Goal: Task Accomplishment & Management: Manage account settings

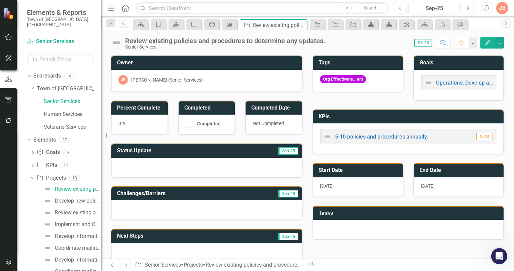
click at [140, 165] on div at bounding box center [206, 168] width 191 height 20
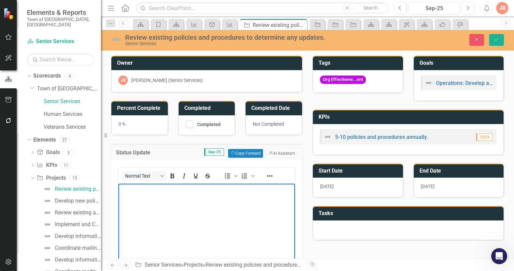
click at [132, 187] on p "Rich Text Area. Press ALT-0 for help." at bounding box center [206, 189] width 173 height 8
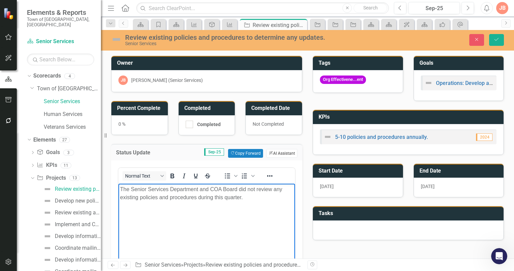
click at [271, 151] on button "ClearPoint AI AI Assistant" at bounding box center [282, 153] width 31 height 9
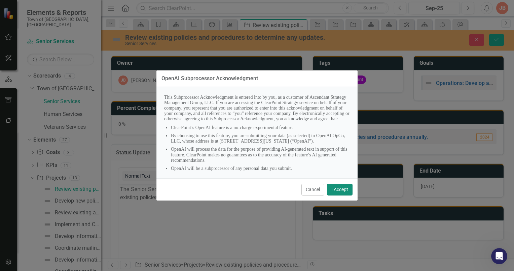
click at [345, 188] on button "I Accept" at bounding box center [340, 189] width 26 height 12
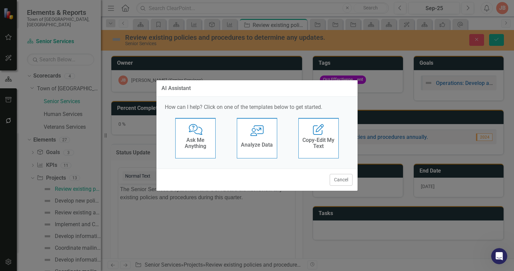
click at [210, 214] on div "AI Assistant How can I help? Click on one of the templates below to get started…" at bounding box center [257, 135] width 202 height 271
click at [338, 179] on button "Cancel" at bounding box center [341, 180] width 23 height 12
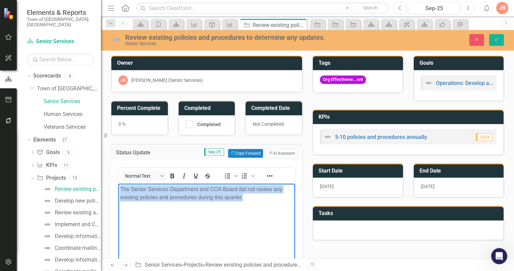
drag, startPoint x: 254, startPoint y: 195, endPoint x: 236, endPoint y: 369, distance: 175.0
click at [118, 187] on html "The Senior Services Department and COA Board did not review any existing polici…" at bounding box center [206, 233] width 177 height 101
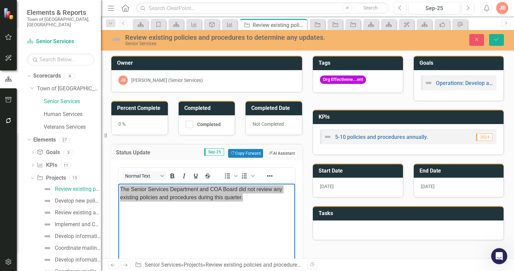
click at [283, 151] on button "ClearPoint AI AI Assistant" at bounding box center [282, 153] width 31 height 9
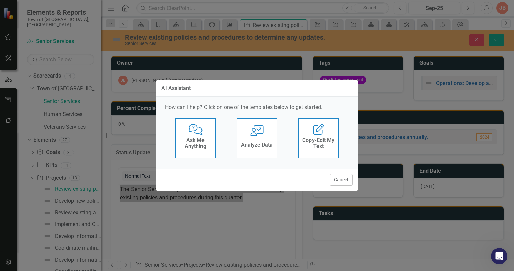
click at [316, 144] on h4 "Copy-Edit My Text" at bounding box center [318, 143] width 33 height 12
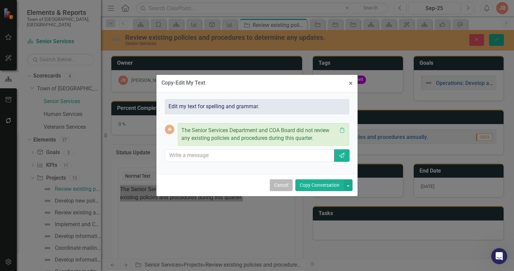
click at [280, 186] on button "Cancel" at bounding box center [281, 185] width 23 height 12
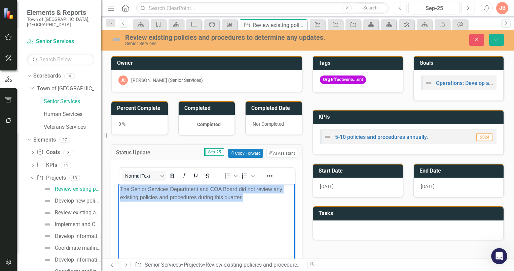
click at [253, 195] on p "The Senior Services Department and COA Board did not review any existing polici…" at bounding box center [206, 193] width 173 height 16
drag, startPoint x: 251, startPoint y: 196, endPoint x: 121, endPoint y: 187, distance: 130.6
click at [121, 187] on p "The Senior Services Department and COA Board did not review any existing polici…" at bounding box center [206, 193] width 173 height 16
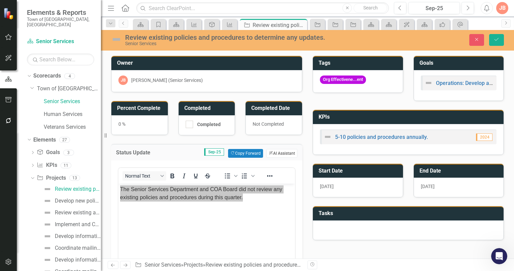
click at [280, 151] on button "ClearPoint AI AI Assistant" at bounding box center [282, 153] width 31 height 9
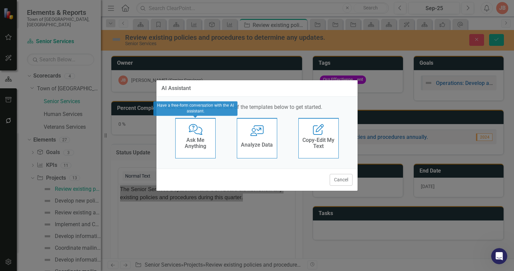
click at [199, 138] on h4 "Ask Me Anything" at bounding box center [195, 143] width 33 height 12
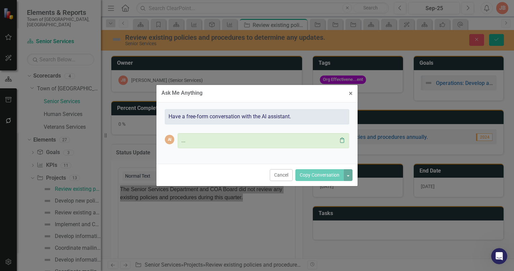
click at [343, 141] on icon "Clipboard" at bounding box center [342, 139] width 7 height 5
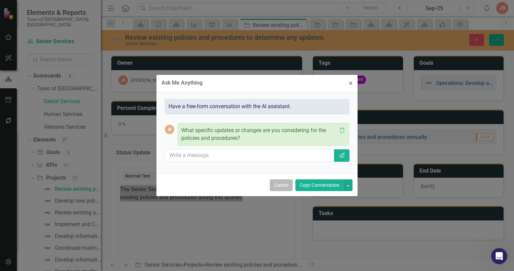
click at [284, 183] on button "Cancel" at bounding box center [281, 185] width 23 height 12
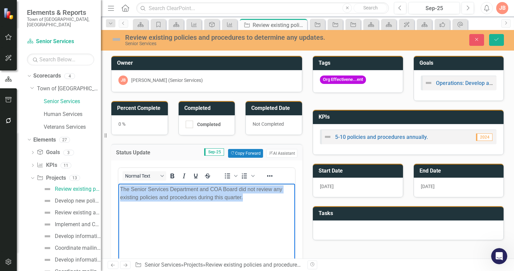
click at [222, 208] on body "The Senior Services Department and COA Board did not review any existing polici…" at bounding box center [206, 233] width 177 height 101
click at [250, 196] on p "The Senior Services Department and COA Board did not review any existing polici…" at bounding box center [206, 193] width 173 height 16
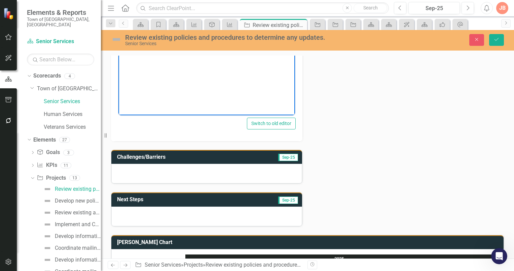
scroll to position [187, 0]
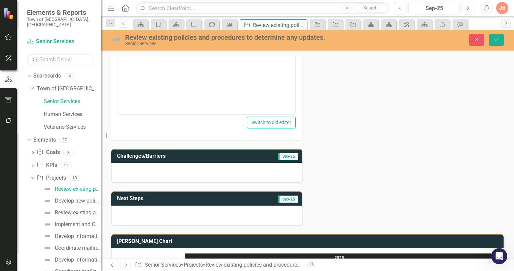
click at [120, 208] on div at bounding box center [206, 215] width 191 height 20
click at [194, 197] on h3 "Next Steps" at bounding box center [168, 198] width 102 height 6
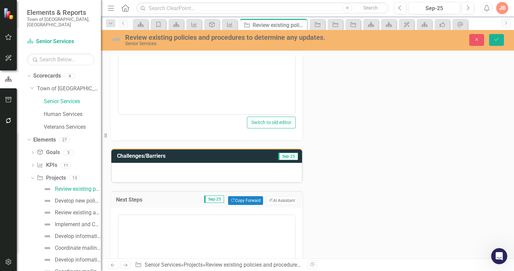
scroll to position [0, 0]
click at [129, 234] on p "Rich Text Area. Press ALT-0 for help." at bounding box center [206, 236] width 173 height 8
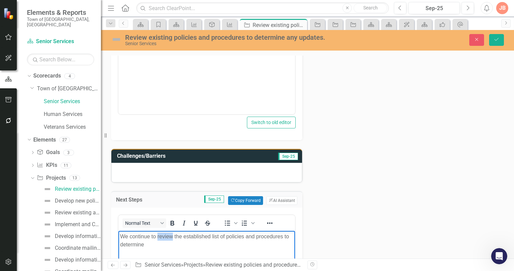
drag, startPoint x: 173, startPoint y: 236, endPoint x: 158, endPoint y: 239, distance: 15.4
click at [158, 239] on p "We continue to review the established list of policies and procedures to determ…" at bounding box center [206, 240] width 173 height 16
click at [146, 244] on p "We continue to review the established list of policies and procedures to determ…" at bounding box center [206, 240] width 173 height 16
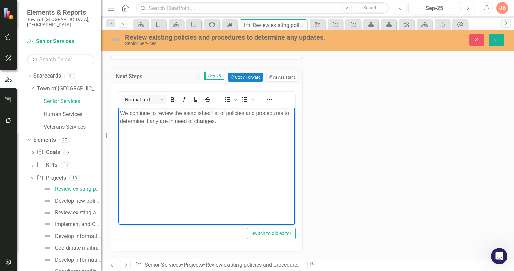
scroll to position [276, 0]
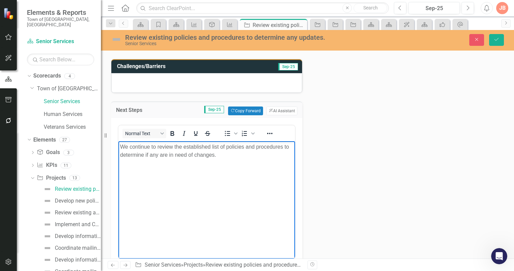
click at [178, 177] on body "We continue to review the established list of policies and procedures to determ…" at bounding box center [206, 191] width 177 height 101
click at [145, 186] on body "We continue to review the established list of policies and procedures to determ…" at bounding box center [206, 191] width 177 height 101
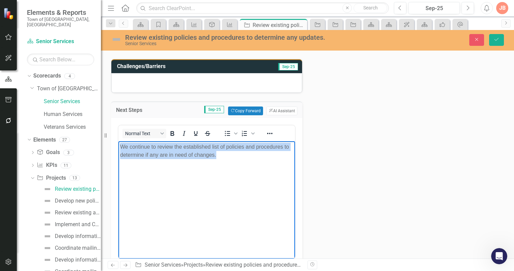
drag, startPoint x: 120, startPoint y: 147, endPoint x: 246, endPoint y: 154, distance: 125.4
click at [232, 157] on p "We continue to review the established list of policies and procedures to determ…" at bounding box center [206, 151] width 173 height 16
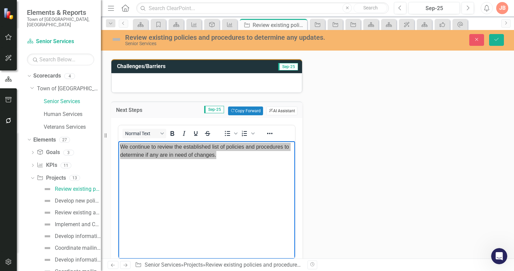
click at [275, 107] on button "ClearPoint AI AI Assistant" at bounding box center [282, 110] width 31 height 9
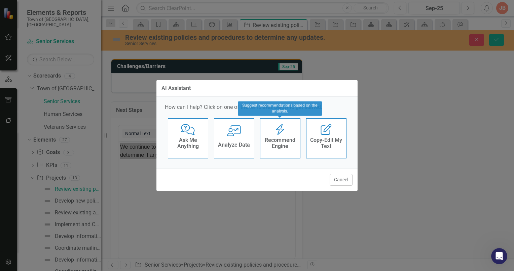
click at [284, 141] on h4 "Recommend Engine" at bounding box center [280, 143] width 33 height 12
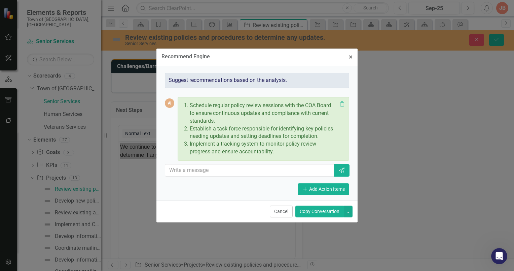
click at [291, 155] on div "Schedule regular policy review sessions with the COA Board to ensure continuous…" at bounding box center [259, 128] width 156 height 57
click at [329, 189] on button "Add Add Action Items" at bounding box center [323, 189] width 51 height 12
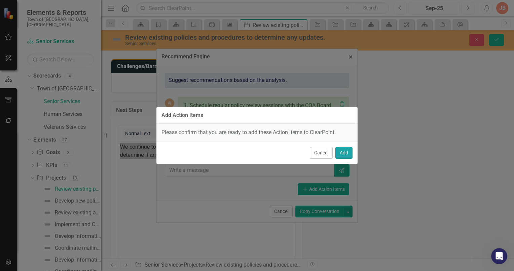
click at [343, 153] on button "Add" at bounding box center [344, 153] width 17 height 12
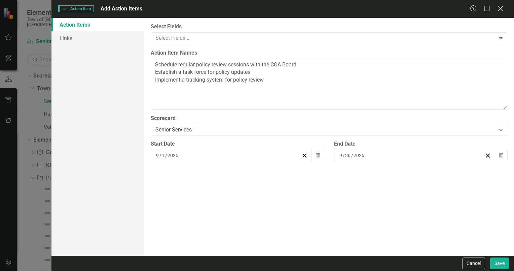
click at [501, 9] on icon "Close" at bounding box center [500, 8] width 8 height 6
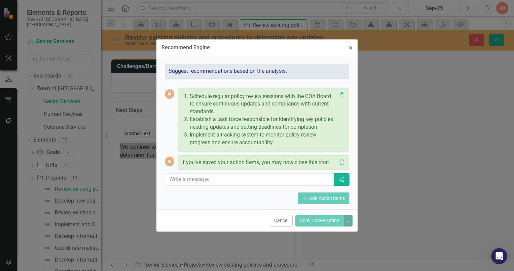
click at [267, 104] on p "Schedule regular policy review sessions with the COA Board to ensure continuous…" at bounding box center [263, 104] width 147 height 23
drag, startPoint x: 279, startPoint y: 221, endPoint x: 160, endPoint y: 81, distance: 183.1
click at [279, 221] on button "Cancel" at bounding box center [281, 220] width 23 height 12
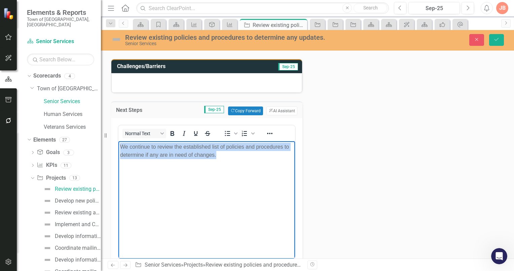
drag, startPoint x: 231, startPoint y: 159, endPoint x: 245, endPoint y: 153, distance: 15.5
click at [231, 159] on body "We continue to review the established list of policies and procedures to determ…" at bounding box center [206, 191] width 177 height 101
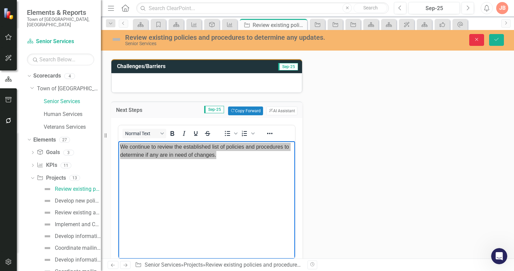
click at [477, 42] on icon "Close" at bounding box center [477, 39] width 6 height 5
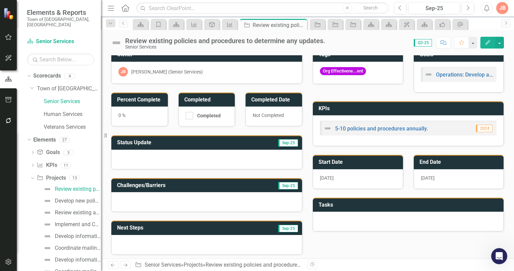
scroll to position [0, 0]
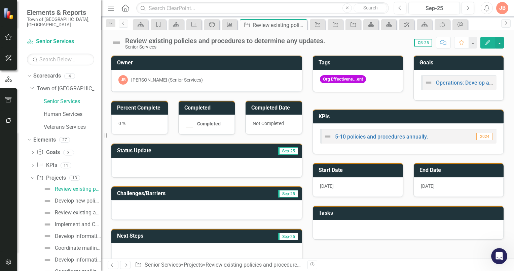
click at [152, 166] on div at bounding box center [206, 168] width 191 height 20
click at [124, 161] on div at bounding box center [206, 168] width 191 height 20
click at [145, 162] on div at bounding box center [206, 168] width 191 height 20
click at [136, 162] on div at bounding box center [206, 168] width 191 height 20
click at [133, 163] on div at bounding box center [206, 168] width 191 height 20
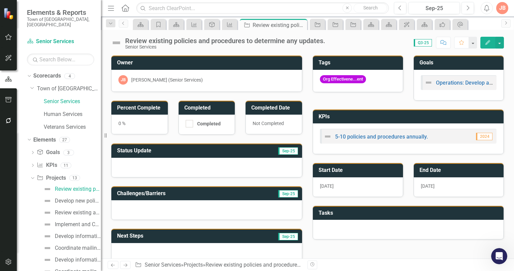
click at [130, 162] on div at bounding box center [206, 168] width 191 height 20
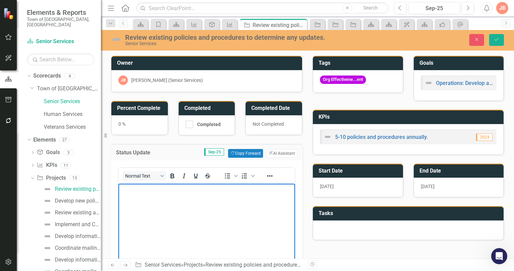
click at [127, 191] on p "Rich Text Area. Press ALT-0 for help." at bounding box center [206, 189] width 173 height 8
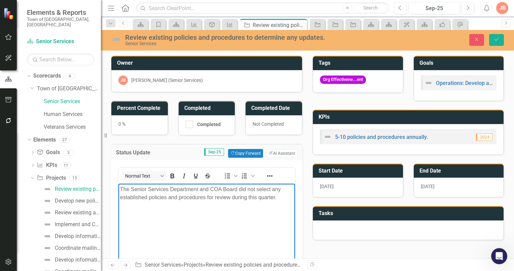
click at [139, 227] on body "The Senior Services Department and COA Board did not select any established pol…" at bounding box center [206, 233] width 177 height 101
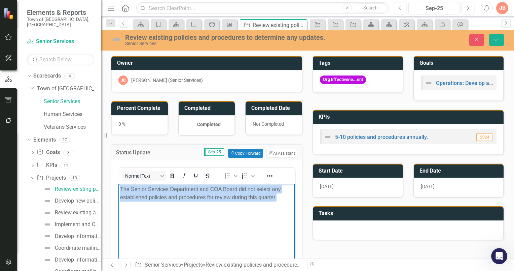
drag, startPoint x: 281, startPoint y: 197, endPoint x: 277, endPoint y: 340, distance: 142.8
click at [118, 187] on html "The Senior Services Department and COA Board did not select any established pol…" at bounding box center [206, 233] width 177 height 101
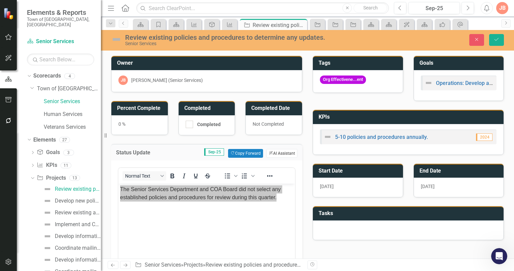
click at [283, 152] on button "ClearPoint AI AI Assistant" at bounding box center [282, 153] width 31 height 9
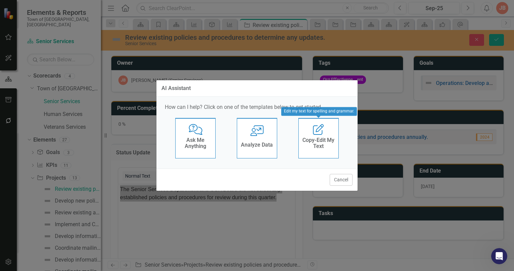
click at [315, 148] on h4 "Copy-Edit My Text" at bounding box center [318, 143] width 33 height 12
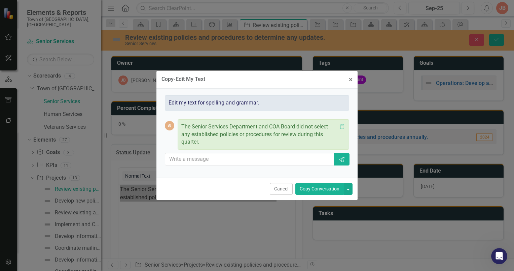
click at [311, 187] on button "Copy Conversation" at bounding box center [319, 189] width 48 height 12
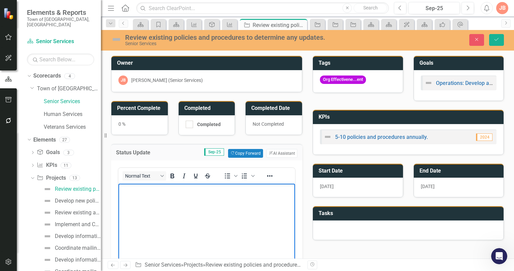
click at [194, 204] on body "Rich Text Area. Press ALT-0 for help." at bounding box center [206, 233] width 177 height 101
click at [246, 151] on button "Copy Forward Copy Forward" at bounding box center [245, 153] width 35 height 9
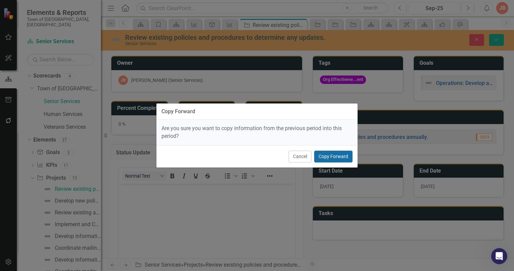
click at [328, 155] on button "Copy Forward" at bounding box center [333, 156] width 38 height 12
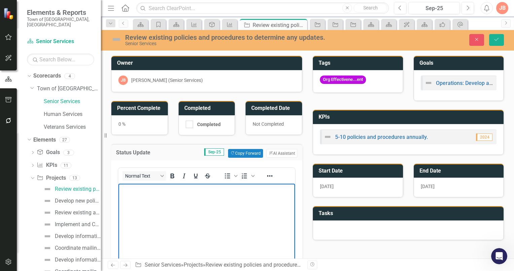
click at [225, 202] on body "Rich Text Area. Press ALT-0 for help." at bounding box center [206, 233] width 177 height 101
click at [211, 198] on body "Rich Text Area. Press ALT-0 for help." at bounding box center [206, 233] width 177 height 101
click at [220, 201] on body "Rich Text Area. Press ALT-0 for help." at bounding box center [206, 233] width 177 height 101
click at [180, 188] on p "Rich Text Area. Press ALT-0 for help." at bounding box center [206, 189] width 173 height 8
click at [164, 206] on body "Rich Text Area. Press ALT-0 for help." at bounding box center [206, 233] width 177 height 101
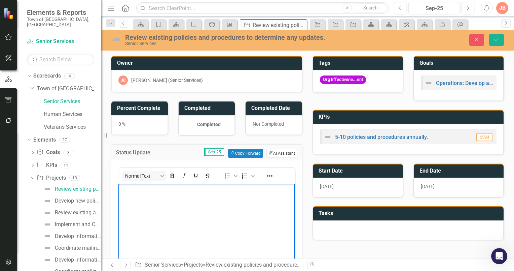
click at [277, 150] on button "ClearPoint AI AI Assistant" at bounding box center [282, 153] width 31 height 9
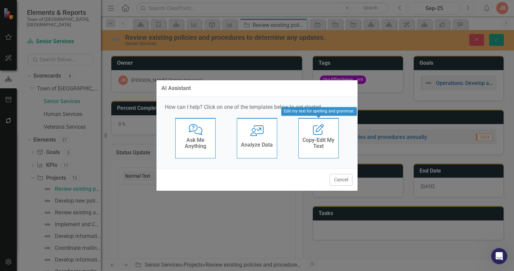
click at [314, 140] on h4 "Copy-Edit My Text" at bounding box center [318, 143] width 33 height 12
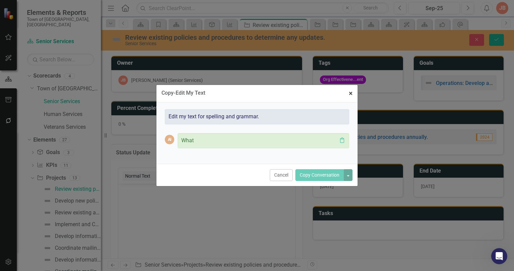
click at [352, 92] on span "×" at bounding box center [351, 93] width 4 height 8
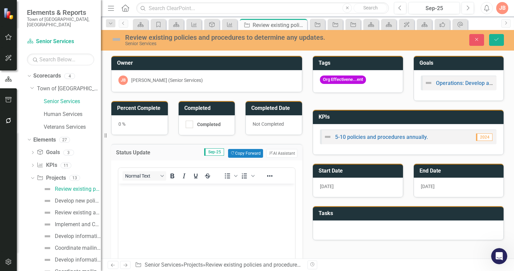
click at [225, 203] on body "Rich Text Area. Press ALT-0 for help." at bounding box center [206, 233] width 177 height 101
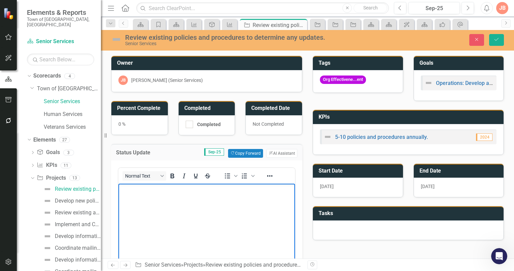
click at [146, 188] on p "Rich Text Area. Press ALT-0 for help." at bounding box center [206, 189] width 173 height 8
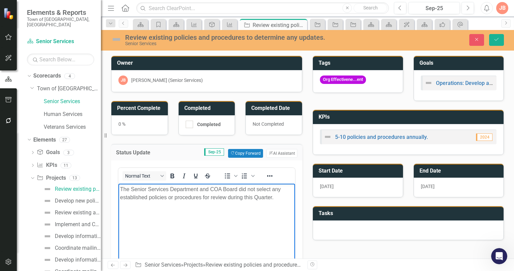
click at [198, 221] on body "The Senior Services Department and COA Board did not select any established pol…" at bounding box center [206, 233] width 177 height 101
click at [246, 219] on body "The Senior Services Department and COA Board did not select any established pol…" at bounding box center [206, 233] width 177 height 101
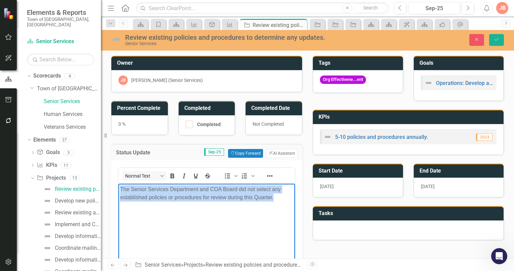
drag, startPoint x: 121, startPoint y: 188, endPoint x: 299, endPoint y: 200, distance: 178.1
click at [295, 200] on html "The Senior Services Department and COA Board did not select any established pol…" at bounding box center [206, 233] width 177 height 101
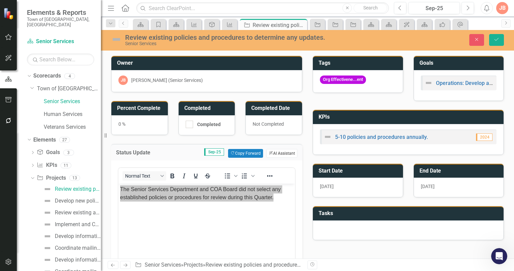
click at [284, 151] on button "ClearPoint AI AI Assistant" at bounding box center [282, 153] width 31 height 9
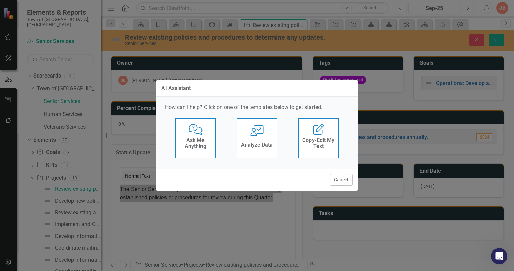
click at [320, 130] on icon at bounding box center [318, 129] width 11 height 11
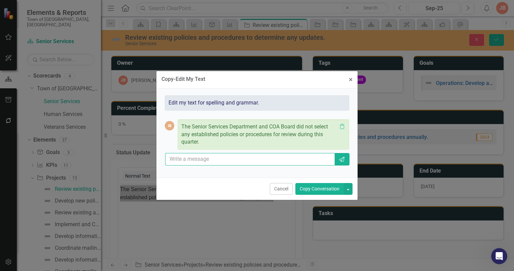
click at [202, 160] on input "text" at bounding box center [250, 159] width 170 height 12
click at [203, 143] on div "The Senior Services Department and COA Board did not select any established pol…" at bounding box center [259, 134] width 156 height 23
click at [347, 187] on button "button" at bounding box center [348, 189] width 9 height 12
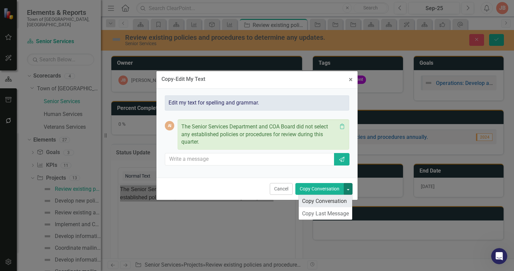
click at [330, 200] on link "Copy Conversation" at bounding box center [326, 201] width 54 height 12
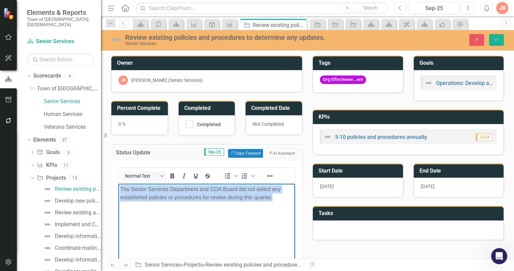
click at [232, 217] on body "The Senior Services Department and COA Board did not select any established pol…" at bounding box center [206, 233] width 177 height 101
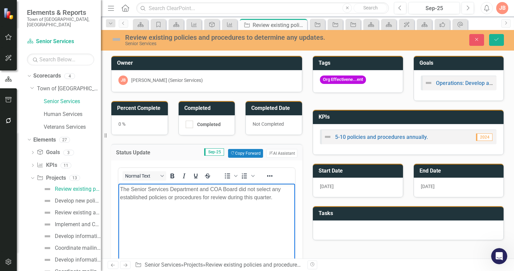
click at [280, 198] on p "The Senior Services Department and COA Board did not select any established pol…" at bounding box center [206, 193] width 173 height 16
drag, startPoint x: 162, startPoint y: 223, endPoint x: 119, endPoint y: 223, distance: 42.7
click at [119, 223] on body "The Senior Services Department and COA Board did not select any established pol…" at bounding box center [206, 233] width 177 height 101
click at [152, 213] on p "Rich Text Area. Press ALT-0 for help." at bounding box center [206, 210] width 173 height 8
click at [174, 216] on body "The Senior Services Department and COA Board did not select any established pol…" at bounding box center [206, 233] width 177 height 101
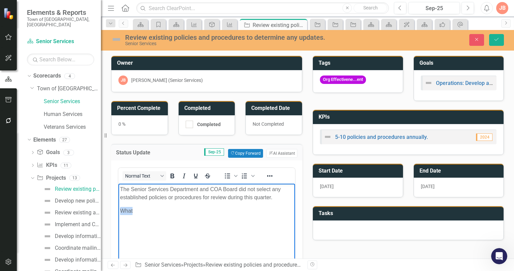
drag, startPoint x: 164, startPoint y: 210, endPoint x: 116, endPoint y: 210, distance: 47.1
click at [118, 210] on html "The Senior Services Department and COA Board did not select any established pol…" at bounding box center [206, 233] width 177 height 101
click at [177, 211] on p "Rich Text Area. Press ALT-0 for help." at bounding box center [206, 210] width 173 height 8
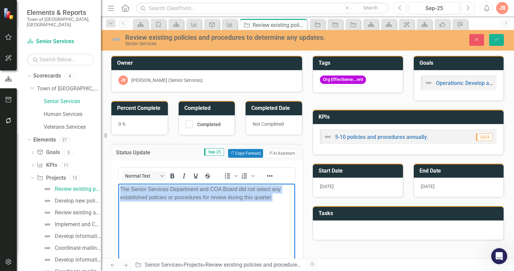
drag, startPoint x: 280, startPoint y: 198, endPoint x: 122, endPoint y: 186, distance: 158.3
click at [118, 187] on body "The Senior Services Department and COA Board did not select any established pol…" at bounding box center [206, 233] width 177 height 101
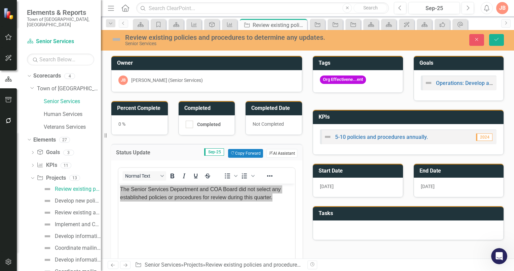
click at [280, 152] on button "ClearPoint AI AI Assistant" at bounding box center [282, 153] width 31 height 9
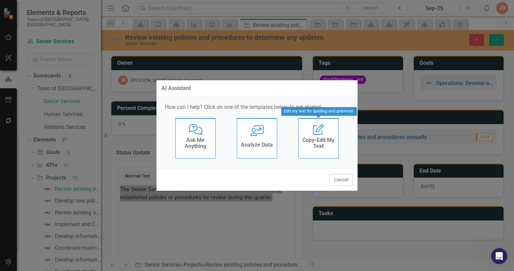
click at [316, 144] on h4 "Copy-Edit My Text" at bounding box center [318, 143] width 33 height 12
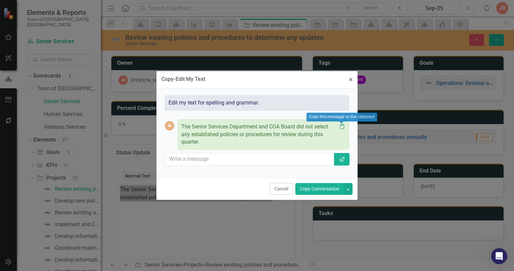
click at [342, 128] on icon "Clipboard" at bounding box center [342, 126] width 7 height 5
click at [349, 187] on button "button" at bounding box center [348, 189] width 9 height 12
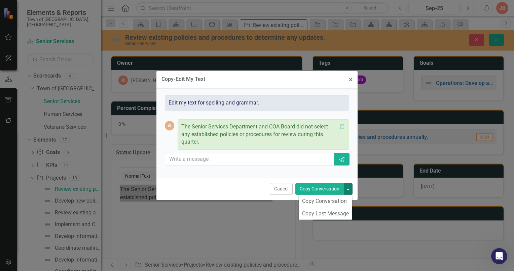
click at [271, 101] on div "Edit my text for spelling and grammar." at bounding box center [257, 102] width 184 height 15
click at [228, 215] on div "Copy-Edit My Text × Close Edit my text for spelling and grammar. AI The Senior …" at bounding box center [257, 135] width 202 height 271
click at [176, 219] on div "Copy-Edit My Text × Close Edit my text for spelling and grammar. AI The Senior …" at bounding box center [257, 135] width 202 height 271
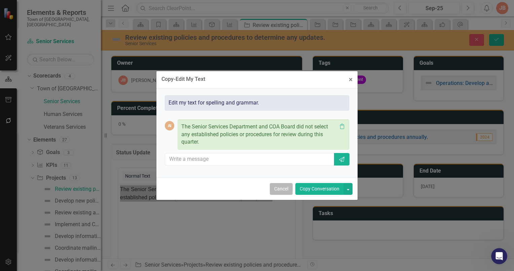
click at [286, 186] on button "Cancel" at bounding box center [281, 189] width 23 height 12
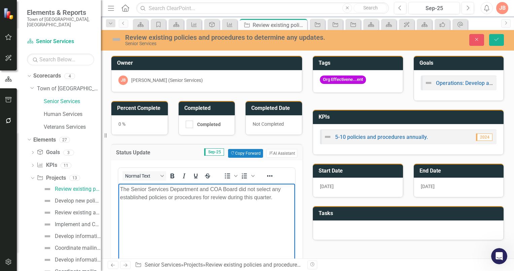
click at [213, 221] on p "Rich Text Area. Press ALT-0 for help." at bounding box center [206, 224] width 173 height 8
click at [208, 219] on body "The Senior Services Department and COA Board did not select any established pol…" at bounding box center [206, 233] width 177 height 101
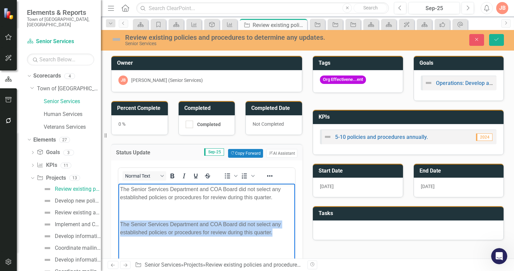
drag, startPoint x: 280, startPoint y: 232, endPoint x: 118, endPoint y: 227, distance: 162.0
click at [118, 227] on body "The Senior Services Department and COA Board did not select any established pol…" at bounding box center [206, 233] width 177 height 101
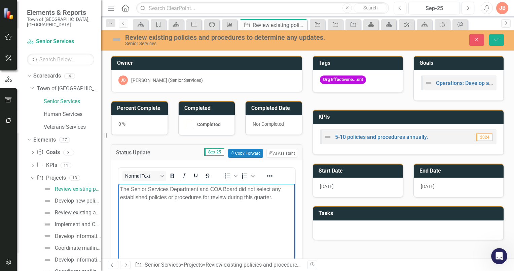
click at [121, 188] on p "The Senior Services Department and COA Board did not select any established pol…" at bounding box center [206, 193] width 173 height 16
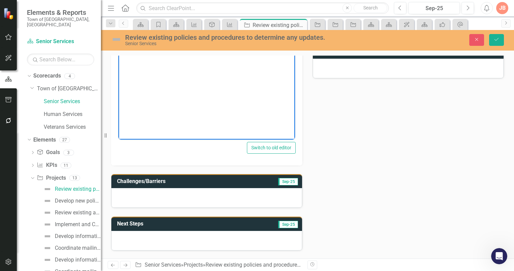
scroll to position [229, 0]
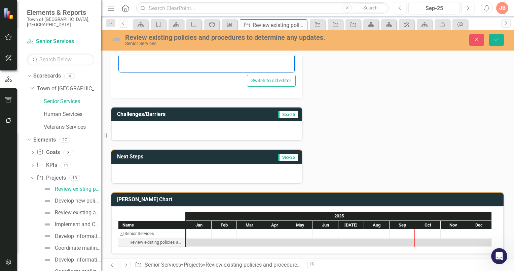
click at [176, 169] on div at bounding box center [206, 174] width 191 height 20
click at [152, 168] on div at bounding box center [206, 174] width 191 height 20
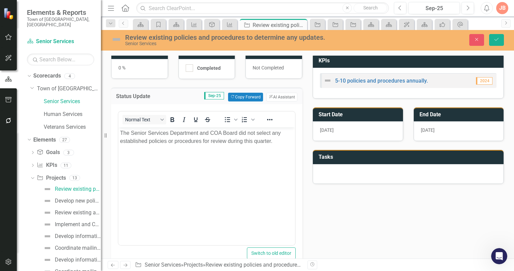
scroll to position [67, 0]
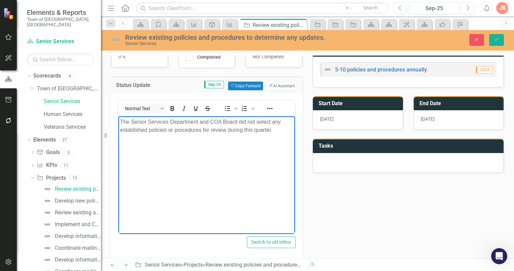
click at [198, 156] on body "The Senior Services Department and COA Board did not select any established pol…" at bounding box center [206, 166] width 177 height 101
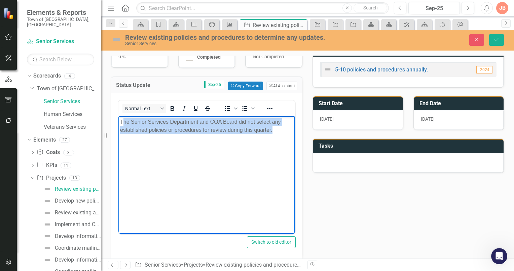
drag, startPoint x: 281, startPoint y: 130, endPoint x: 123, endPoint y: 123, distance: 158.0
click at [123, 123] on p "The Senior Services Department and COA Board did not select any established pol…" at bounding box center [206, 125] width 173 height 16
click at [281, 131] on p "The Senior Services Department and COA Board did not select any established pol…" at bounding box center [206, 125] width 173 height 16
click at [278, 130] on p "The Senior Services Department and COA Board did not select any established pol…" at bounding box center [206, 125] width 173 height 16
click at [273, 130] on p "The Senior Services Department and COA Board did not select any established pol…" at bounding box center [206, 125] width 173 height 16
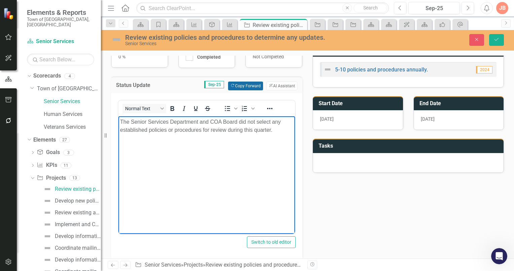
click at [246, 84] on button "Copy Forward Copy Forward" at bounding box center [245, 85] width 35 height 9
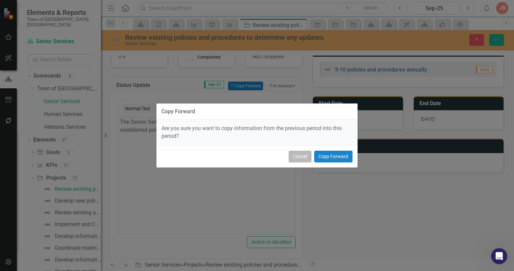
click at [299, 156] on button "Cancel" at bounding box center [300, 156] width 23 height 12
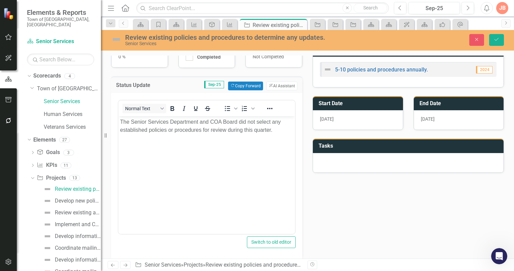
click at [233, 172] on body "The Senior Services Department and COA Board did not select any established pol…" at bounding box center [206, 166] width 177 height 101
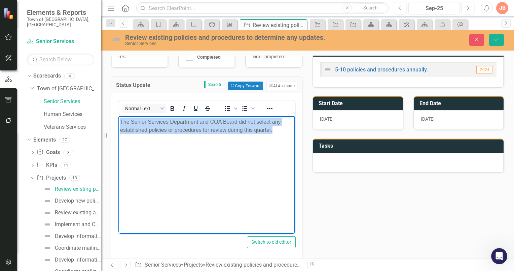
drag, startPoint x: 275, startPoint y: 131, endPoint x: 112, endPoint y: 118, distance: 164.1
click at [118, 118] on html "The Senior Services Department and COA Board did not select any established pol…" at bounding box center [206, 166] width 177 height 101
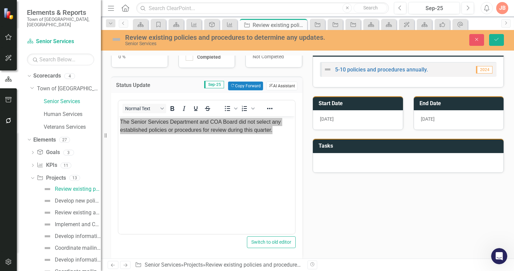
click at [280, 83] on button "ClearPoint AI AI Assistant" at bounding box center [282, 85] width 31 height 9
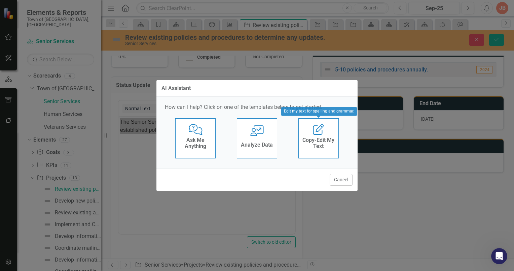
click at [322, 140] on h4 "Copy-Edit My Text" at bounding box center [318, 143] width 33 height 12
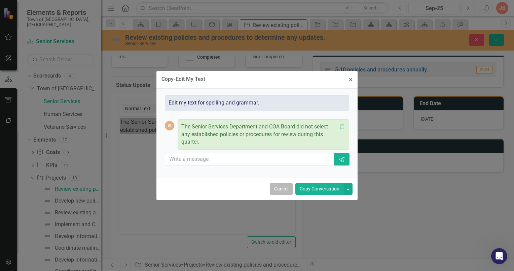
click at [284, 187] on button "Cancel" at bounding box center [281, 189] width 23 height 12
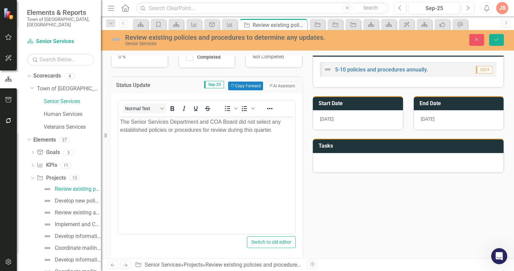
click at [209, 184] on body "The Senior Services Department and COA Board did not select any established pol…" at bounding box center [206, 166] width 177 height 101
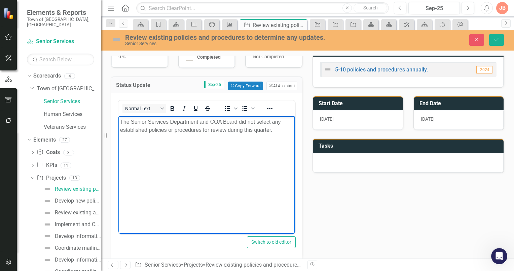
click at [216, 151] on body "The Senior Services Department and COA Board did not select any established pol…" at bounding box center [206, 166] width 177 height 101
click at [119, 121] on body "The Senior Services Department and COA Board did not select any established pol…" at bounding box center [206, 166] width 177 height 101
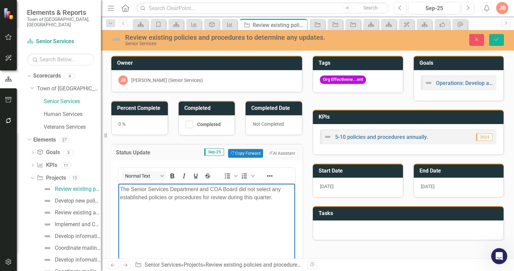
click at [278, 197] on p "The Senior Services Department and COA Board did not select any established pol…" at bounding box center [206, 193] width 173 height 16
click at [120, 209] on p "We have reviewed 3 established policies/procedures prior to this quarter." at bounding box center [206, 210] width 173 height 8
drag, startPoint x: 153, startPoint y: 210, endPoint x: 121, endPoint y: 211, distance: 32.0
click at [121, 211] on p "Q1-2025: 1" at bounding box center [206, 210] width 173 height 8
copy p "Q1-2025: 1"
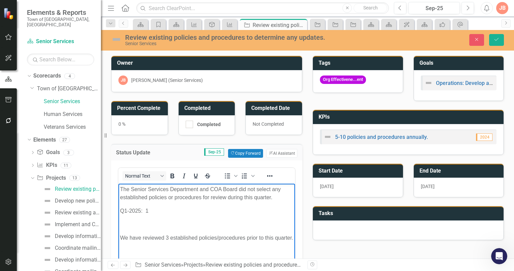
click at [147, 241] on p "We have reviewed 3 established policies/procedures prior to this quarter." at bounding box center [206, 237] width 173 height 8
drag, startPoint x: 119, startPoint y: 236, endPoint x: 119, endPoint y: 209, distance: 27.6
click at [119, 209] on body "The Senior Services Department and COA Board did not select any established pol…" at bounding box center [206, 236] width 177 height 106
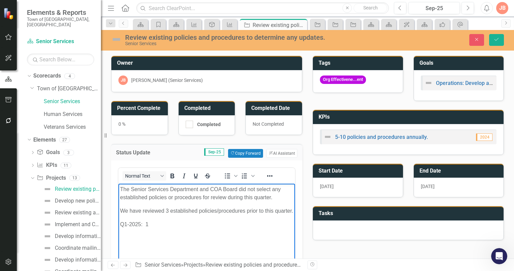
click at [151, 228] on p "Q1-2025: 1" at bounding box center [206, 224] width 173 height 8
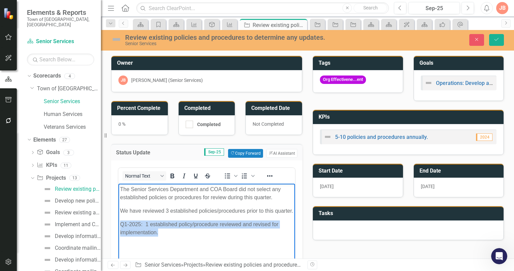
drag, startPoint x: 121, startPoint y: 231, endPoint x: 163, endPoint y: 240, distance: 43.0
click at [163, 236] on p "Q1-2025: 1 established policy/procedure reviewed and revised for implementation." at bounding box center [206, 228] width 173 height 16
copy p "Q1-2025: 1 established policy/procedure reviewed and revised for implementation."
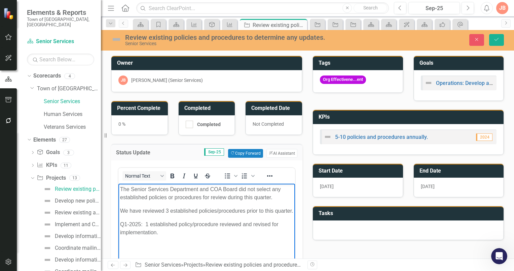
click at [139, 249] on p "Rich Text Area. Press ALT-0 for help." at bounding box center [206, 245] width 173 height 8
click at [126, 253] on p "Q1-2025: 1 established policy/procedure reviewed and revised for implementation." at bounding box center [206, 249] width 173 height 16
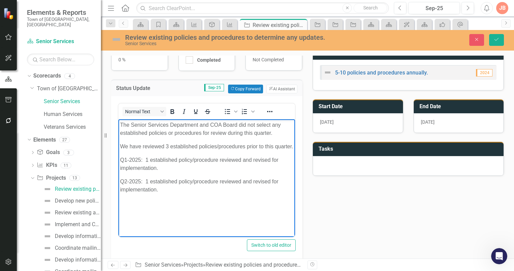
scroll to position [67, 0]
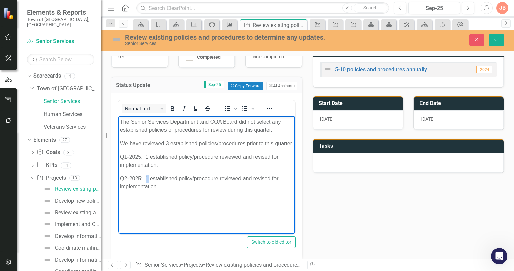
click at [146, 186] on p "Q2-2025: 1 established policy/procedure reviewed and revised for implementation." at bounding box center [206, 182] width 173 height 16
click at [190, 187] on p "Q2-2025: 2 established policy/procedure reviewed and revised for implementation." at bounding box center [206, 182] width 173 height 16
click at [221, 185] on p "Q2-2025: 2 established policies/procedure reviewed and revised for implementati…" at bounding box center [206, 182] width 173 height 16
click at [271, 129] on p "The Senior Services Department and COA Board did not select any established pol…" at bounding box center [206, 125] width 173 height 16
drag, startPoint x: 271, startPoint y: 129, endPoint x: 251, endPoint y: 123, distance: 20.8
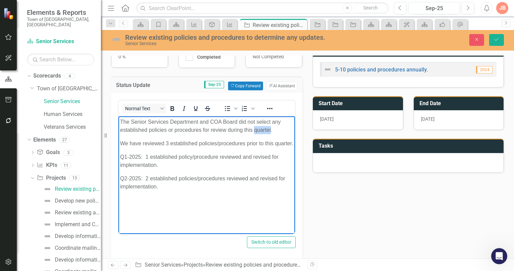
click at [252, 126] on p "The Senior Services Department and COA Board did not select any established pol…" at bounding box center [206, 125] width 173 height 16
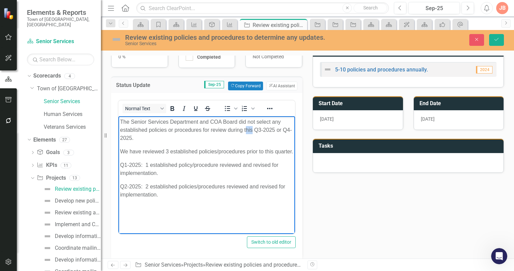
drag, startPoint x: 252, startPoint y: 130, endPoint x: 245, endPoint y: 132, distance: 7.8
click at [245, 132] on p "The Senior Services Department and COA Board did not select any established pol…" at bounding box center [206, 129] width 173 height 24
drag, startPoint x: 141, startPoint y: 150, endPoint x: 136, endPoint y: 152, distance: 4.9
click at [136, 152] on p "We have reviewed 3 established policies/procedures prior to this quarter." at bounding box center [206, 151] width 173 height 8
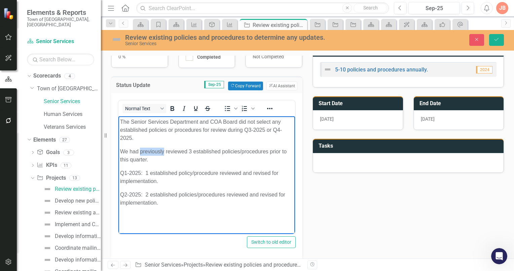
drag, startPoint x: 164, startPoint y: 150, endPoint x: 141, endPoint y: 153, distance: 23.4
click at [141, 153] on p "We had previously reviewed 3 established policies/procedures prior to this quar…" at bounding box center [206, 155] width 173 height 16
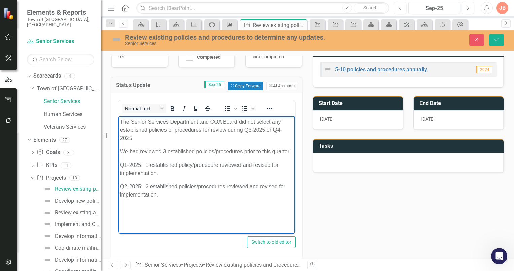
click at [119, 120] on body "The Senior Services Department and COA Board did not select any established pol…" at bounding box center [206, 174] width 177 height 116
click at [276, 83] on button "ClearPoint AI AI Assistant" at bounding box center [282, 85] width 31 height 9
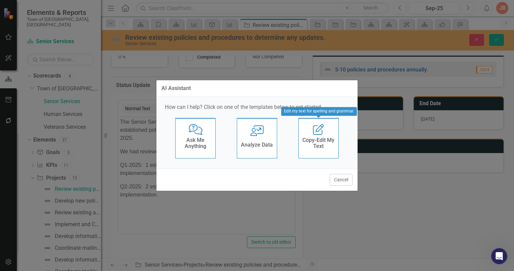
click at [320, 141] on h4 "Copy-Edit My Text" at bounding box center [318, 143] width 33 height 12
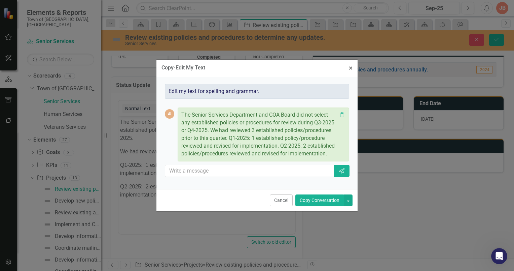
click at [265, 92] on div "Edit my text for spelling and grammar." at bounding box center [257, 91] width 184 height 15
click at [249, 92] on div "Edit my text for spelling and grammar." at bounding box center [257, 91] width 184 height 15
drag, startPoint x: 351, startPoint y: 68, endPoint x: 327, endPoint y: 73, distance: 23.8
click at [351, 68] on span "×" at bounding box center [351, 68] width 4 height 8
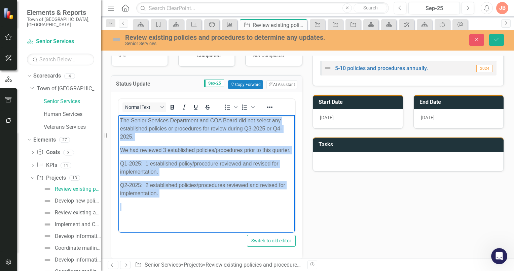
scroll to position [140, 0]
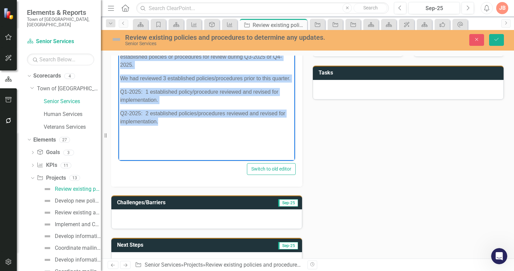
drag, startPoint x: 119, startPoint y: 47, endPoint x: 168, endPoint y: 119, distance: 86.8
click at [168, 119] on body "The Senior Services Department and COA Board did not select any established pol…" at bounding box center [206, 101] width 177 height 116
copy body "The Senior Services Department and COA Board did not select any established pol…"
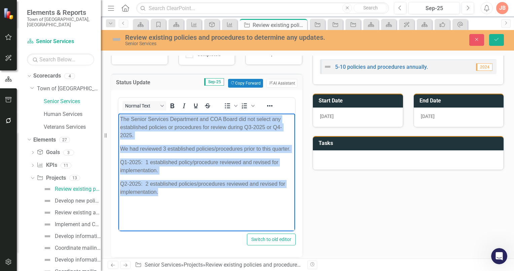
scroll to position [0, 0]
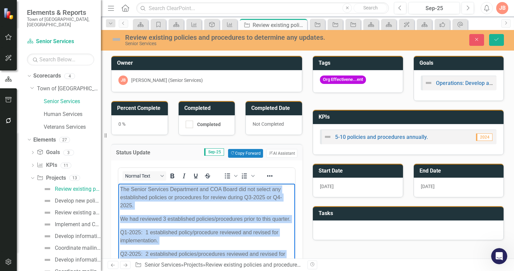
click at [123, 188] on p "The Senior Services Department and COA Board did not select any established pol…" at bounding box center [206, 197] width 173 height 24
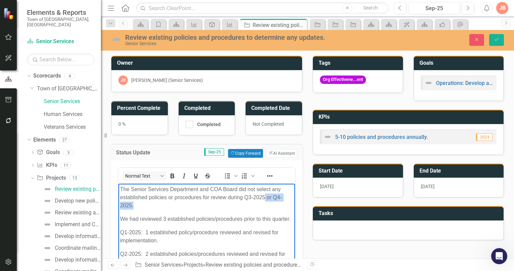
drag, startPoint x: 189, startPoint y: 203, endPoint x: 265, endPoint y: 196, distance: 75.7
click at [265, 196] on p "The Senior Services Department and COA Board did not select any established pol…" at bounding box center [206, 197] width 173 height 24
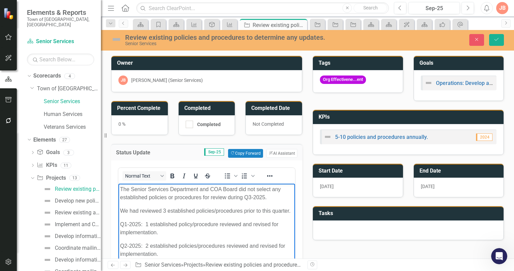
drag, startPoint x: 120, startPoint y: 188, endPoint x: 152, endPoint y: 188, distance: 31.3
click at [121, 188] on p "The Senior Services Department and COA Board did not select any established pol…" at bounding box center [206, 193] width 173 height 16
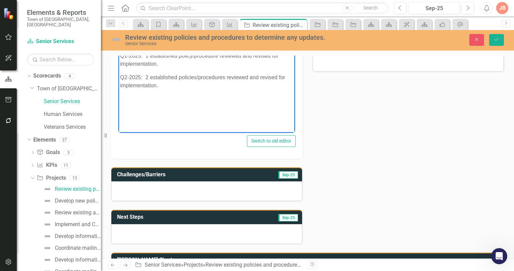
scroll to position [202, 0]
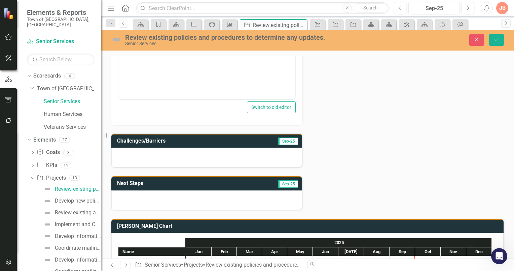
click at [122, 195] on div at bounding box center [206, 200] width 191 height 20
click at [126, 195] on div at bounding box center [206, 200] width 191 height 20
click at [133, 193] on div at bounding box center [206, 200] width 191 height 20
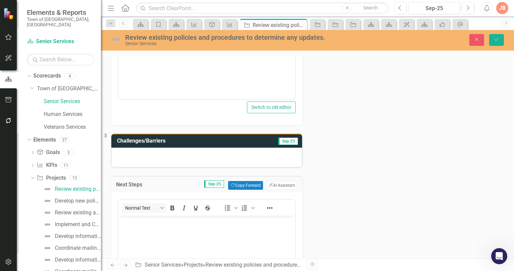
scroll to position [0, 0]
click at [128, 220] on p "Rich Text Area. Press ALT-0 for help." at bounding box center [206, 221] width 173 height 8
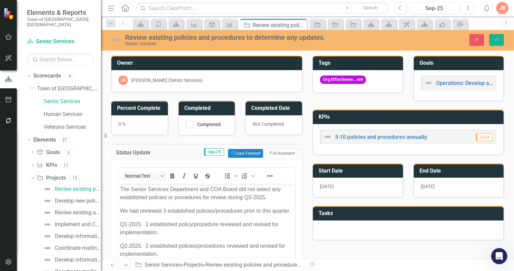
click at [122, 188] on p "The Senior Services Department and COA Board did not select any established pol…" at bounding box center [206, 193] width 173 height 16
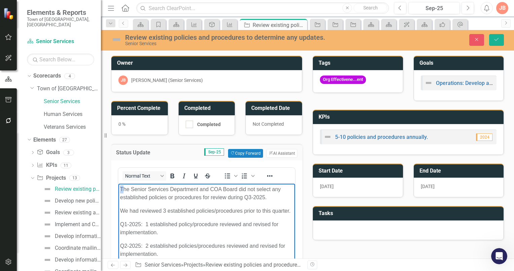
click at [120, 189] on p "The Senior Services Department and COA Board did not select any established pol…" at bounding box center [206, 193] width 173 height 16
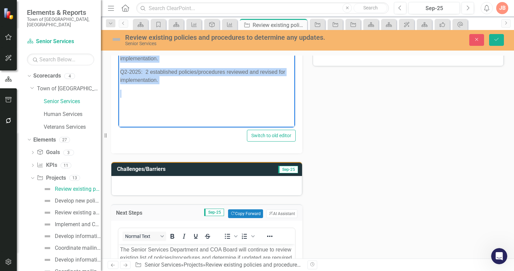
scroll to position [194, 0]
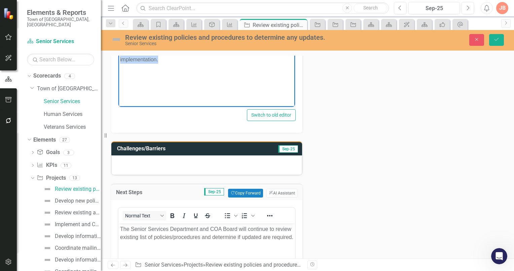
drag, startPoint x: 121, startPoint y: -6, endPoint x: 193, endPoint y: 67, distance: 102.6
click at [193, 67] on body "The Senior Services Department and COA Board did not select any established pol…" at bounding box center [206, 43] width 177 height 108
copy body "The Senior Services Department and COA Board did not select any established pol…"
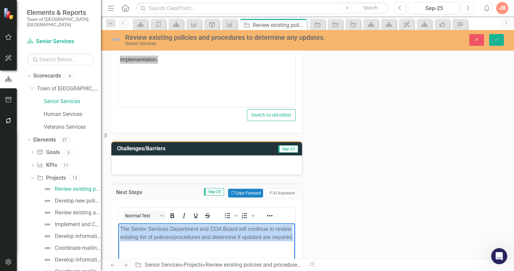
drag, startPoint x: 120, startPoint y: 228, endPoint x: 153, endPoint y: 245, distance: 37.2
click at [153, 241] on p "The Senior Services Department and COA Board will continue to review existing l…" at bounding box center [206, 233] width 173 height 16
copy p "The Senior Services Department and COA Board will continue to review existing l…"
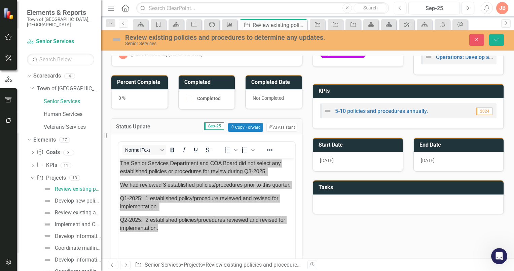
scroll to position [0, 0]
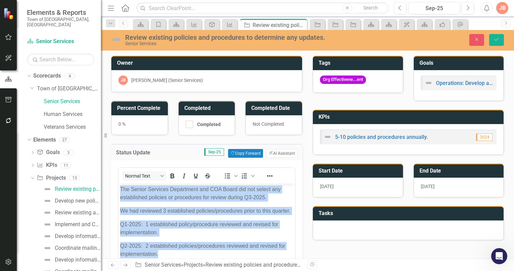
click at [130, 189] on p "The Senior Services Department and COA Board did not select any established pol…" at bounding box center [206, 193] width 173 height 16
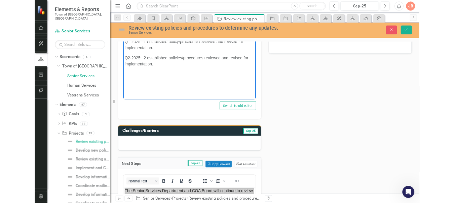
scroll to position [303, 0]
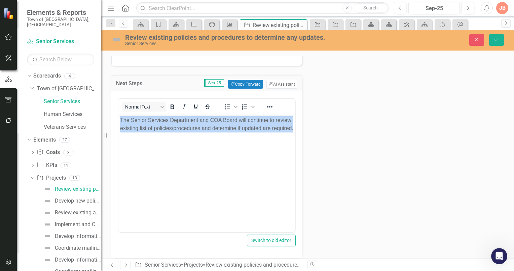
click at [275, 132] on p "The Senior Services Department and COA Board will continue to review existing l…" at bounding box center [206, 124] width 173 height 16
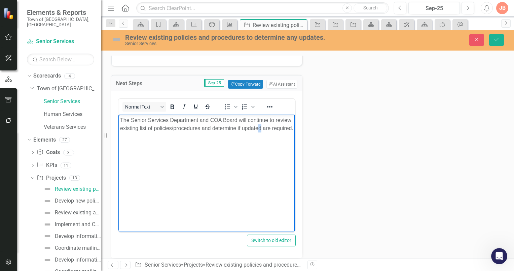
click at [276, 129] on p "The Senior Services Department and COA Board will continue to review existing l…" at bounding box center [206, 124] width 173 height 16
click at [150, 132] on p "The Senior Services Department and COA Board will continue to review existing l…" at bounding box center [206, 124] width 173 height 16
drag, startPoint x: 120, startPoint y: 118, endPoint x: 149, endPoint y: 127, distance: 30.0
click at [120, 118] on p "The Senior Services Department and COA Board will continue to review existing l…" at bounding box center [206, 124] width 173 height 16
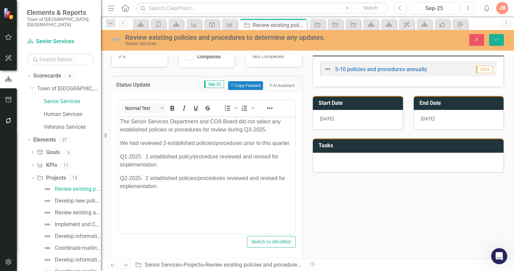
scroll to position [0, 0]
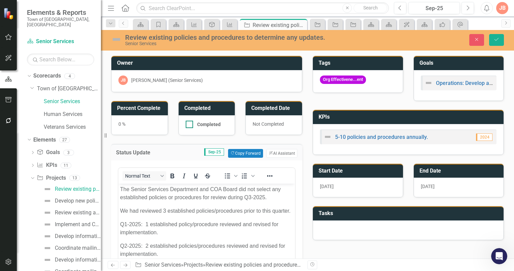
click at [188, 123] on input "Completed" at bounding box center [188, 122] width 4 height 4
checkbox input "true"
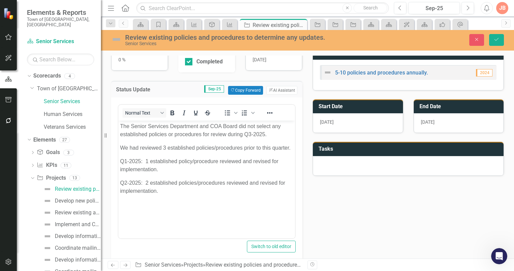
scroll to position [67, 0]
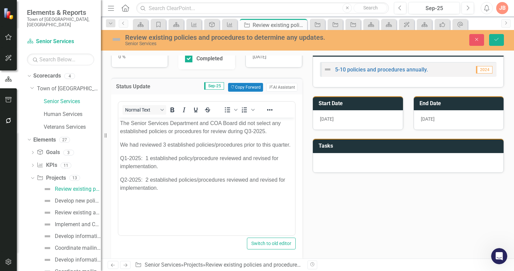
click at [253, 131] on p "The Senior Services Department and COA Board did not select any established pol…" at bounding box center [206, 127] width 173 height 16
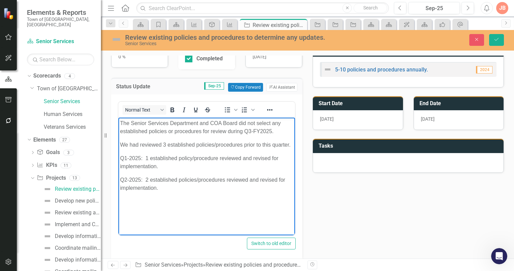
drag, startPoint x: 130, startPoint y: 165, endPoint x: 133, endPoint y: 163, distance: 3.6
click at [131, 164] on p "Q1-2025: 1 established policy/procedure reviewed and revised for implementation." at bounding box center [206, 162] width 173 height 16
click at [128, 167] on p "Q1-2025: 1 established policy/procedure reviewed and revised for implementation." at bounding box center [206, 162] width 173 height 16
click at [130, 187] on p "Q2-2025: 2 established policies/procedures reviewed and revised for implementat…" at bounding box center [206, 183] width 173 height 16
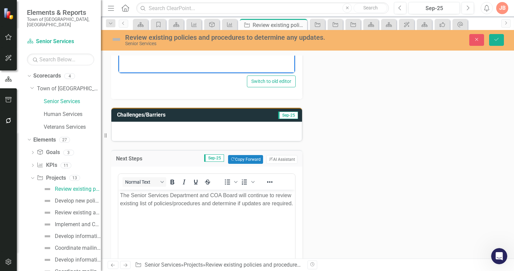
scroll to position [269, 0]
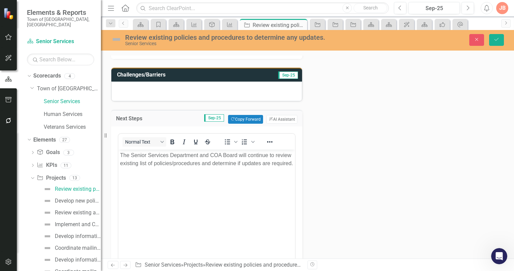
drag, startPoint x: 163, startPoint y: 162, endPoint x: 173, endPoint y: 167, distance: 11.0
click at [163, 162] on p "The Senior Services Department and COA Board will continue to review existing l…" at bounding box center [206, 159] width 173 height 16
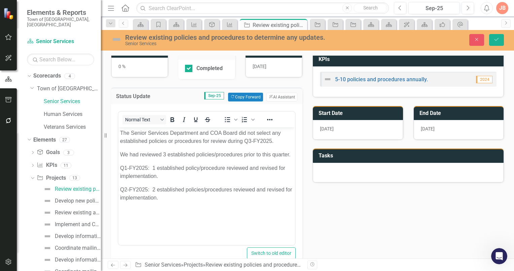
scroll to position [67, 0]
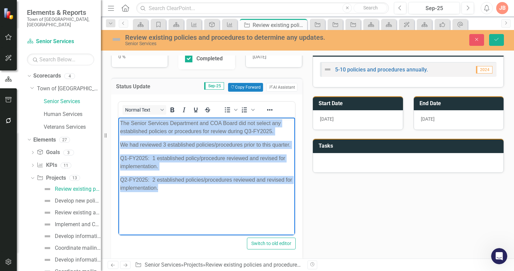
drag, startPoint x: 119, startPoint y: 122, endPoint x: 193, endPoint y: 198, distance: 105.7
click at [182, 198] on body "The Senior Services Department and COA Board did not select any established pol…" at bounding box center [206, 171] width 177 height 108
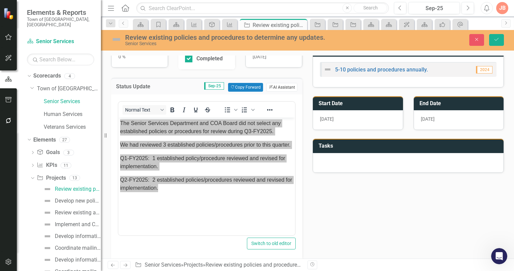
click at [284, 85] on button "ClearPoint AI AI Assistant" at bounding box center [282, 87] width 31 height 9
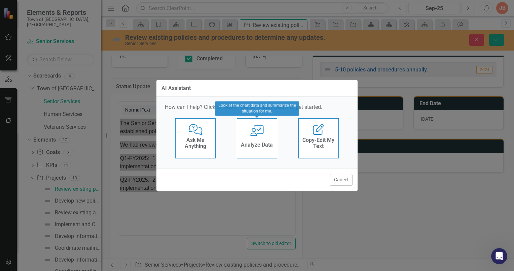
click at [264, 137] on div "User with Chart Analyze Data" at bounding box center [257, 138] width 40 height 40
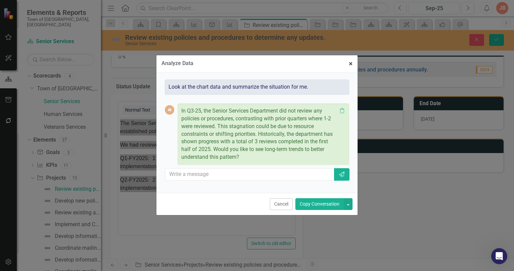
click at [349, 65] on span "×" at bounding box center [351, 64] width 4 height 8
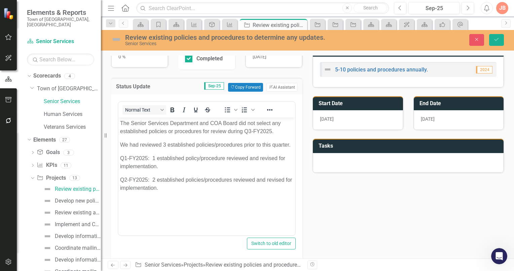
click at [194, 202] on body "The Senior Services Department and COA Board did not select any established pol…" at bounding box center [206, 171] width 177 height 108
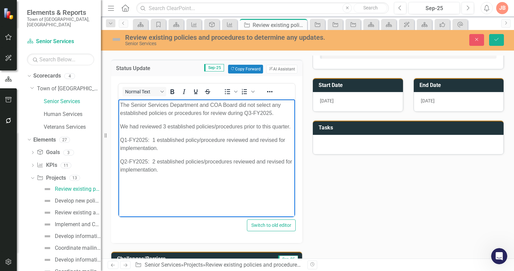
scroll to position [0, 0]
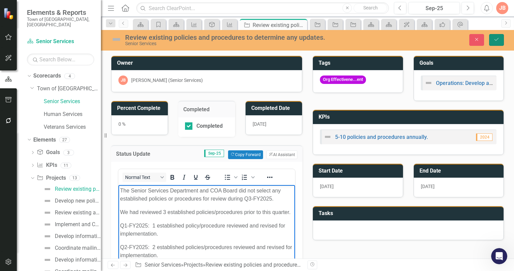
click at [498, 39] on icon "Save" at bounding box center [497, 39] width 6 height 5
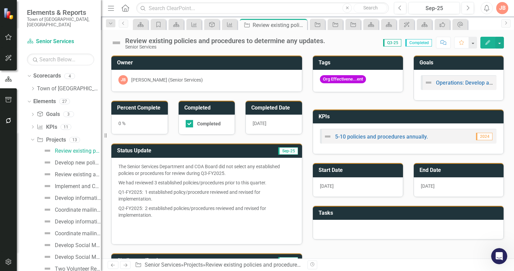
click at [349, 187] on div "[DATE]" at bounding box center [358, 187] width 90 height 20
click at [348, 187] on div "[DATE]" at bounding box center [358, 187] width 90 height 20
click at [361, 169] on h3 "Start Date" at bounding box center [359, 170] width 81 height 6
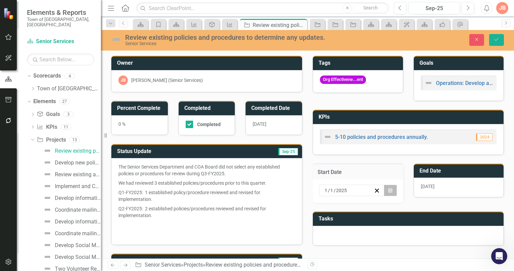
click at [388, 190] on icon "Calendar" at bounding box center [390, 190] width 4 height 5
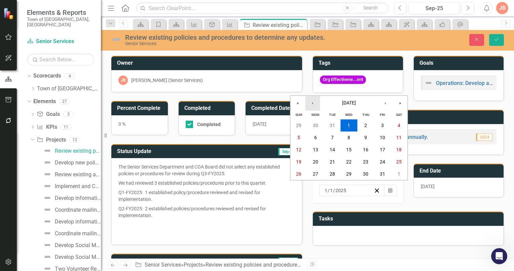
click at [312, 104] on button "‹" at bounding box center [312, 103] width 15 height 15
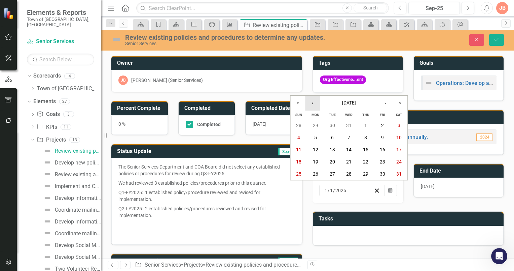
click at [312, 104] on button "‹" at bounding box center [312, 103] width 15 height 15
click at [317, 127] on abbr "1" at bounding box center [315, 125] width 3 height 5
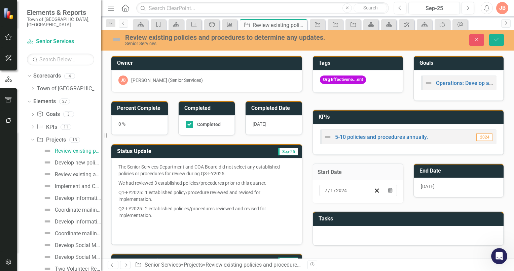
click at [452, 187] on div "[DATE]" at bounding box center [459, 187] width 90 height 20
click at [450, 173] on td "End Date" at bounding box center [460, 171] width 81 height 11
click at [447, 184] on div "[DATE]" at bounding box center [459, 187] width 90 height 20
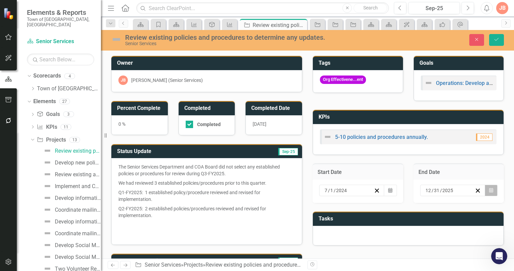
click at [489, 190] on icon "Calendar" at bounding box center [491, 190] width 4 height 5
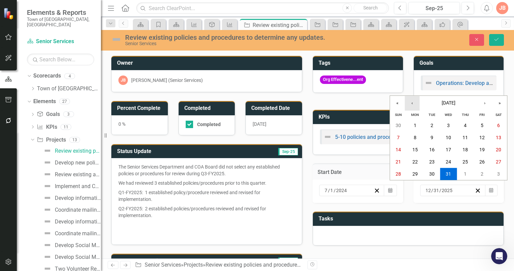
click at [412, 105] on button "‹" at bounding box center [412, 103] width 15 height 15
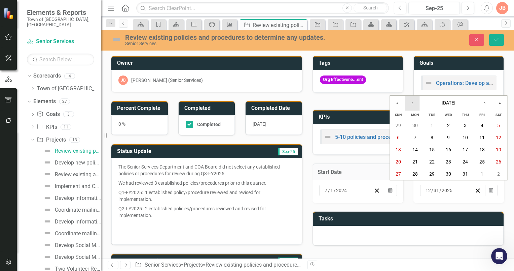
click at [412, 105] on button "‹" at bounding box center [412, 103] width 15 height 15
click at [416, 174] on abbr "30" at bounding box center [415, 173] width 5 height 5
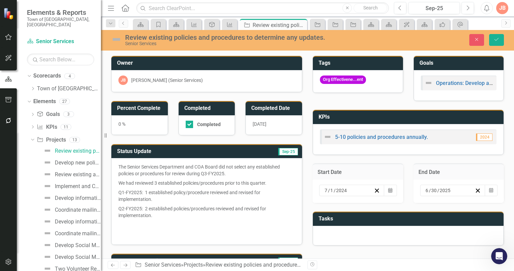
click at [478, 136] on span "2024" at bounding box center [484, 136] width 16 height 7
click at [453, 135] on div "5-10 policies and procedures annually. 2024" at bounding box center [408, 136] width 177 height 15
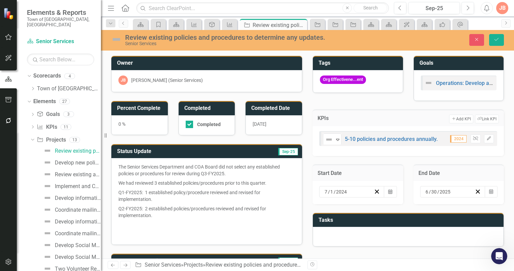
click at [456, 139] on span "2024" at bounding box center [458, 138] width 16 height 7
click at [487, 138] on icon "Edit" at bounding box center [489, 138] width 5 height 4
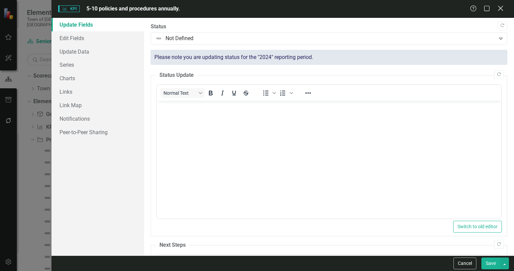
click at [498, 9] on icon "Close" at bounding box center [500, 8] width 8 height 6
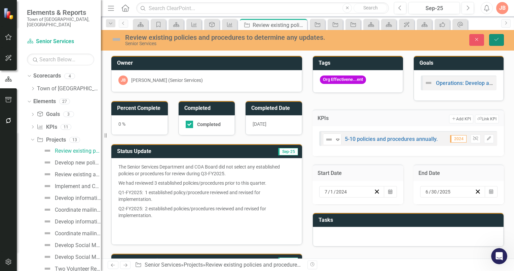
click at [496, 40] on icon "Save" at bounding box center [497, 39] width 6 height 5
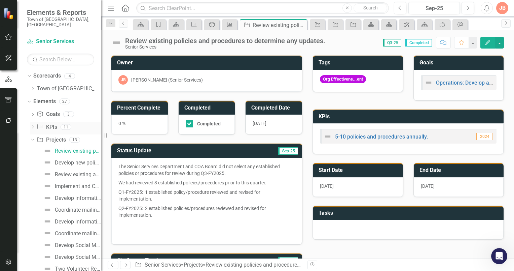
click at [32, 126] on icon "Dropdown" at bounding box center [32, 128] width 5 height 4
click at [67, 135] on div "5-10 policies and procedures annually." at bounding box center [74, 138] width 54 height 6
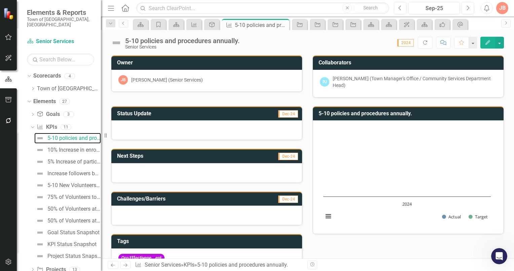
click at [403, 203] on text "2024" at bounding box center [408, 204] width 10 height 6
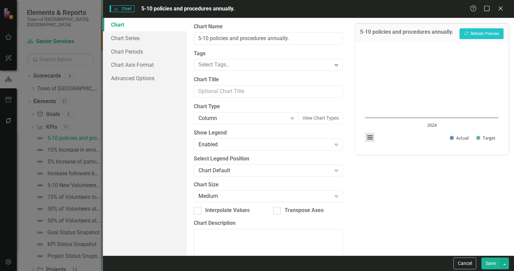
click at [370, 136] on button "View chart menu, Chart" at bounding box center [369, 136] width 9 height 9
click at [390, 159] on div "5-10 policies and procedures annually. Recalculate Refresh Preview Chart Bar ch…" at bounding box center [432, 136] width 165 height 237
click at [134, 39] on link "Chart Series" at bounding box center [145, 37] width 84 height 13
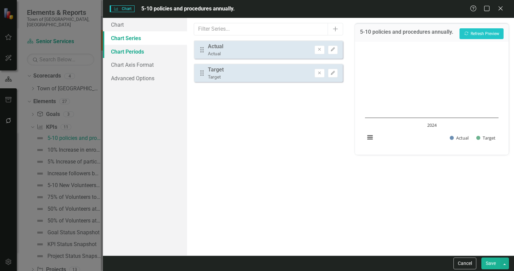
click at [134, 50] on link "Chart Periods" at bounding box center [145, 51] width 84 height 13
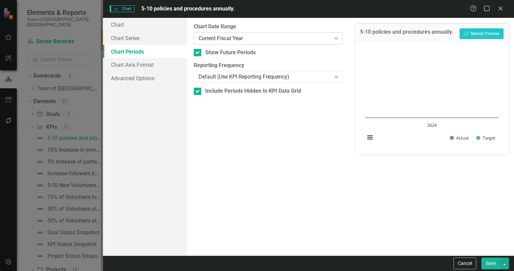
click at [336, 38] on icon at bounding box center [336, 39] width 3 height 2
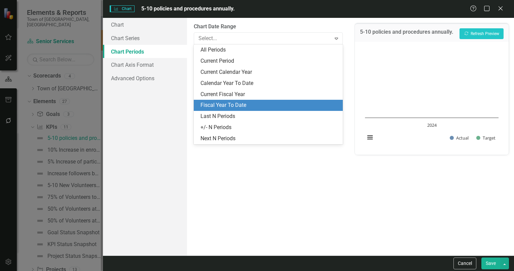
click at [234, 101] on div "Fiscal Year To Date" at bounding box center [268, 105] width 149 height 11
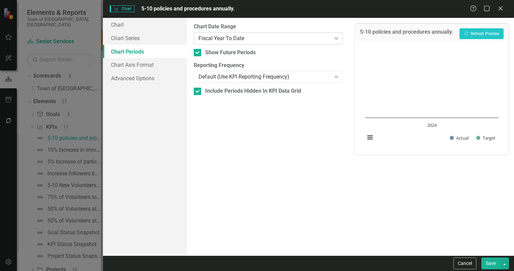
click at [336, 37] on icon "Expand" at bounding box center [336, 38] width 7 height 5
click at [502, 9] on icon "Close" at bounding box center [500, 8] width 8 height 6
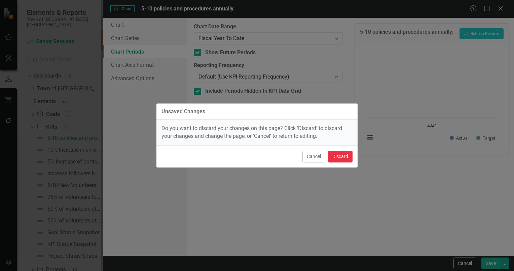
click at [340, 155] on button "Discard" at bounding box center [340, 156] width 25 height 12
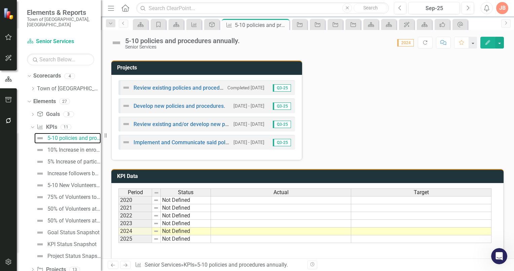
scroll to position [284, 0]
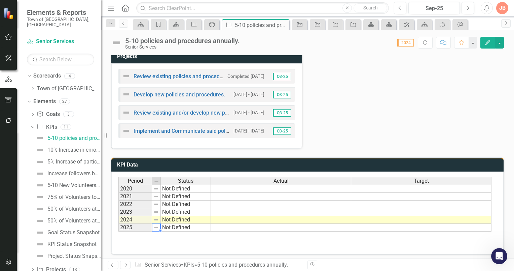
click at [140, 225] on td "2025" at bounding box center [135, 227] width 34 height 8
click at [157, 225] on img at bounding box center [155, 226] width 5 height 5
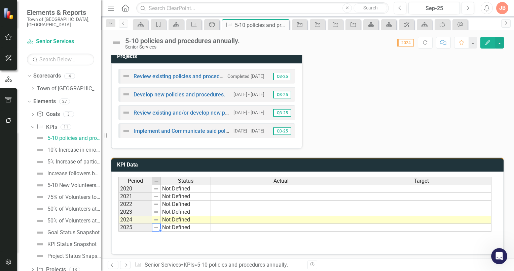
click at [172, 226] on td "Not Defined" at bounding box center [186, 227] width 50 height 8
type textarea "Not Defined"
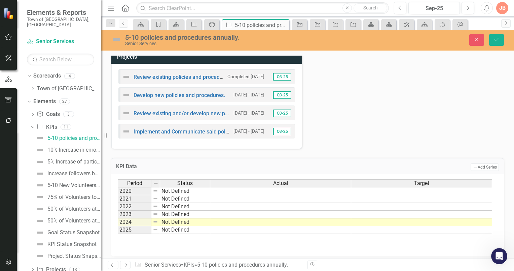
click at [206, 238] on div "Period Status Actual Target 2020 Not Defined 2021 Not Defined 2022 Not Defined …" at bounding box center [308, 212] width 380 height 67
drag, startPoint x: 477, startPoint y: 39, endPoint x: 366, endPoint y: 63, distance: 113.1
click at [477, 39] on icon "Close" at bounding box center [477, 39] width 6 height 5
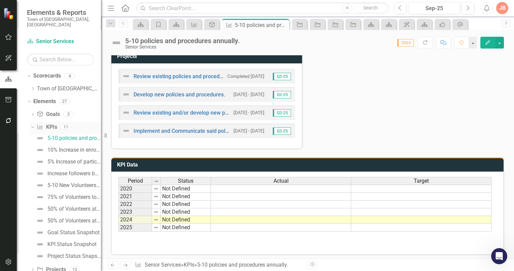
click at [32, 124] on icon "Dropdown" at bounding box center [32, 126] width 4 height 5
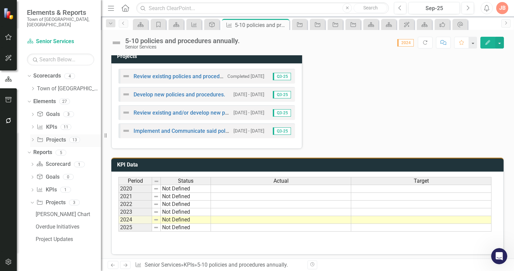
click at [34, 138] on icon "Dropdown" at bounding box center [32, 140] width 5 height 4
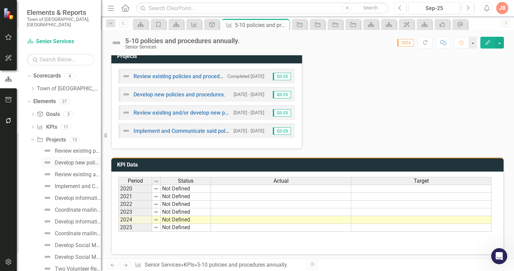
click at [63, 160] on div "Develop new policies and procedures." at bounding box center [78, 163] width 46 height 6
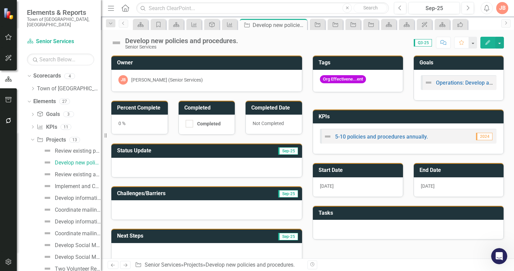
click at [152, 166] on div at bounding box center [206, 168] width 191 height 20
click at [124, 160] on div at bounding box center [206, 168] width 191 height 20
click at [64, 148] on div "Review existing policies and procedures to determine any updates." at bounding box center [78, 151] width 46 height 6
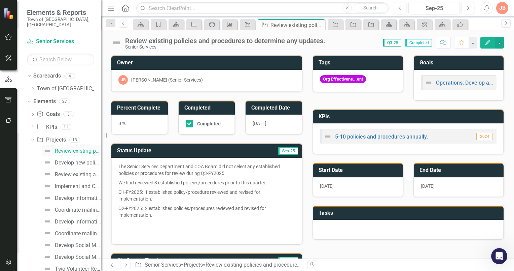
click at [62, 148] on div "Review existing policies and procedures to determine any updates." at bounding box center [78, 151] width 46 height 6
click at [467, 9] on icon "Next" at bounding box center [468, 8] width 4 height 6
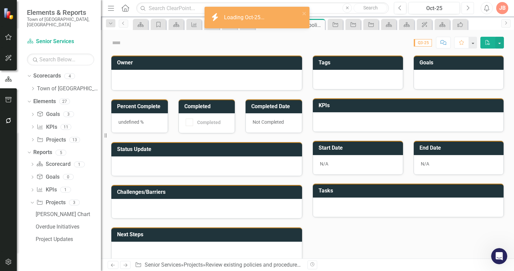
checkbox input "true"
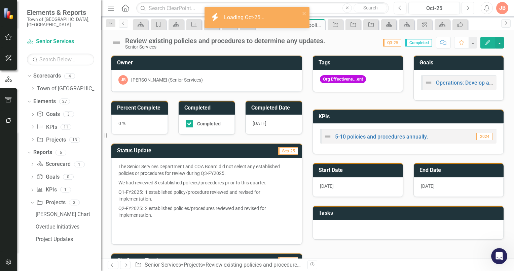
click at [468, 7] on icon "button" at bounding box center [468, 7] width 3 height 5
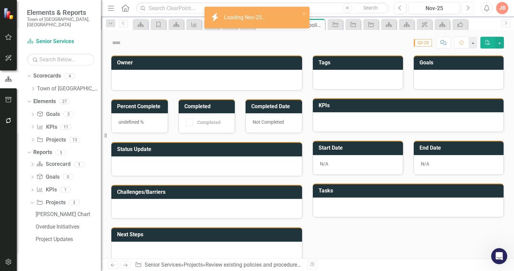
checkbox input "true"
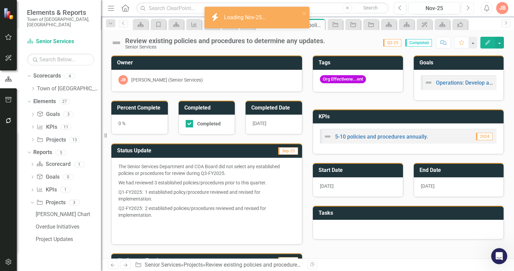
click at [468, 7] on icon "button" at bounding box center [468, 7] width 3 height 5
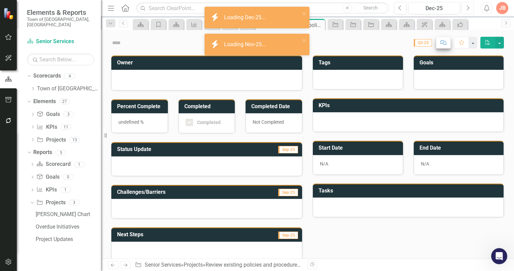
checkbox input "true"
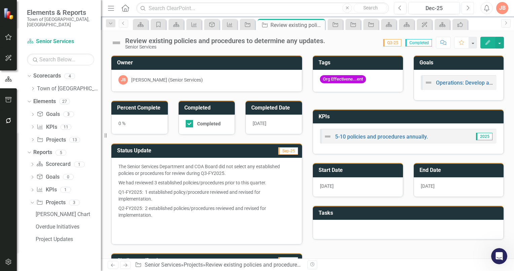
click at [468, 7] on icon "Next" at bounding box center [468, 8] width 4 height 6
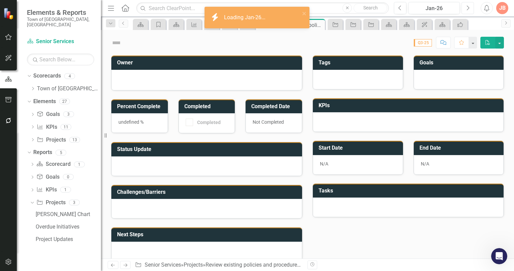
checkbox input "true"
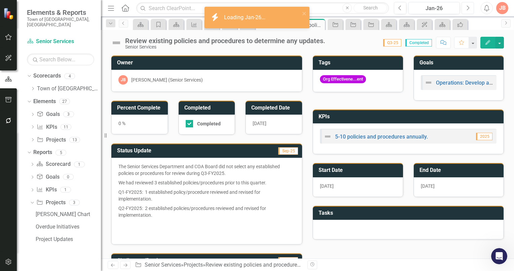
click at [468, 7] on icon "Next" at bounding box center [468, 8] width 4 height 6
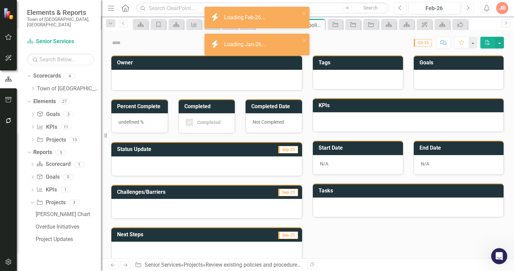
checkbox input "true"
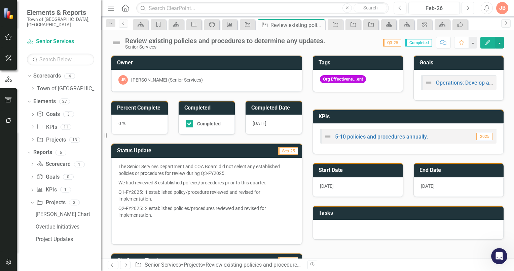
click at [468, 7] on icon "Next" at bounding box center [468, 8] width 4 height 6
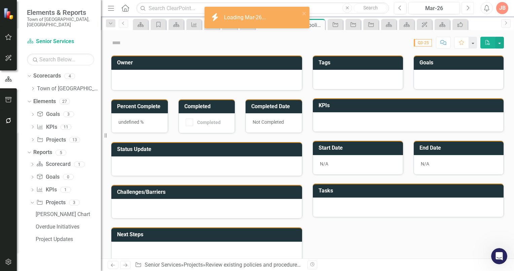
checkbox input "true"
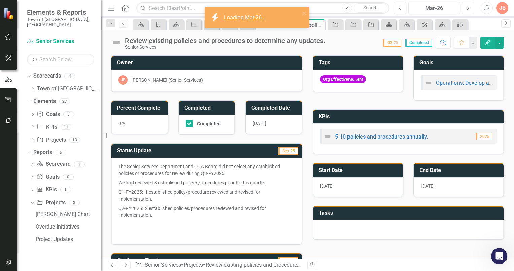
click at [468, 7] on icon "Next" at bounding box center [468, 8] width 4 height 6
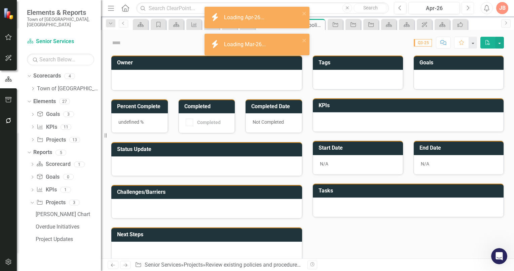
checkbox input "true"
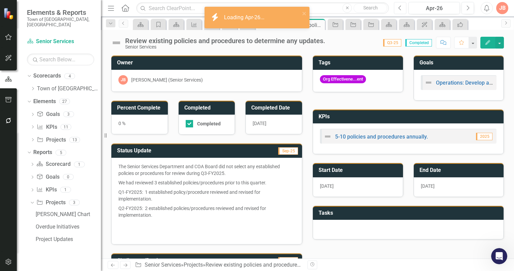
click at [400, 5] on icon "Previous" at bounding box center [400, 8] width 4 height 6
click at [401, 5] on icon "button" at bounding box center [400, 7] width 3 height 5
click at [400, 7] on icon "Previous" at bounding box center [400, 8] width 4 height 6
click at [393, 44] on span "Q3-25" at bounding box center [392, 42] width 18 height 7
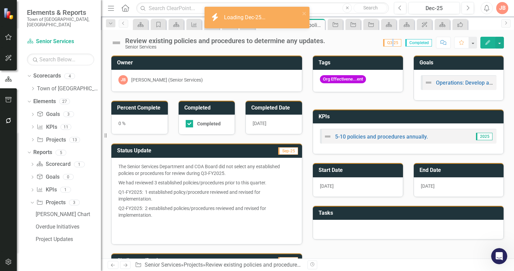
click at [393, 44] on span "Q3-25" at bounding box center [392, 42] width 18 height 7
click at [392, 42] on span "Q3-25" at bounding box center [392, 42] width 18 height 7
click at [387, 43] on span "Q3-25" at bounding box center [392, 42] width 18 height 7
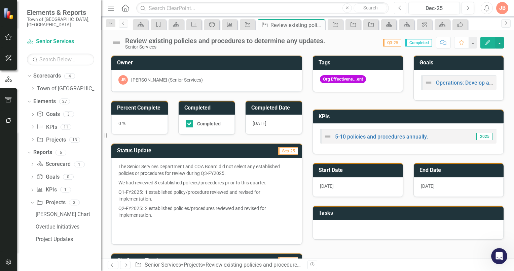
click at [401, 8] on icon "Previous" at bounding box center [400, 8] width 4 height 6
click at [499, 42] on button "button" at bounding box center [499, 43] width 9 height 12
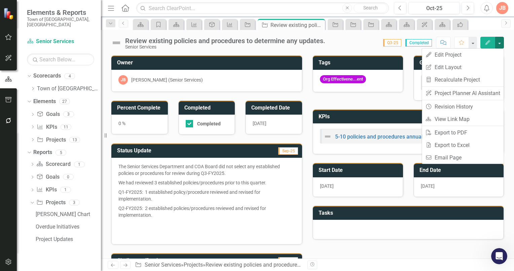
click at [486, 42] on icon "Edit" at bounding box center [488, 42] width 6 height 5
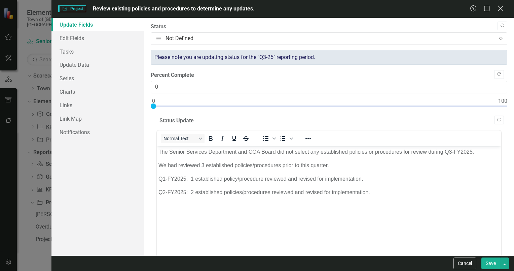
click at [498, 7] on icon "Close" at bounding box center [500, 8] width 8 height 6
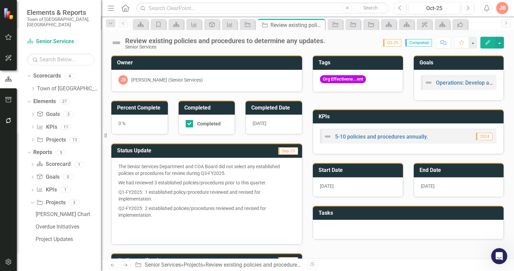
click at [178, 216] on p "Q2-FY2025: 2 established policies/procedures reviewed and revised for implement…" at bounding box center [206, 211] width 177 height 16
click at [414, 42] on span "Completed" at bounding box center [419, 42] width 27 height 7
click at [393, 44] on span "Q3-25" at bounding box center [392, 42] width 18 height 7
click at [394, 41] on span "Q3-25" at bounding box center [392, 42] width 18 height 7
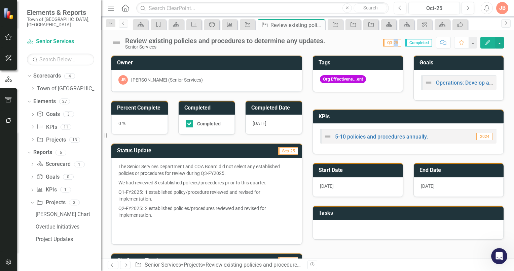
click at [394, 44] on span "Q3-25" at bounding box center [392, 42] width 18 height 7
click at [468, 9] on icon "Next" at bounding box center [468, 8] width 4 height 6
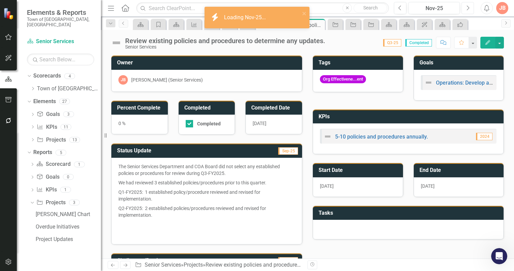
click at [468, 9] on icon "Next" at bounding box center [468, 8] width 4 height 6
click at [448, 9] on div "Dec-25" at bounding box center [434, 8] width 47 height 8
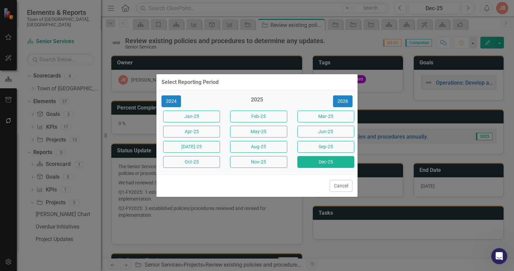
click at [258, 99] on div "2025" at bounding box center [257, 101] width 57 height 11
click at [258, 100] on div "2025" at bounding box center [257, 101] width 57 height 11
click at [260, 100] on div "2025" at bounding box center [257, 101] width 57 height 11
click at [318, 131] on button "Jun-25" at bounding box center [326, 132] width 57 height 12
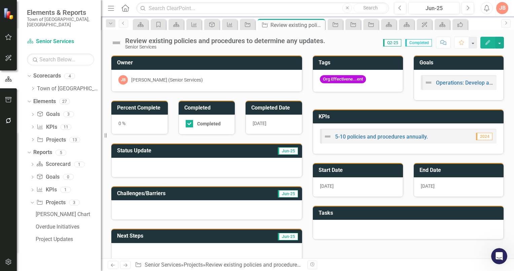
click at [393, 44] on span "Q2-25" at bounding box center [392, 42] width 18 height 7
click at [416, 43] on span "Completed" at bounding box center [419, 42] width 27 height 7
click at [428, 44] on span "Completed" at bounding box center [419, 42] width 27 height 7
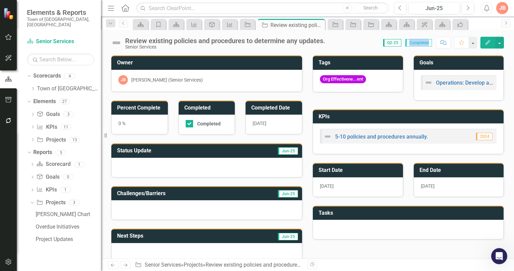
click at [425, 43] on span "Completed" at bounding box center [419, 42] width 27 height 7
click at [483, 135] on span "2024" at bounding box center [484, 136] width 16 height 7
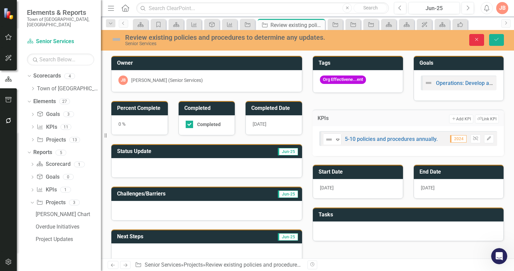
click at [478, 37] on icon "Close" at bounding box center [477, 39] width 6 height 5
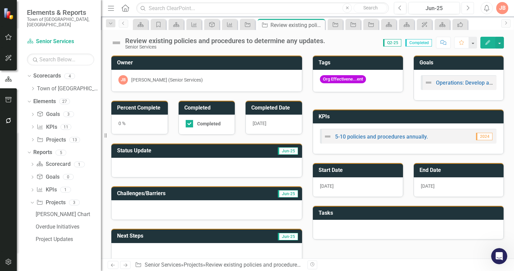
click at [467, 8] on icon "Next" at bounding box center [468, 8] width 4 height 6
click at [442, 9] on div "[DATE]-25" at bounding box center [434, 8] width 47 height 8
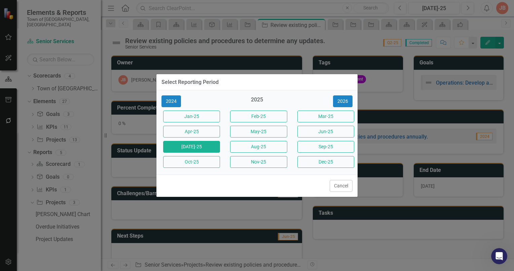
click at [257, 100] on div "2025" at bounding box center [257, 101] width 57 height 11
click at [318, 162] on button "Dec-25" at bounding box center [326, 162] width 57 height 12
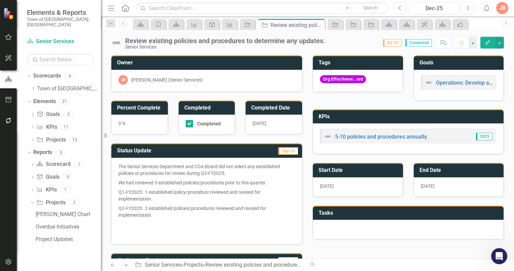
click at [394, 43] on span "Q3-25" at bounding box center [392, 42] width 18 height 7
click at [419, 41] on span "Completed" at bounding box center [419, 42] width 27 height 7
click at [417, 42] on span "Completed" at bounding box center [419, 42] width 27 height 7
click at [394, 42] on span "Q3-25" at bounding box center [392, 42] width 18 height 7
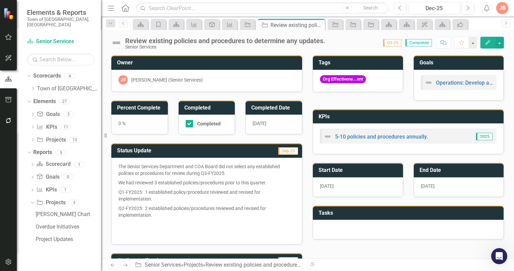
click at [394, 42] on span "Q3-25" at bounding box center [392, 42] width 18 height 7
click at [395, 42] on span "Q3-25" at bounding box center [392, 42] width 18 height 7
click at [467, 9] on icon "Next" at bounding box center [468, 8] width 4 height 6
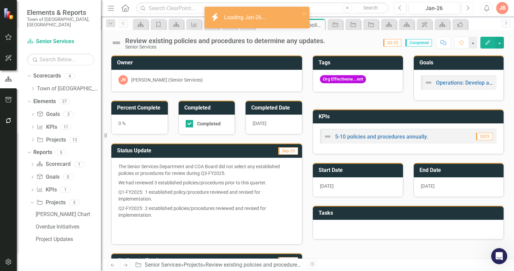
click at [467, 9] on icon "Next" at bounding box center [468, 8] width 4 height 6
click at [467, 8] on icon "Next" at bounding box center [468, 8] width 4 height 6
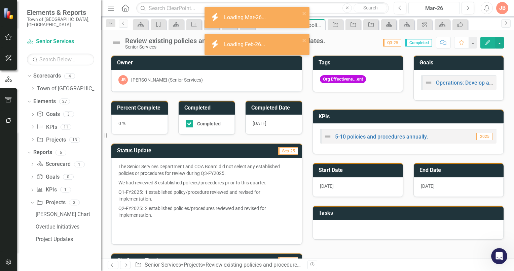
click at [433, 10] on div "Mar-26" at bounding box center [434, 8] width 47 height 8
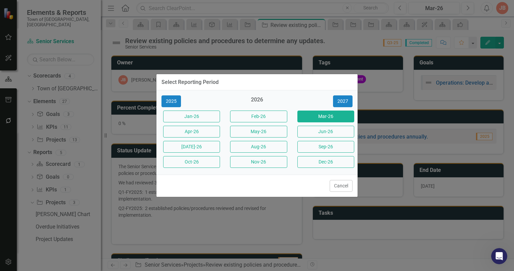
click at [256, 101] on div "2026" at bounding box center [257, 101] width 57 height 11
click at [194, 118] on button "Jan-26" at bounding box center [191, 116] width 57 height 12
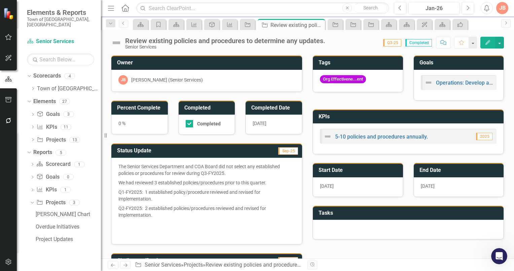
click at [390, 43] on span "Q3-25" at bounding box center [392, 42] width 18 height 7
click at [400, 8] on icon "Previous" at bounding box center [400, 8] width 4 height 6
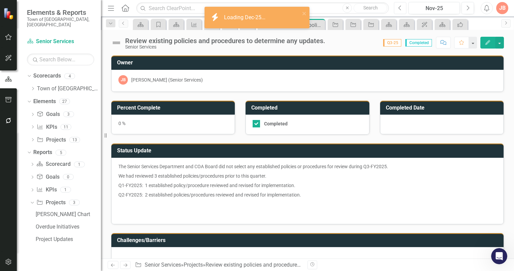
click at [401, 8] on icon "Previous" at bounding box center [400, 8] width 4 height 6
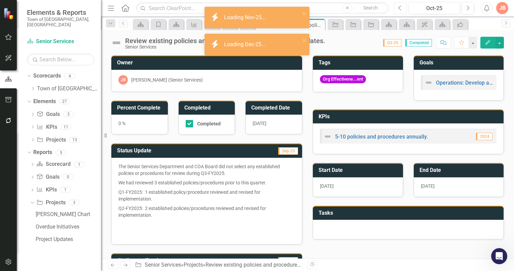
click at [401, 8] on icon "Previous" at bounding box center [400, 8] width 4 height 6
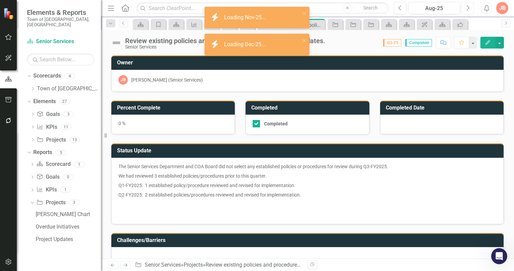
click at [467, 7] on icon "Next" at bounding box center [468, 8] width 4 height 6
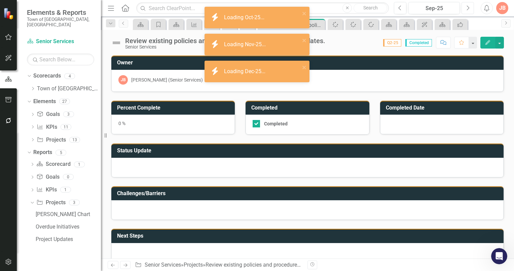
click at [467, 7] on icon "Next" at bounding box center [468, 8] width 4 height 6
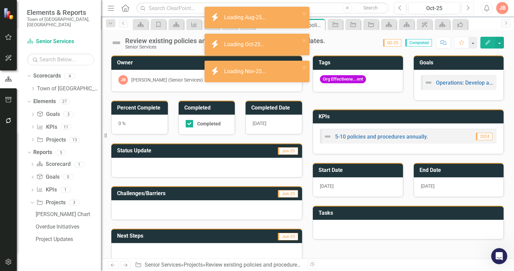
click at [467, 7] on icon "Next" at bounding box center [468, 8] width 4 height 6
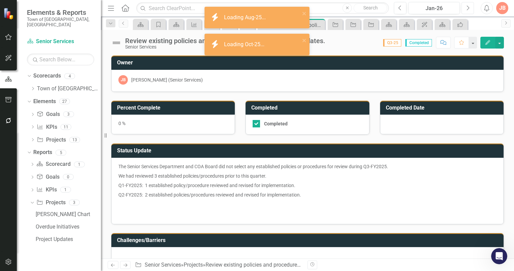
click at [467, 7] on icon "Next" at bounding box center [468, 8] width 4 height 6
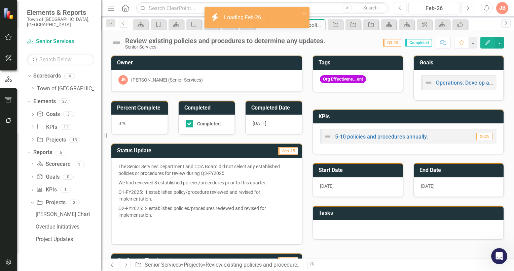
click at [467, 7] on icon "Next" at bounding box center [468, 8] width 4 height 6
click at [467, 8] on icon "Next" at bounding box center [468, 8] width 4 height 6
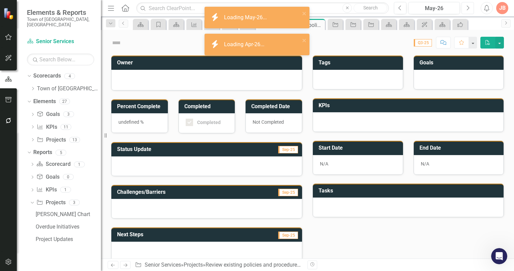
checkbox input "true"
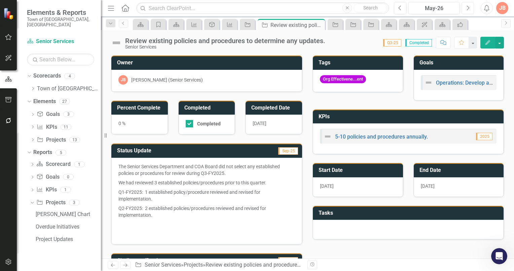
click at [468, 7] on icon "Next" at bounding box center [468, 8] width 4 height 6
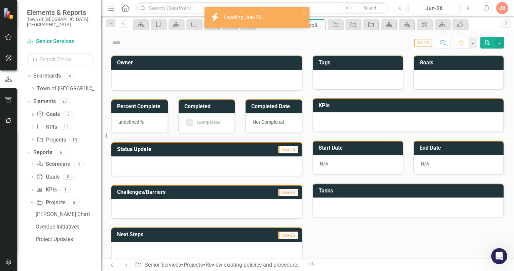
checkbox input "true"
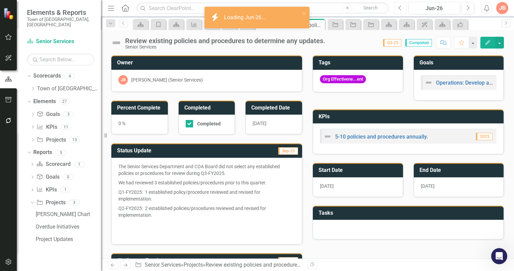
click at [402, 8] on icon "Previous" at bounding box center [400, 8] width 4 height 6
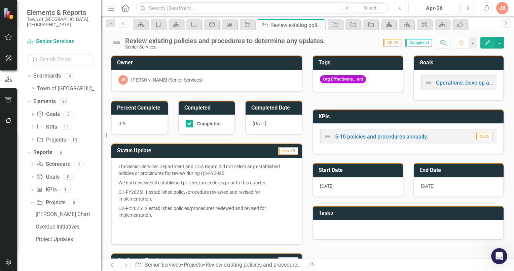
click at [402, 8] on icon "Previous" at bounding box center [400, 8] width 4 height 6
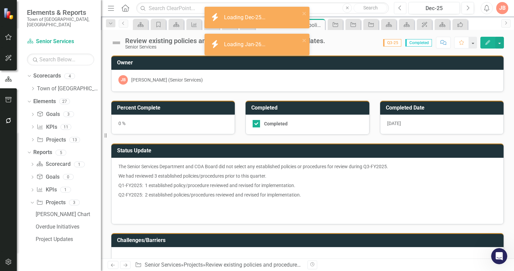
click at [401, 9] on icon "Previous" at bounding box center [400, 8] width 4 height 6
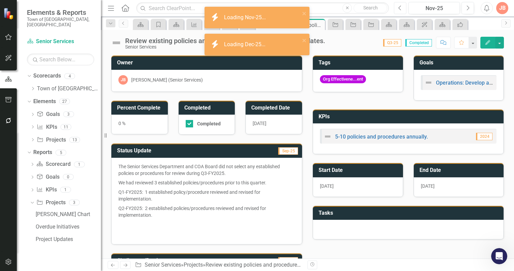
click at [401, 8] on icon "Previous" at bounding box center [400, 8] width 4 height 6
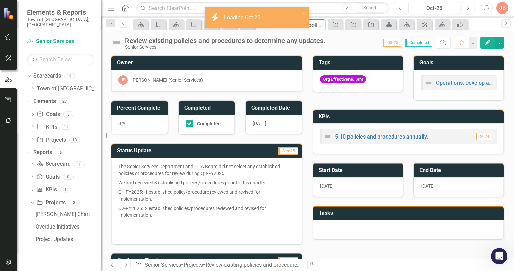
click at [401, 8] on icon "Previous" at bounding box center [400, 8] width 4 height 6
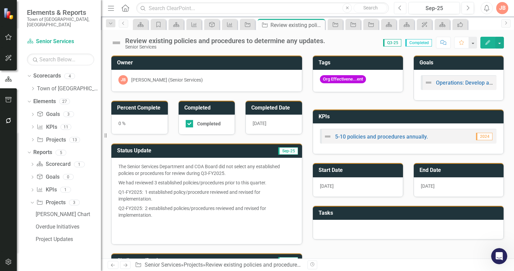
click at [400, 10] on icon "Previous" at bounding box center [400, 8] width 4 height 6
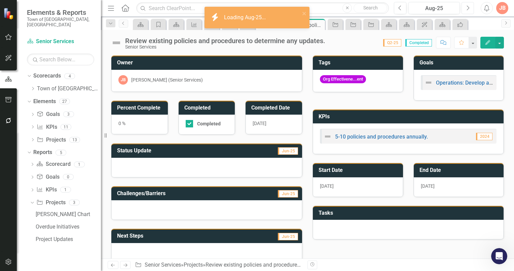
click at [469, 8] on icon "button" at bounding box center [468, 7] width 3 height 5
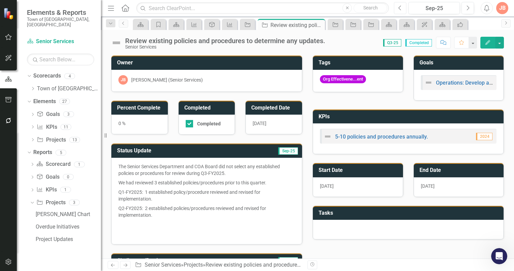
click at [396, 8] on button "Previous" at bounding box center [400, 8] width 12 height 12
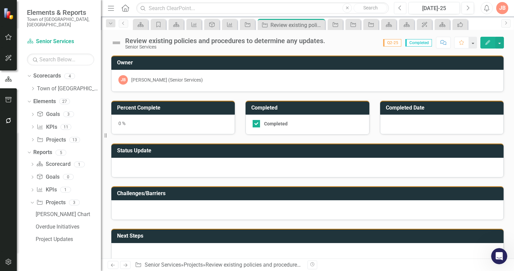
click at [396, 8] on button "Previous" at bounding box center [400, 8] width 12 height 12
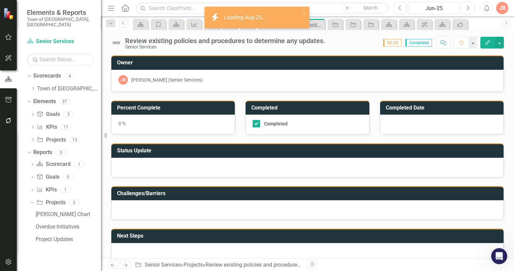
click at [437, 7] on div "Jun-25" at bounding box center [434, 8] width 47 height 8
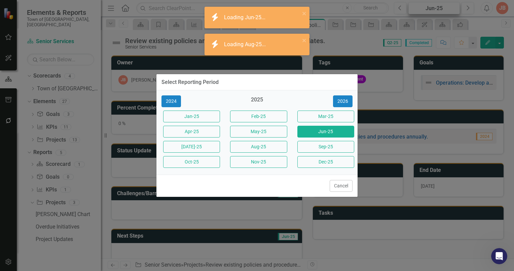
click at [437, 7] on div "Select Reporting Period 2024 2025 [DATE]-25 Feb-25 Mar-25 Apr-25 May-25 Jun-25 …" at bounding box center [257, 135] width 514 height 271
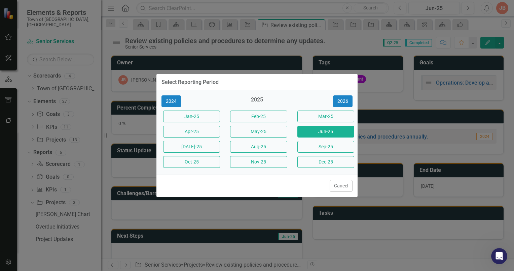
click at [466, 8] on div "Select Reporting Period 2024 2025 [DATE]-25 Feb-25 Mar-25 Apr-25 May-25 Jun-25 …" at bounding box center [257, 135] width 514 height 271
click at [445, 7] on div "Select Reporting Period 2024 2025 [DATE]-25 Feb-25 Mar-25 Apr-25 May-25 Jun-25 …" at bounding box center [257, 135] width 514 height 271
click at [342, 185] on button "Cancel" at bounding box center [341, 186] width 23 height 12
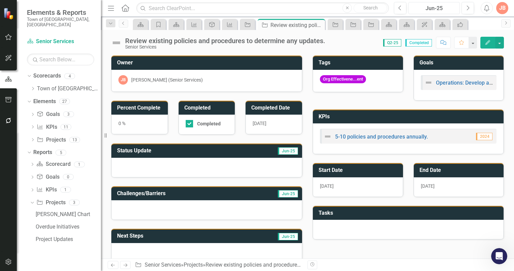
click at [445, 8] on div "Jun-25" at bounding box center [434, 8] width 47 height 8
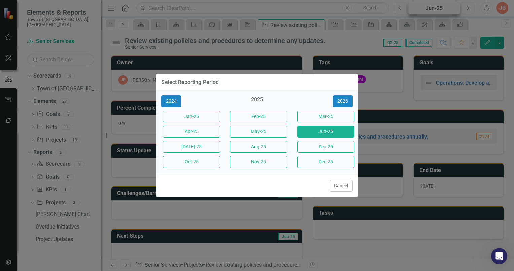
click at [446, 8] on div "Select Reporting Period 2024 2025 [DATE]-25 Feb-25 Mar-25 Apr-25 May-25 Jun-25 …" at bounding box center [257, 135] width 514 height 271
click at [464, 5] on div "Select Reporting Period 2024 2025 [DATE]-25 Feb-25 Mar-25 Apr-25 May-25 Jun-25 …" at bounding box center [257, 135] width 514 height 271
click at [468, 7] on div "Select Reporting Period 2024 2025 [DATE]-25 Feb-25 Mar-25 Apr-25 May-25 Jun-25 …" at bounding box center [257, 135] width 514 height 271
click at [338, 186] on button "Cancel" at bounding box center [341, 186] width 23 height 12
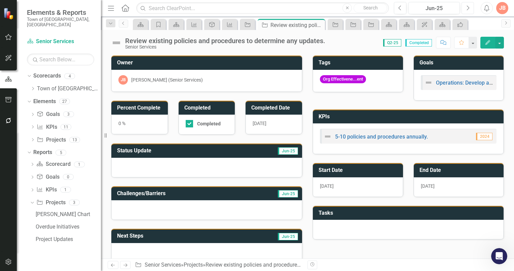
click at [463, 7] on button "Next" at bounding box center [468, 8] width 12 height 12
click at [466, 7] on button "Next" at bounding box center [468, 8] width 12 height 12
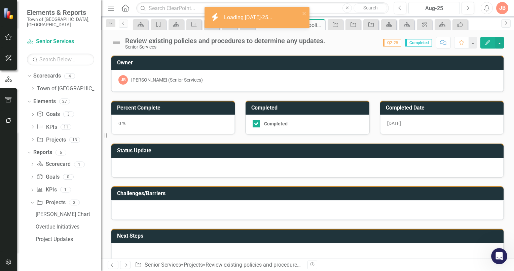
click at [448, 8] on div "Aug-25" at bounding box center [434, 8] width 47 height 8
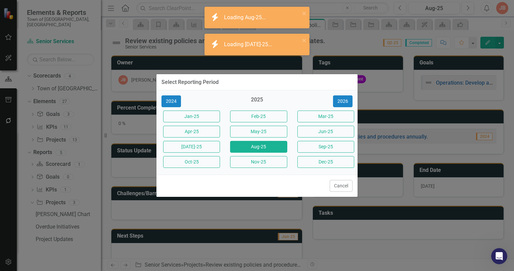
click at [466, 7] on div "Select Reporting Period 2024 2025 [DATE]-25 Feb-25 Mar-25 Apr-25 May-25 Jun-25 …" at bounding box center [257, 135] width 514 height 271
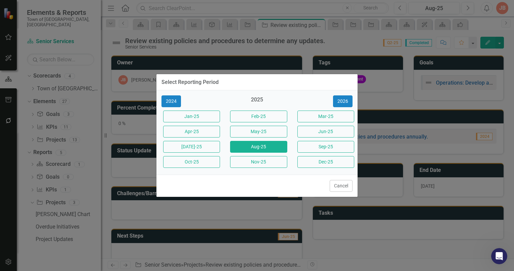
click at [469, 8] on div "Select Reporting Period 2024 2025 [DATE]-25 Feb-25 Mar-25 Apr-25 May-25 Jun-25 …" at bounding box center [257, 135] width 514 height 271
drag, startPoint x: 346, startPoint y: 187, endPoint x: 410, endPoint y: 104, distance: 105.1
click at [346, 186] on button "Cancel" at bounding box center [341, 186] width 23 height 12
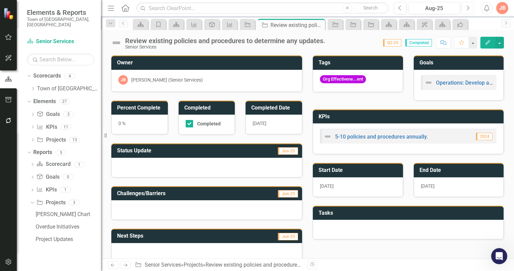
click at [468, 7] on icon "Next" at bounding box center [468, 8] width 4 height 6
click at [452, 8] on div "Sep-25" at bounding box center [434, 8] width 47 height 8
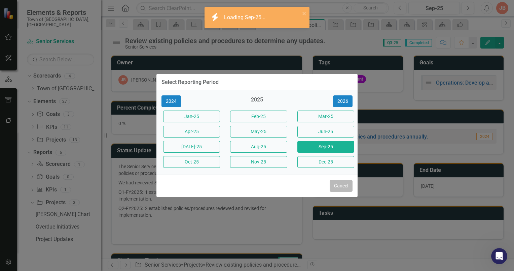
click at [339, 186] on button "Cancel" at bounding box center [341, 186] width 23 height 12
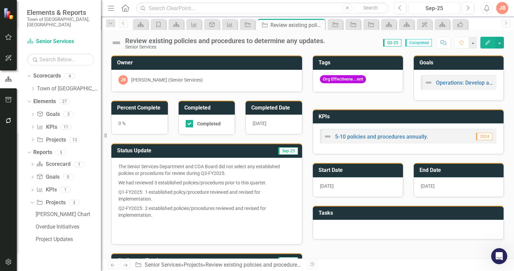
click at [442, 8] on div "Sep-25" at bounding box center [434, 8] width 47 height 8
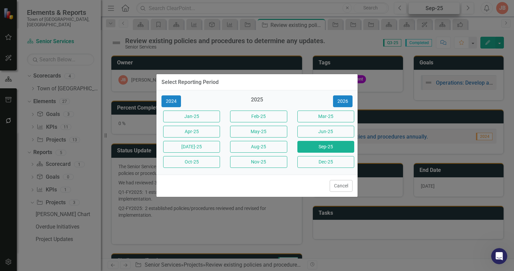
click at [442, 8] on div "Select Reporting Period 2024 2025 [DATE]-25 Feb-25 Mar-25 Apr-25 May-25 Jun-25 …" at bounding box center [257, 135] width 514 height 271
click at [260, 101] on div "2025" at bounding box center [257, 101] width 57 height 11
click at [184, 117] on button "Jan-25" at bounding box center [191, 116] width 57 height 12
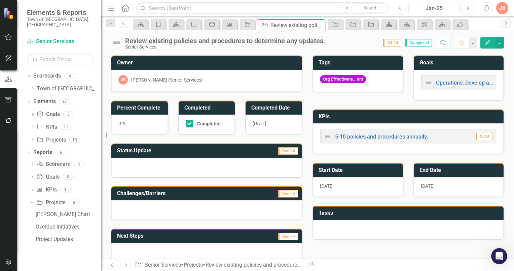
click at [433, 7] on div "Jan-25" at bounding box center [434, 8] width 47 height 8
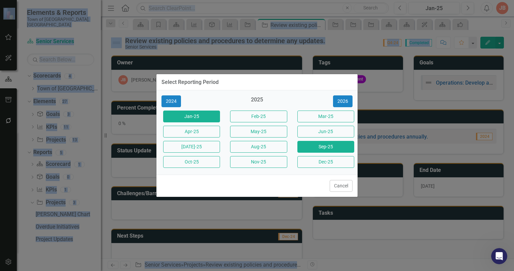
click at [310, 146] on button "Sep-25" at bounding box center [326, 147] width 57 height 12
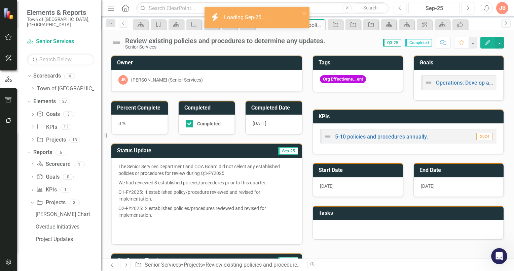
click at [447, 7] on div "Sep-25" at bounding box center [434, 8] width 47 height 8
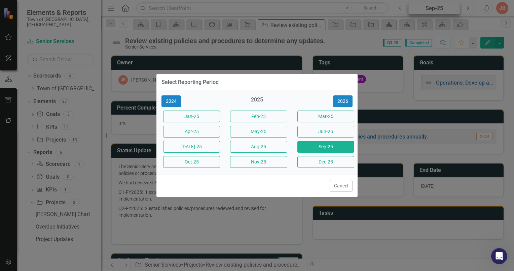
drag, startPoint x: 312, startPoint y: 161, endPoint x: 443, endPoint y: 10, distance: 199.4
click at [312, 160] on button "Dec-25" at bounding box center [326, 162] width 57 height 12
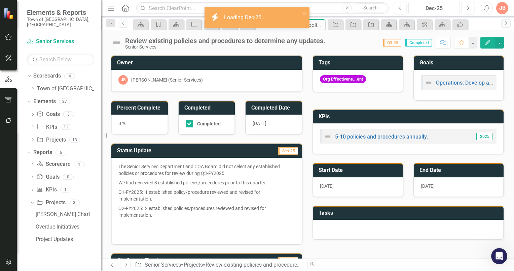
click at [445, 8] on div "Dec-25" at bounding box center [434, 8] width 47 height 8
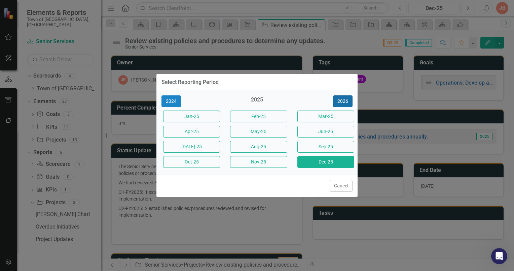
click at [346, 101] on button "2026" at bounding box center [343, 101] width 20 height 12
click at [174, 101] on button "2025" at bounding box center [172, 101] width 20 height 12
click at [339, 101] on button "2026" at bounding box center [343, 101] width 20 height 12
click at [257, 132] on button "May-26" at bounding box center [258, 132] width 57 height 12
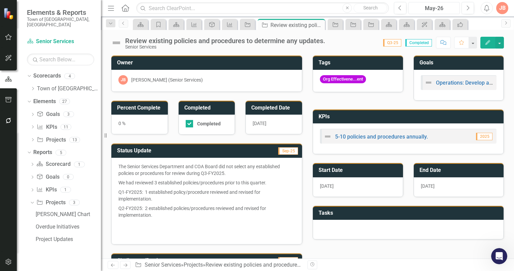
click at [436, 8] on div "May-26" at bounding box center [434, 8] width 47 height 8
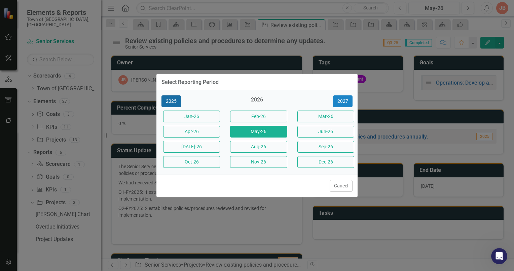
click at [173, 99] on button "2025" at bounding box center [172, 101] width 20 height 12
click at [258, 102] on div "2025" at bounding box center [257, 101] width 57 height 11
click at [343, 102] on button "2026" at bounding box center [343, 101] width 20 height 12
click at [176, 102] on button "2025" at bounding box center [172, 101] width 20 height 12
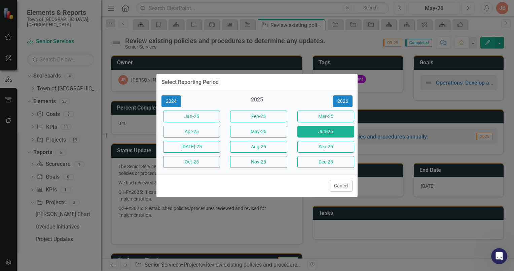
click at [307, 131] on button "Jun-25" at bounding box center [326, 132] width 57 height 12
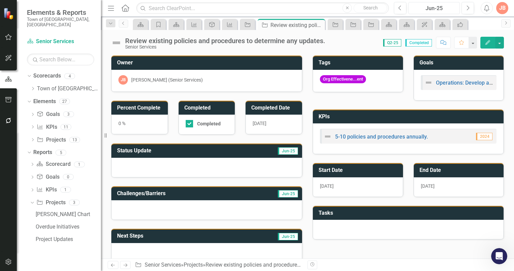
click at [452, 8] on div "Jun-25" at bounding box center [434, 8] width 47 height 8
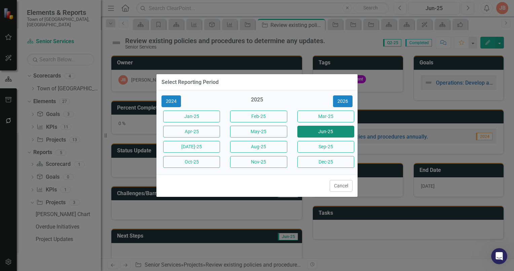
click at [315, 131] on button "Jun-25" at bounding box center [326, 132] width 57 height 12
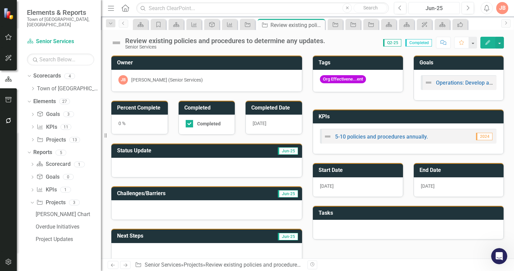
click at [442, 8] on div "Jun-25" at bounding box center [434, 8] width 47 height 8
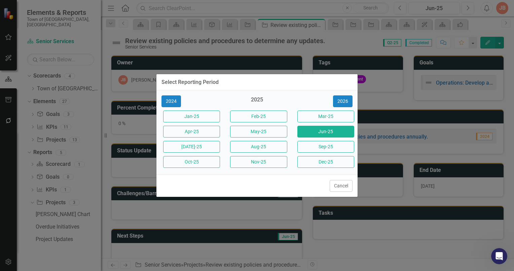
click at [444, 6] on div "Select Reporting Period 2024 2025 [DATE]-25 Feb-25 Mar-25 Apr-25 May-25 Jun-25 …" at bounding box center [257, 135] width 514 height 271
click at [343, 187] on button "Cancel" at bounding box center [341, 186] width 23 height 12
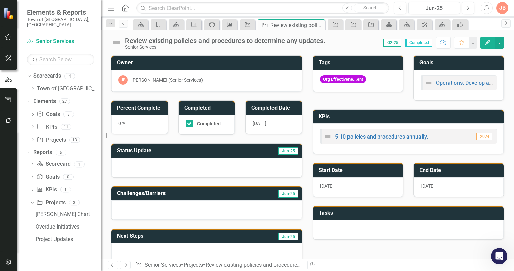
click at [353, 183] on div "[DATE]" at bounding box center [358, 187] width 90 height 20
click at [365, 170] on h3 "Start Date" at bounding box center [359, 170] width 81 height 6
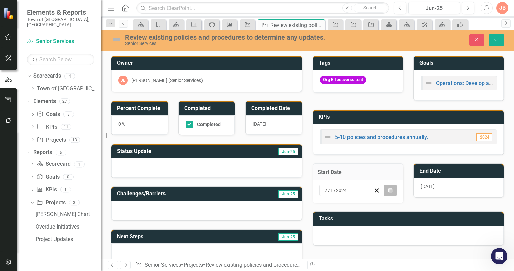
click at [389, 185] on button "Calendar" at bounding box center [390, 189] width 13 height 11
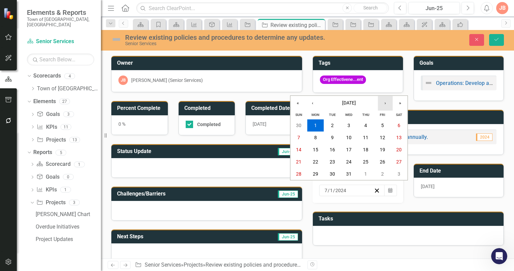
click at [386, 104] on button "›" at bounding box center [385, 103] width 15 height 15
click at [314, 104] on button "‹" at bounding box center [312, 103] width 15 height 15
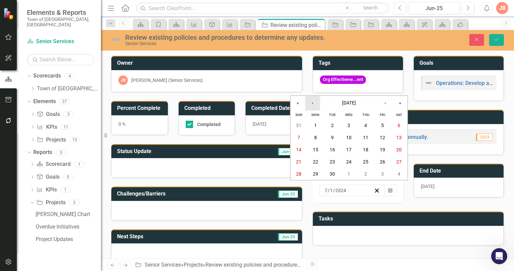
click at [314, 104] on button "‹" at bounding box center [312, 103] width 15 height 15
click at [385, 104] on button "›" at bounding box center [385, 103] width 15 height 15
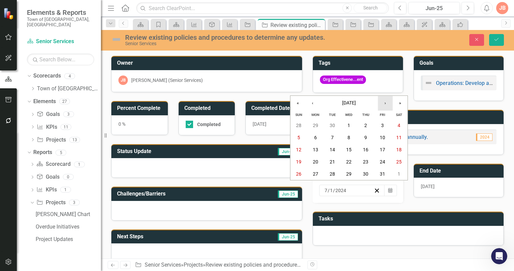
click at [385, 104] on button "›" at bounding box center [385, 103] width 15 height 15
click at [385, 105] on button "›" at bounding box center [385, 103] width 15 height 15
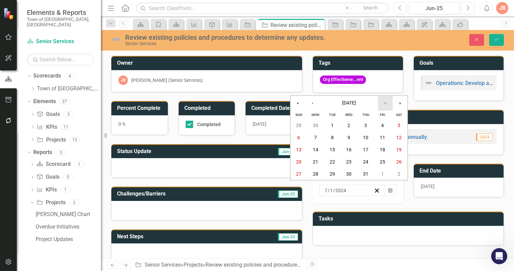
click at [385, 105] on button "›" at bounding box center [385, 103] width 15 height 15
click at [350, 125] on abbr "1" at bounding box center [349, 125] width 3 height 5
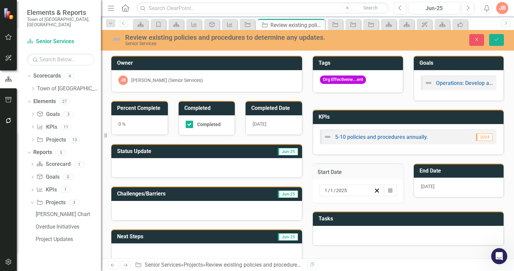
click at [450, 171] on h3 "End Date" at bounding box center [460, 171] width 81 height 6
click at [453, 170] on h3 "End Date" at bounding box center [460, 171] width 81 height 6
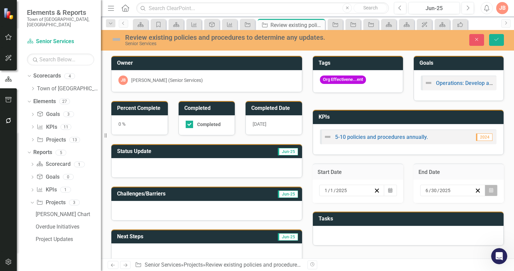
click at [489, 188] on icon "button" at bounding box center [491, 189] width 4 height 5
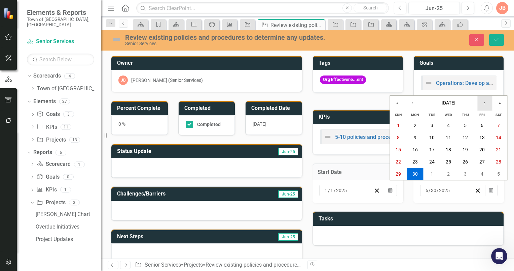
click at [484, 103] on button "›" at bounding box center [485, 103] width 15 height 15
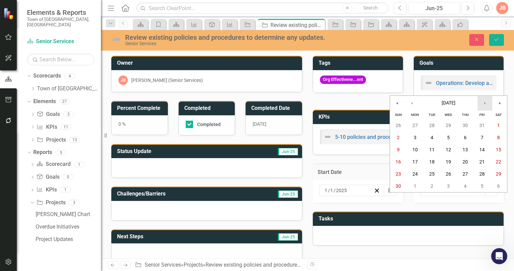
click at [484, 103] on button "›" at bounding box center [485, 103] width 15 height 15
click at [449, 173] on abbr "31" at bounding box center [448, 173] width 5 height 5
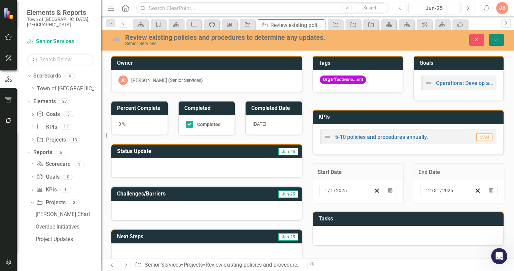
click at [497, 39] on icon "Save" at bounding box center [497, 39] width 6 height 5
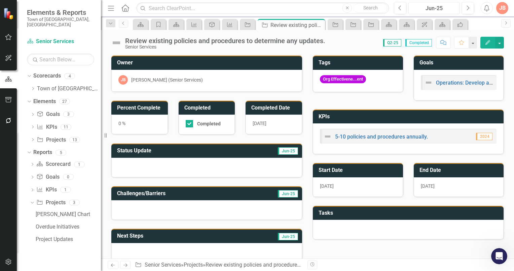
click at [444, 8] on div "Jun-25" at bounding box center [434, 8] width 47 height 8
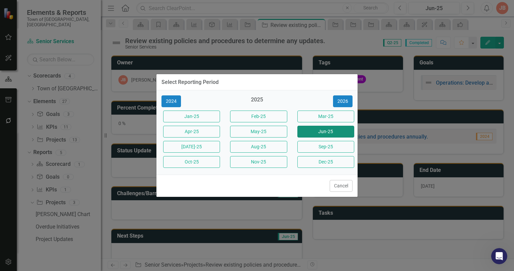
click at [307, 131] on button "Jun-25" at bounding box center [326, 132] width 57 height 12
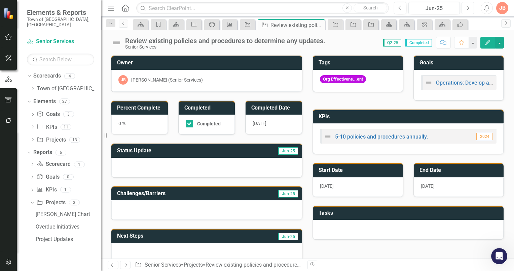
click at [468, 8] on icon "Next" at bounding box center [468, 8] width 4 height 6
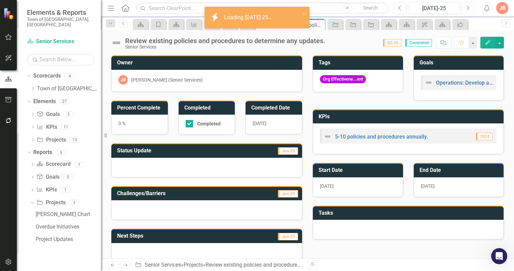
click at [468, 8] on icon "Next" at bounding box center [468, 8] width 4 height 6
click at [468, 7] on icon "Next" at bounding box center [468, 8] width 4 height 6
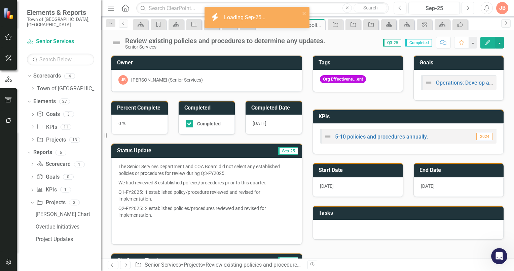
click at [468, 9] on icon "button" at bounding box center [468, 7] width 3 height 5
click at [468, 8] on icon "Next" at bounding box center [468, 8] width 4 height 6
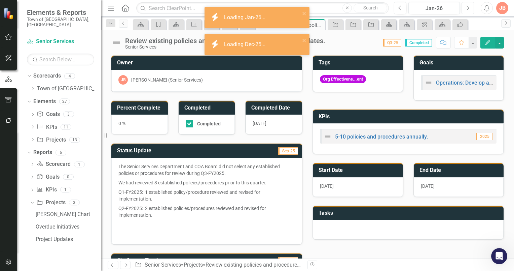
click at [468, 8] on icon "Next" at bounding box center [468, 8] width 4 height 6
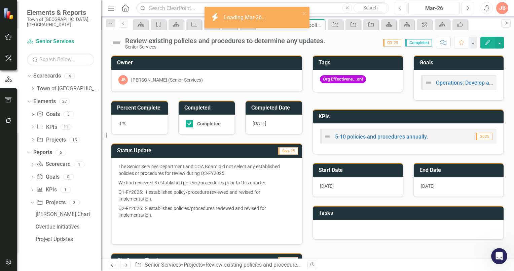
click at [468, 8] on icon "Next" at bounding box center [468, 8] width 4 height 6
click at [400, 9] on icon "button" at bounding box center [400, 7] width 3 height 5
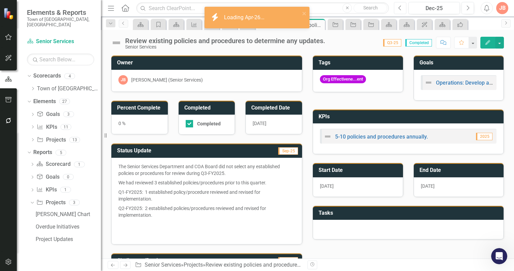
click at [400, 9] on icon "button" at bounding box center [400, 7] width 3 height 5
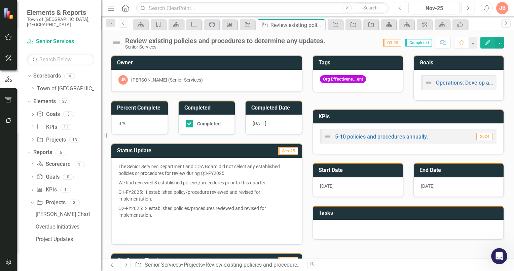
click at [400, 8] on icon "Previous" at bounding box center [400, 8] width 4 height 6
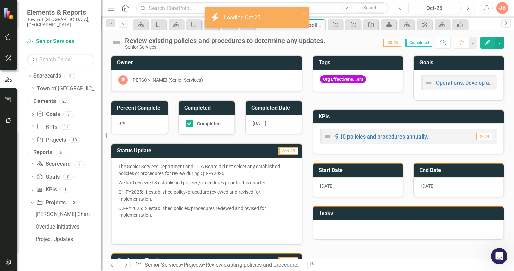
click at [400, 7] on icon "Previous" at bounding box center [400, 8] width 4 height 6
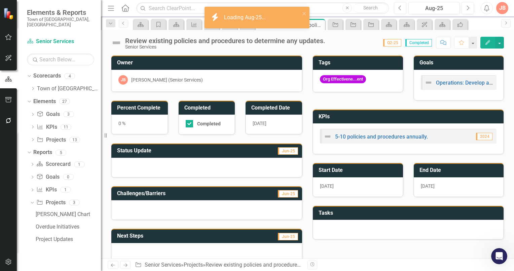
click at [400, 7] on icon "Previous" at bounding box center [400, 8] width 4 height 6
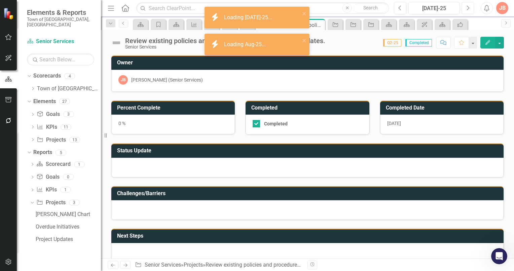
click at [469, 8] on icon "button" at bounding box center [468, 7] width 3 height 5
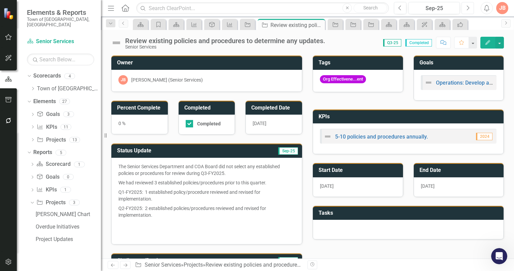
click at [466, 8] on icon "Next" at bounding box center [468, 8] width 4 height 6
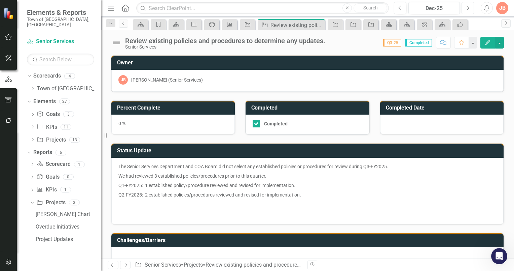
click at [466, 8] on icon "Next" at bounding box center [468, 8] width 4 height 6
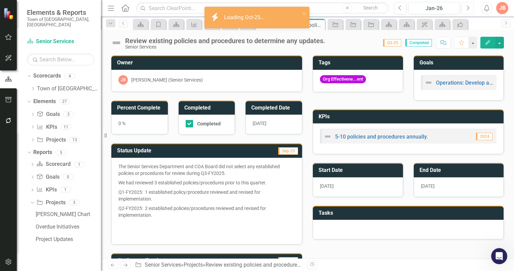
click at [466, 8] on icon "Next" at bounding box center [468, 8] width 4 height 6
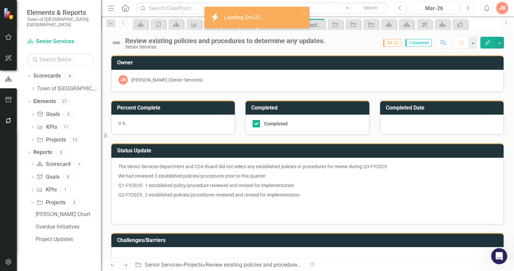
click at [466, 8] on icon "Next" at bounding box center [468, 8] width 4 height 6
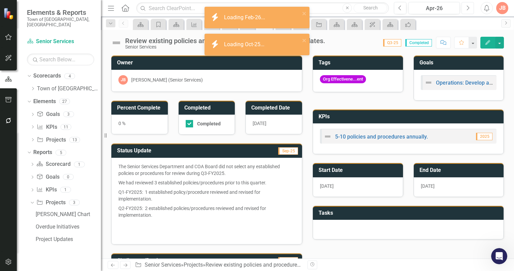
click at [466, 8] on icon "Next" at bounding box center [468, 8] width 4 height 6
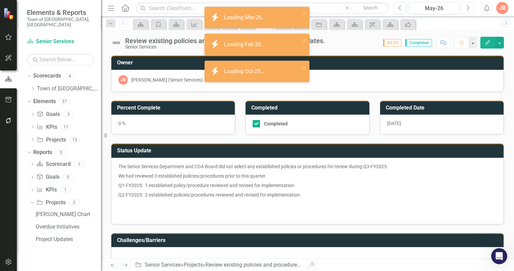
click at [466, 8] on icon "Next" at bounding box center [468, 8] width 4 height 6
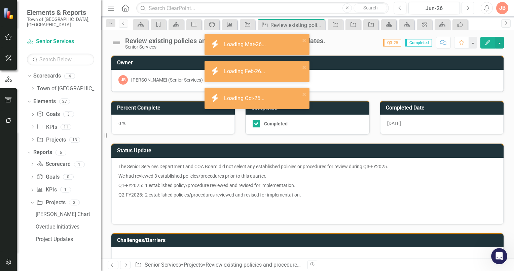
click at [466, 8] on icon "Next" at bounding box center [468, 8] width 4 height 6
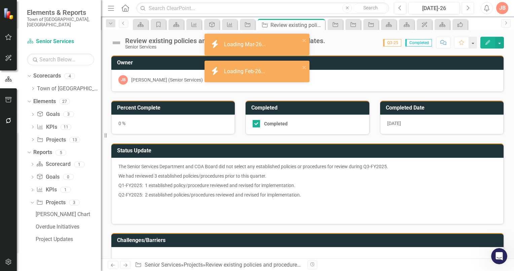
click at [466, 8] on icon "Next" at bounding box center [468, 8] width 4 height 6
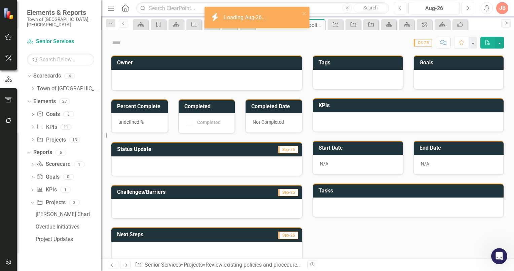
checkbox input "true"
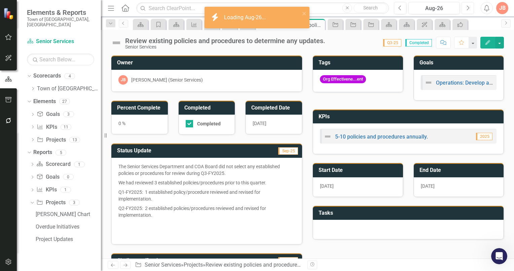
click at [466, 8] on icon "Next" at bounding box center [468, 8] width 4 height 6
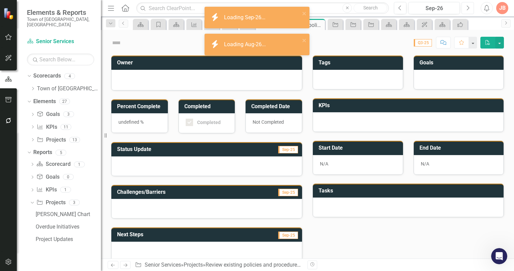
checkbox input "true"
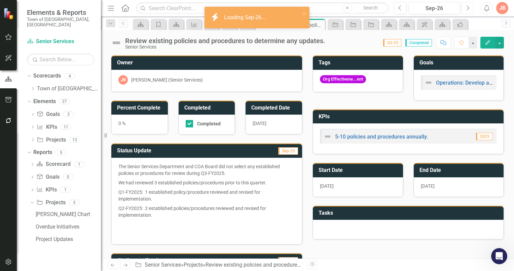
click at [466, 8] on icon "Next" at bounding box center [468, 8] width 4 height 6
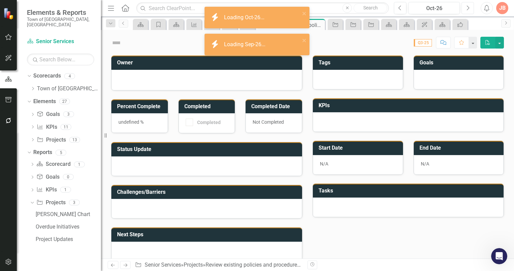
checkbox input "true"
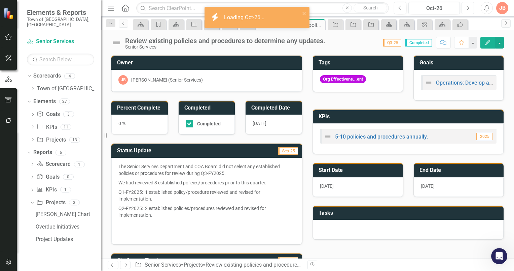
click at [466, 8] on icon "Next" at bounding box center [468, 8] width 4 height 6
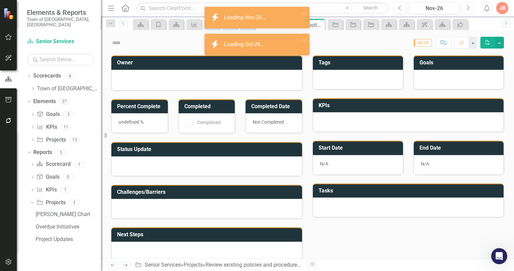
checkbox input "true"
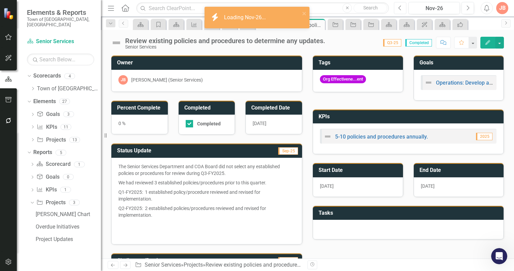
click at [400, 9] on icon "Previous" at bounding box center [400, 8] width 4 height 6
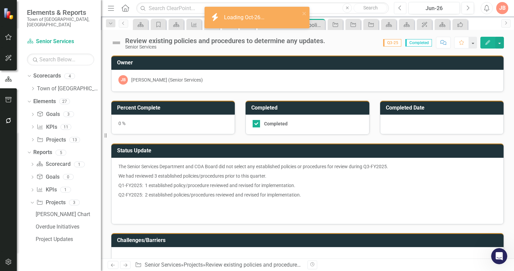
click at [400, 7] on icon "Previous" at bounding box center [400, 8] width 4 height 6
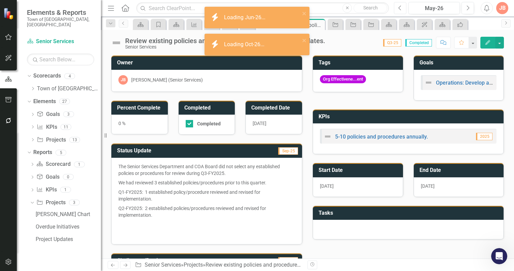
click at [400, 7] on icon "Previous" at bounding box center [400, 8] width 4 height 6
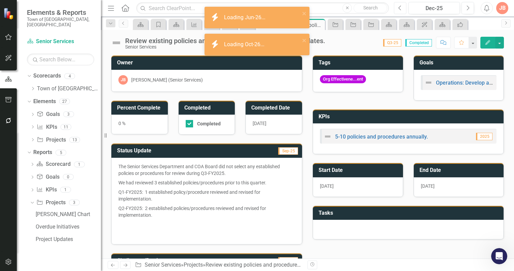
click at [400, 7] on icon "Previous" at bounding box center [400, 8] width 4 height 6
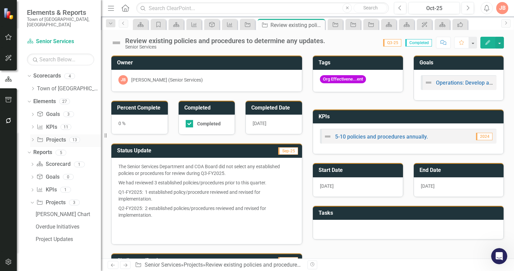
drag, startPoint x: 31, startPoint y: 134, endPoint x: 31, endPoint y: 139, distance: 4.7
click at [31, 138] on icon "Dropdown" at bounding box center [32, 140] width 5 height 4
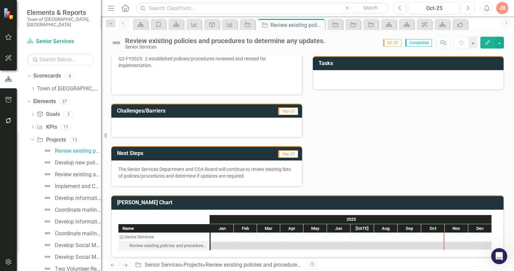
scroll to position [152, 0]
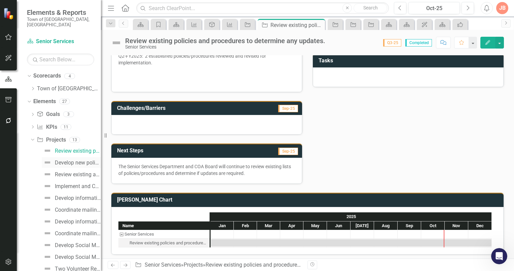
click at [62, 160] on div "Develop new policies and procedures." at bounding box center [78, 163] width 46 height 6
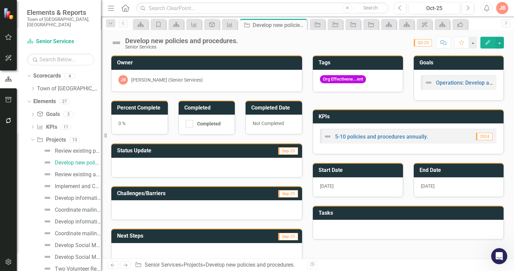
click at [133, 160] on div at bounding box center [206, 168] width 191 height 20
click at [193, 151] on h3 "Status Update" at bounding box center [174, 150] width 114 height 6
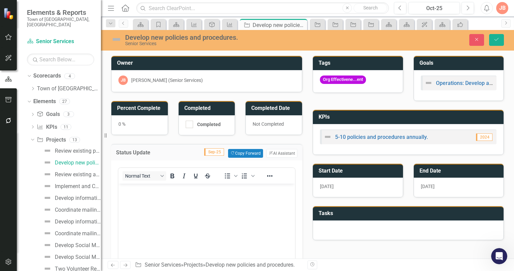
click at [134, 189] on p "Rich Text Area. Press ALT-0 for help." at bounding box center [206, 189] width 173 height 8
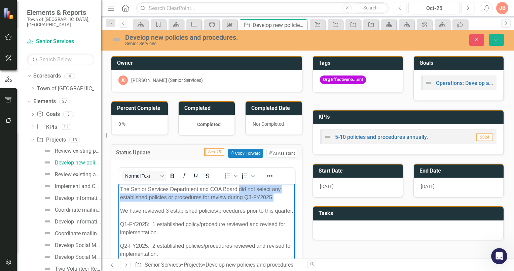
drag, startPoint x: 282, startPoint y: 198, endPoint x: 240, endPoint y: 193, distance: 42.4
click at [240, 193] on p "The Senior Services Department and COA Board did not select any established pol…" at bounding box center [206, 193] width 173 height 16
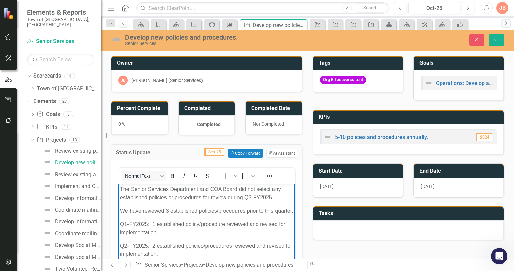
drag, startPoint x: 142, startPoint y: 210, endPoint x: 114, endPoint y: 209, distance: 28.3
click at [118, 209] on html "The Senior Services Department and COA Board did not select any established pol…" at bounding box center [206, 233] width 177 height 101
click at [133, 214] on p "We have reviewed 3 established policies/procedures prior to this quarter." at bounding box center [206, 210] width 173 height 8
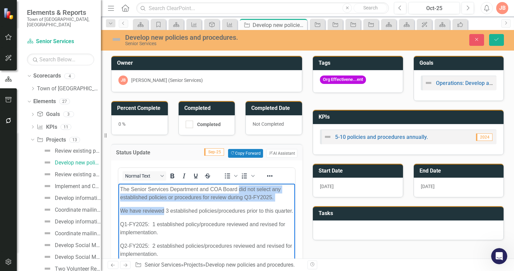
drag, startPoint x: 163, startPoint y: 210, endPoint x: 239, endPoint y: 190, distance: 79.3
click at [239, 190] on body "The Senior Services Department and COA Board did not select any established pol…" at bounding box center [206, 233] width 177 height 101
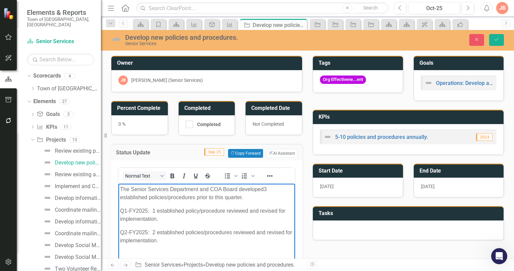
click at [266, 189] on p "The Senior Services Department and COA Board developed 3 established policies/p…" at bounding box center [206, 193] width 173 height 16
drag, startPoint x: 147, startPoint y: 197, endPoint x: 119, endPoint y: 198, distance: 27.6
click at [119, 198] on body "The Senior Services Department and COA Board developed 2 established policies/p…" at bounding box center [206, 233] width 177 height 101
click at [221, 196] on p "The Senior Services Department and COA Board developed 2 new policies/procedure…" at bounding box center [206, 193] width 173 height 16
drag, startPoint x: 219, startPoint y: 195, endPoint x: 168, endPoint y: 196, distance: 51.5
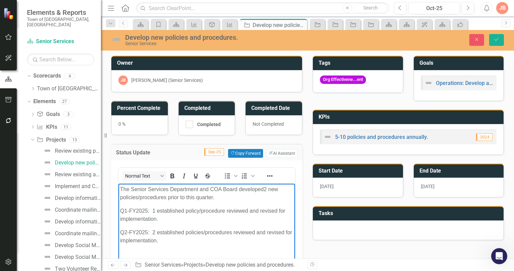
click at [168, 196] on p "The Senior Services Department and COA Board developed 2 new policies/procedure…" at bounding box center [206, 193] width 173 height 16
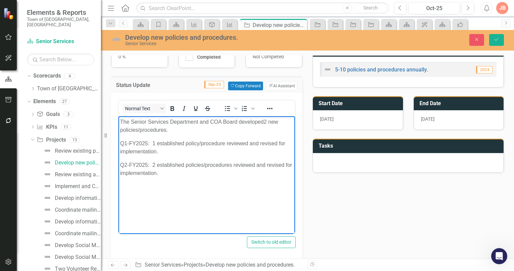
scroll to position [34, 0]
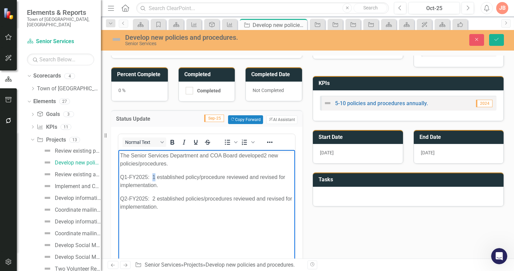
click at [154, 178] on p "Q1-FY2025: 1 established policy/procedure reviewed and revised for implementati…" at bounding box center [206, 181] width 173 height 16
drag, startPoint x: 184, startPoint y: 176, endPoint x: 172, endPoint y: 155, distance: 24.0
click at [158, 175] on p "Q1-FY2025: 3 established policy/procedure reviewed and revised for implementati…" at bounding box center [206, 181] width 173 height 16
click at [230, 176] on p "Q1-FY2025: 3 new policy/procedure reviewed and revised for implementation." at bounding box center [206, 181] width 173 height 16
drag, startPoint x: 259, startPoint y: 176, endPoint x: 208, endPoint y: 177, distance: 51.2
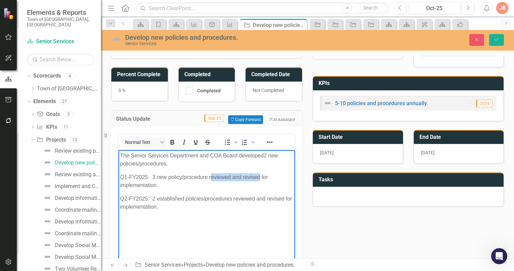
click at [211, 177] on p "Q1-FY2025: 3 new policy/procedure reviewed and revised for implementation." at bounding box center [206, 181] width 173 height 16
click at [208, 177] on p "Q1-FY2025: 3 new policy/procedure reviewed and revised for implementation." at bounding box center [206, 181] width 173 height 16
click at [209, 177] on p "Q1-FY2025: 3 new policy/procedure reviewed and revised for implementation." at bounding box center [206, 181] width 173 height 16
drag, startPoint x: 139, startPoint y: 184, endPoint x: 121, endPoint y: 182, distance: 18.3
click at [118, 183] on html "The Senior Services Department and COA Board developed 2 new policies/procedure…" at bounding box center [206, 199] width 177 height 101
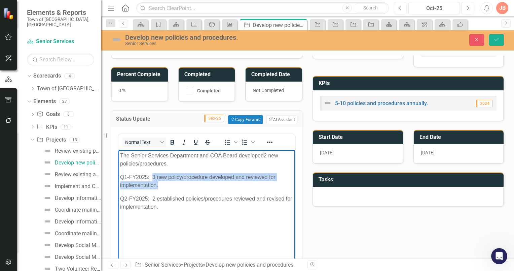
drag, startPoint x: 152, startPoint y: 175, endPoint x: 165, endPoint y: 185, distance: 16.0
click at [165, 185] on p "Q1-FY2025: 3 new policy/procedure developed and reviewed for implementation." at bounding box center [206, 181] width 173 height 16
copy p "3 new policy/procedure developed and reviewed for implementation."
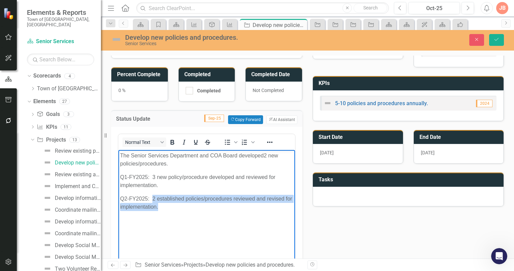
drag, startPoint x: 174, startPoint y: 207, endPoint x: 153, endPoint y: 195, distance: 24.5
click at [153, 195] on p "Q2-FY2025: 2 established policies/procedures reviewed and revised for implement…" at bounding box center [206, 202] width 173 height 16
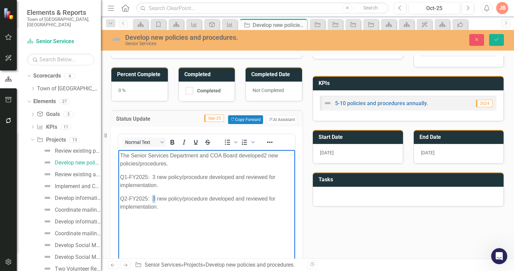
drag, startPoint x: 155, startPoint y: 199, endPoint x: 153, endPoint y: 187, distance: 11.3
click at [153, 198] on p "Q2-FY2025: 3 new policy/procedure developed and reviewed for implementation." at bounding box center [206, 202] width 173 height 16
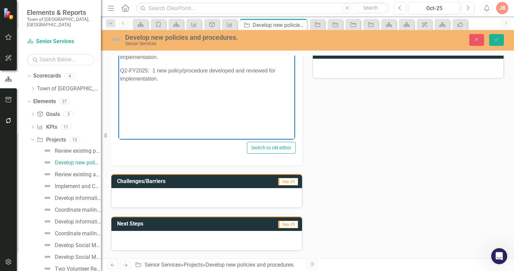
scroll to position [229, 0]
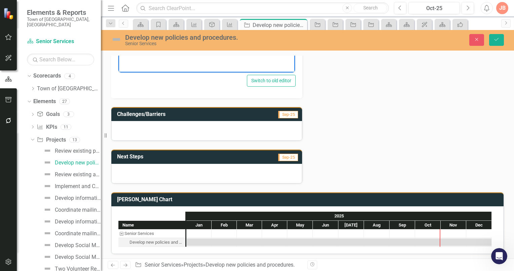
click at [180, 174] on div at bounding box center [206, 174] width 191 height 20
click at [177, 157] on h3 "Next Steps" at bounding box center [168, 156] width 102 height 6
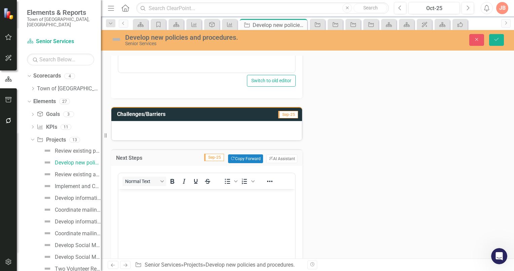
scroll to position [0, 0]
click at [127, 197] on p "Rich Text Area. Press ALT-0 for help." at bounding box center [206, 194] width 173 height 8
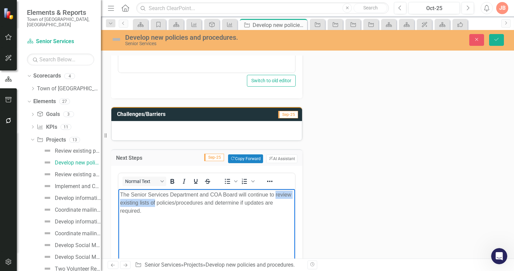
drag, startPoint x: 171, startPoint y: 202, endPoint x: 180, endPoint y: 368, distance: 165.9
click at [118, 206] on html "The Senior Services Department and COA Board will continue to review existing l…" at bounding box center [206, 239] width 177 height 101
drag, startPoint x: 289, startPoint y: 202, endPoint x: 193, endPoint y: 194, distance: 96.6
click at [200, 203] on p "The Senior Services Department and COA Board will continue to develop new polic…" at bounding box center [206, 198] width 173 height 16
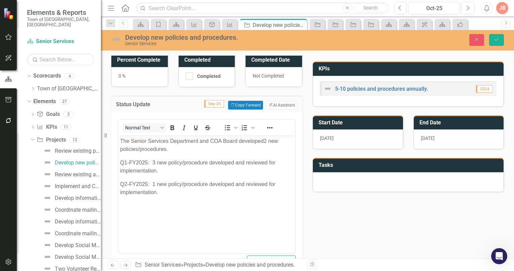
scroll to position [27, 0]
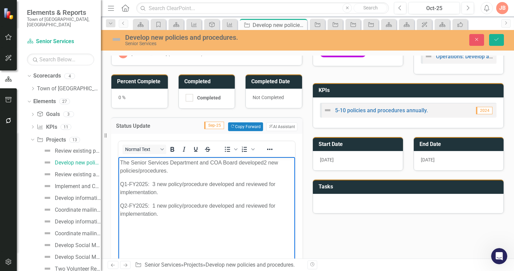
click at [120, 159] on p "The Senior Services Department and COA Board developed 2 new policies/procedure…" at bounding box center [206, 166] width 173 height 16
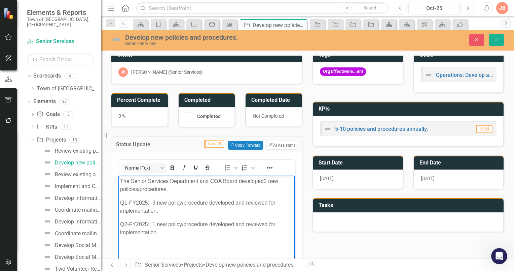
scroll to position [0, 0]
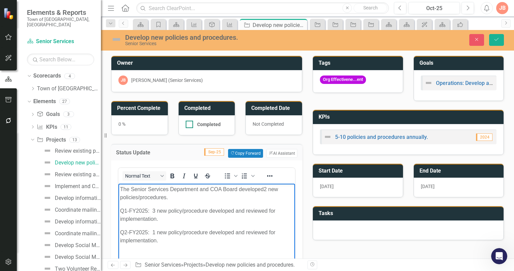
click at [190, 123] on div at bounding box center [189, 123] width 7 height 7
click at [190, 123] on input "Completed" at bounding box center [188, 122] width 4 height 4
checkbox input "true"
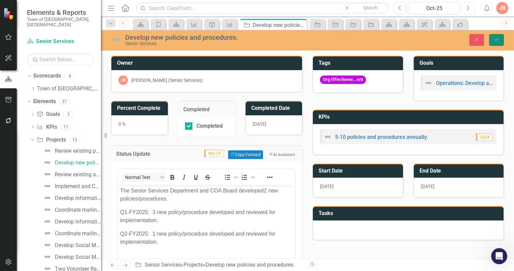
click at [495, 39] on icon "Save" at bounding box center [497, 39] width 6 height 5
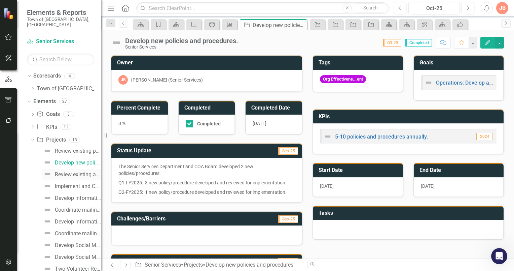
click at [73, 171] on div "Review existing and/or develop new policies and procedures with Staff and COA B…" at bounding box center [78, 174] width 46 height 6
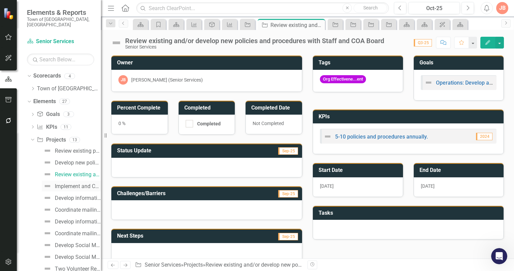
click at [63, 183] on div "Implement and Communicate said policies and procedures." at bounding box center [78, 186] width 46 height 6
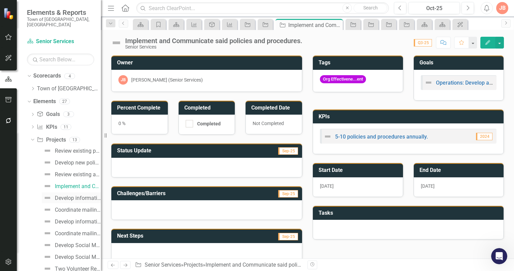
click at [61, 195] on div "Develop informational welcome letter to residents age [DEMOGRAPHIC_DATA]+ who a…" at bounding box center [78, 198] width 46 height 6
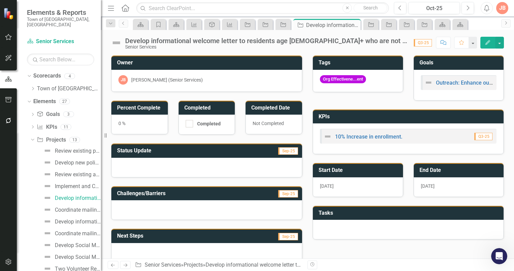
click at [117, 161] on div at bounding box center [206, 168] width 191 height 20
click at [117, 159] on div at bounding box center [206, 168] width 191 height 20
click at [186, 152] on td "Status Update" at bounding box center [174, 151] width 114 height 11
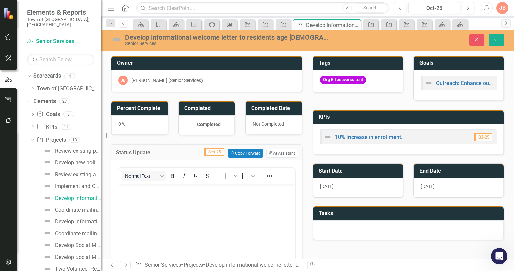
click at [129, 187] on p "Rich Text Area. Press ALT-0 for help." at bounding box center [206, 189] width 173 height 8
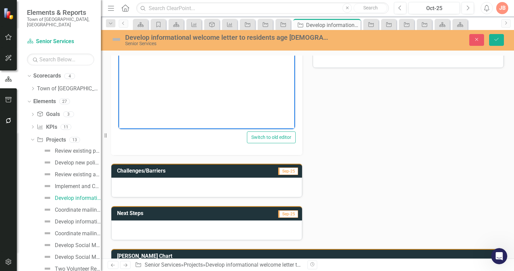
scroll to position [202, 0]
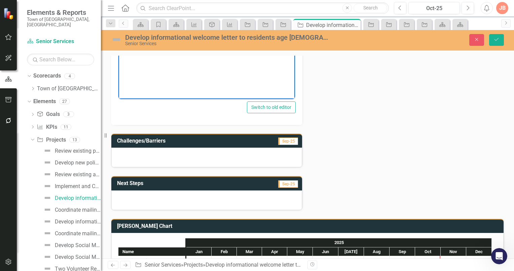
click at [134, 195] on div at bounding box center [206, 200] width 191 height 20
click at [136, 198] on div at bounding box center [206, 200] width 191 height 20
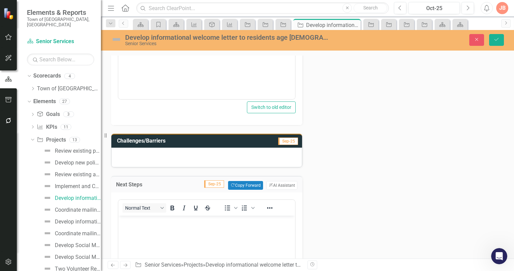
scroll to position [0, 0]
click at [130, 220] on p "Rich Text Area. Press ALT-0 for help." at bounding box center [206, 221] width 173 height 8
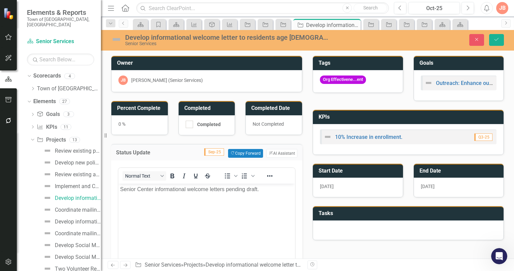
click at [121, 188] on p "Senior Center informational welcome letters pending draft." at bounding box center [206, 189] width 173 height 8
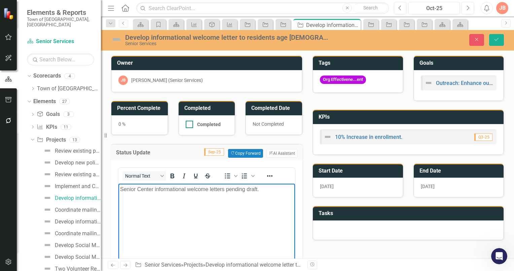
click at [188, 123] on input "Completed" at bounding box center [188, 122] width 4 height 4
checkbox input "true"
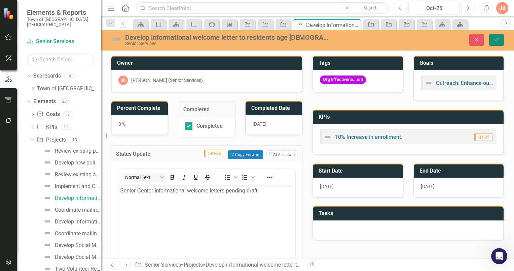
click at [498, 38] on icon "Save" at bounding box center [497, 39] width 6 height 5
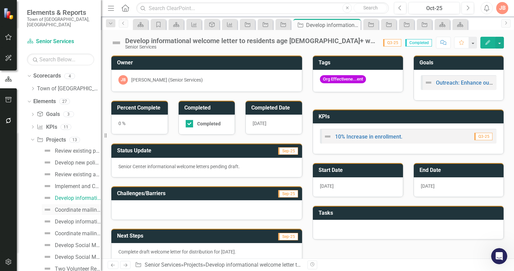
click at [65, 207] on div "Coordinate mailing distribution." at bounding box center [78, 210] width 46 height 6
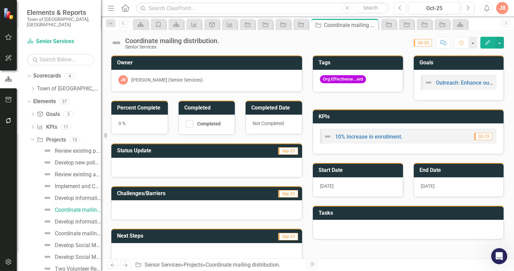
click at [177, 152] on h3 "Status Update" at bounding box center [174, 150] width 114 height 6
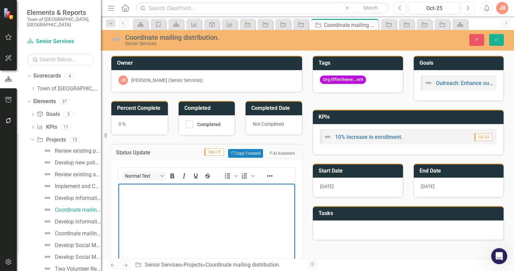
click at [129, 190] on p "Rich Text Area. Press ALT-0 for help." at bounding box center [206, 189] width 173 height 8
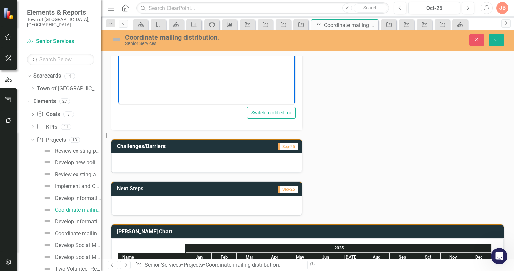
scroll to position [202, 0]
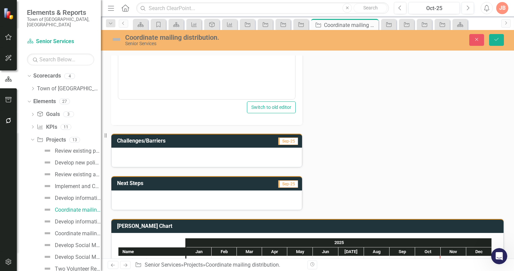
click at [135, 197] on div at bounding box center [206, 200] width 191 height 20
click at [184, 180] on h3 "Next Steps" at bounding box center [168, 183] width 102 height 6
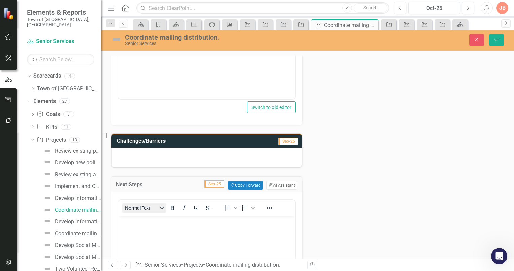
scroll to position [0, 0]
click at [124, 224] on p "Rich Text Area. Press ALT-0 for help." at bounding box center [206, 221] width 173 height 8
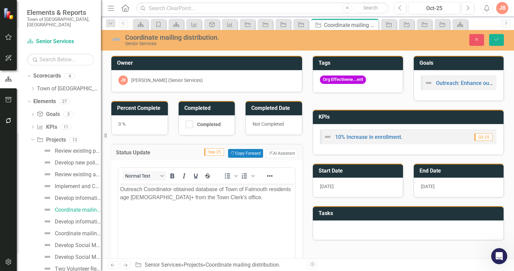
click at [121, 189] on p "Outreach Coordinator obtained database of Town of Falmouth residents age 60+ fr…" at bounding box center [206, 193] width 173 height 16
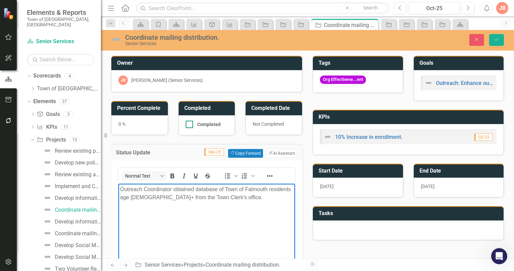
click at [188, 124] on input "Completed" at bounding box center [188, 122] width 4 height 4
checkbox input "true"
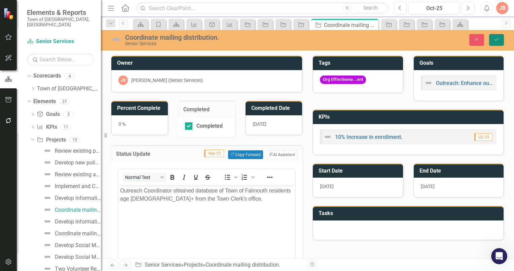
click at [499, 39] on icon "Save" at bounding box center [497, 39] width 6 height 5
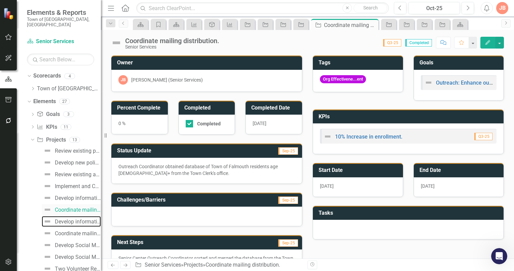
drag, startPoint x: 66, startPoint y: 215, endPoint x: 82, endPoint y: 209, distance: 17.4
click at [66, 218] on div "Develop informational welcome letter to residents turning age [DEMOGRAPHIC_DATA…" at bounding box center [78, 221] width 46 height 6
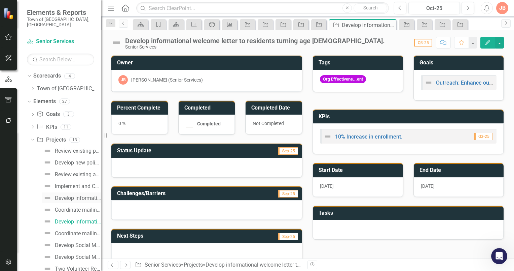
click at [73, 195] on div "Develop informational welcome letter to residents age [DEMOGRAPHIC_DATA]+ who a…" at bounding box center [78, 198] width 46 height 6
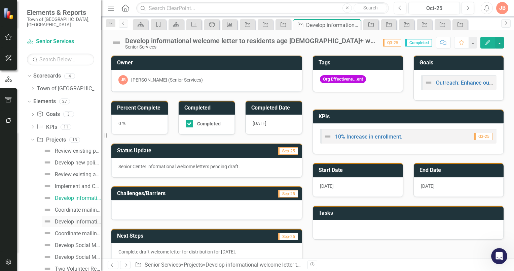
click at [67, 218] on div "Develop informational welcome letter to residents turning age [DEMOGRAPHIC_DATA…" at bounding box center [78, 221] width 46 height 6
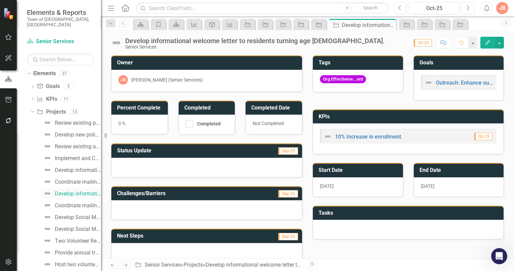
scroll to position [67, 0]
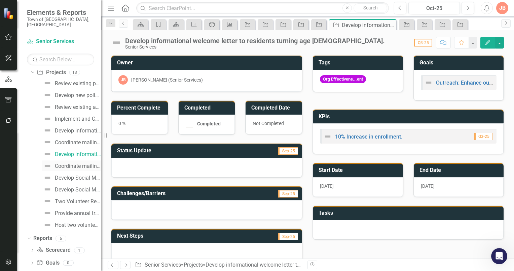
click at [71, 163] on div "Coordinate mailing distribution annually." at bounding box center [78, 166] width 46 height 6
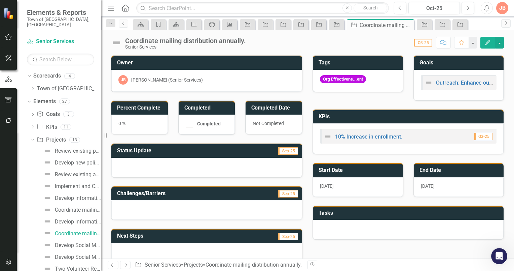
click at [125, 160] on div at bounding box center [206, 168] width 191 height 20
click at [172, 149] on h3 "Status Update" at bounding box center [174, 150] width 114 height 6
click at [177, 149] on h3 "Status Update" at bounding box center [174, 150] width 114 height 6
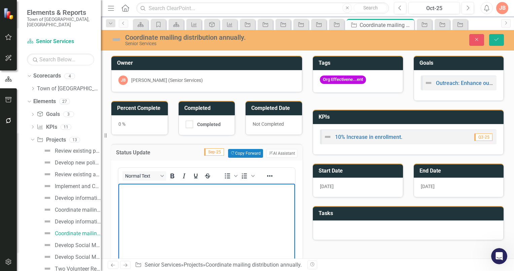
click at [127, 189] on p "Rich Text Area. Press ALT-0 for help." at bounding box center [206, 189] width 173 height 8
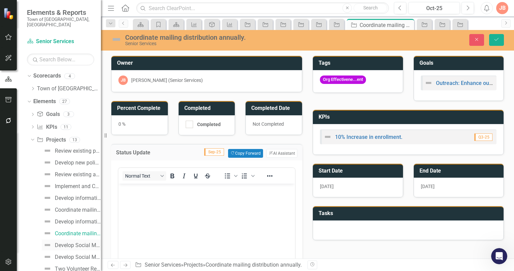
click at [62, 242] on div "Develop Social Media communication." at bounding box center [78, 245] width 46 height 6
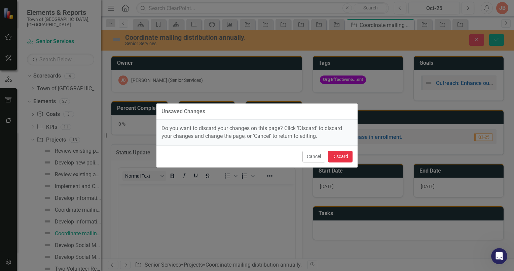
click at [335, 154] on button "Discard" at bounding box center [340, 156] width 25 height 12
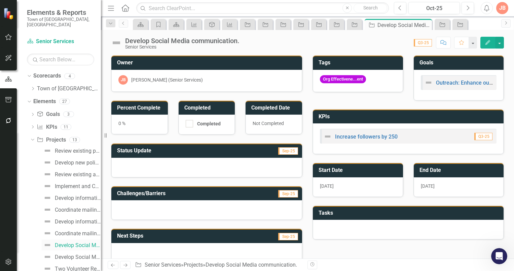
click at [69, 242] on div "Develop Social Media communication." at bounding box center [78, 245] width 46 height 6
click at [66, 242] on div "Develop Social Media communication." at bounding box center [78, 245] width 46 height 6
click at [163, 150] on h3 "Status Update" at bounding box center [174, 150] width 114 height 6
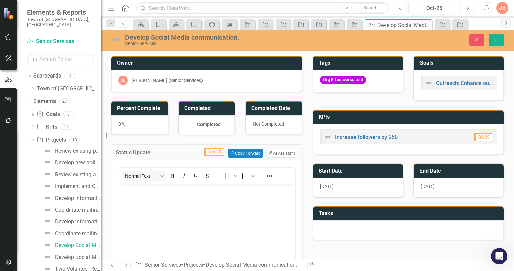
click at [125, 189] on p "Rich Text Area. Press ALT-0 for help." at bounding box center [206, 189] width 173 height 8
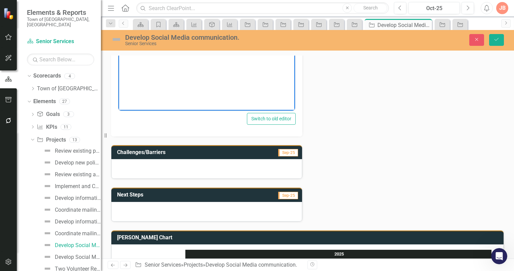
scroll to position [202, 0]
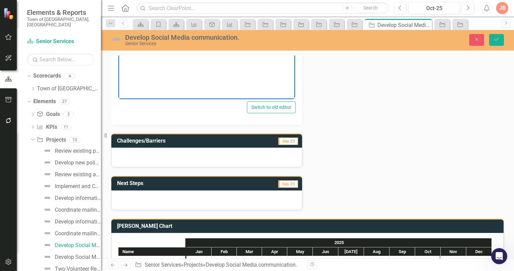
click at [168, 158] on div at bounding box center [206, 157] width 191 height 20
click at [182, 139] on h3 "Challenges/Barriers" at bounding box center [181, 141] width 128 height 6
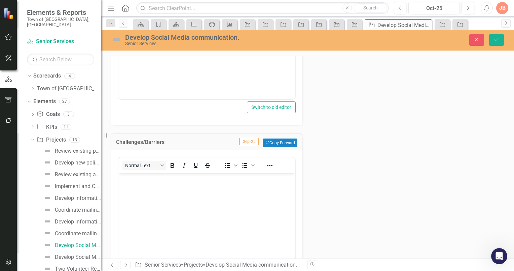
scroll to position [0, 0]
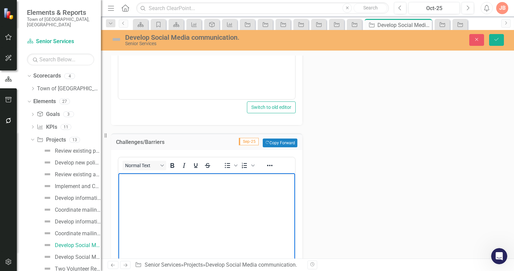
click at [137, 175] on p "Rich Text Area. Press ALT-0 for help." at bounding box center [206, 178] width 173 height 8
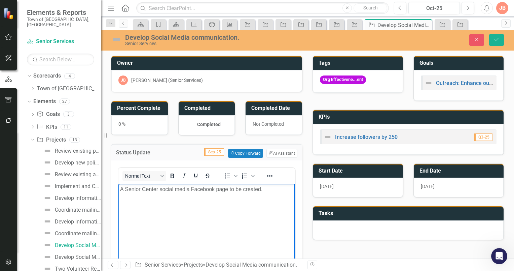
click at [121, 188] on p "A Senior Center social media Facebook page to be created." at bounding box center [206, 189] width 173 height 8
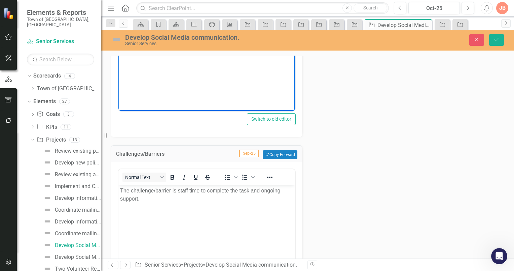
scroll to position [202, 0]
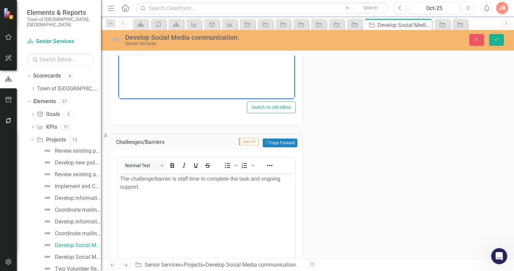
click at [178, 178] on p "The challenge/barrier is staff time to complete the task and ongoing support." at bounding box center [206, 182] width 173 height 16
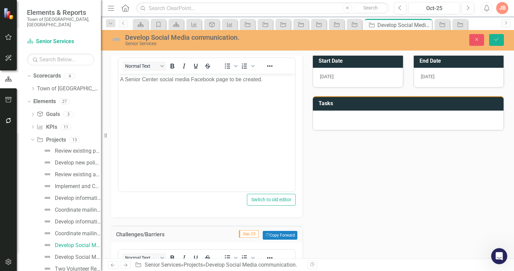
scroll to position [34, 0]
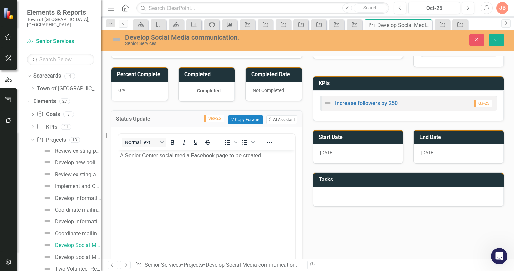
click at [120, 155] on p "A Senior Center social media Facebook page to be created." at bounding box center [206, 155] width 173 height 8
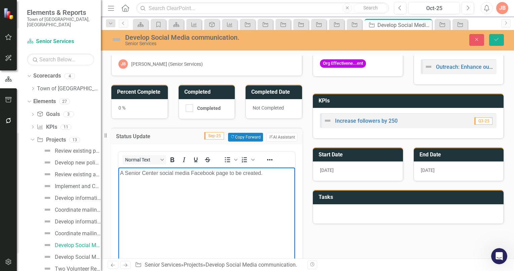
scroll to position [0, 0]
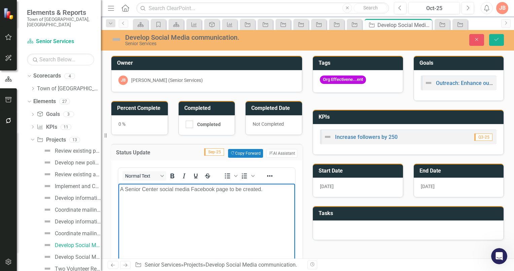
click at [190, 123] on div at bounding box center [189, 123] width 7 height 7
click at [190, 123] on input "Completed" at bounding box center [188, 122] width 4 height 4
checkbox input "true"
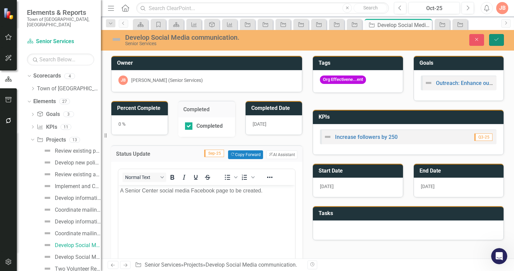
click at [495, 39] on icon "Save" at bounding box center [497, 39] width 6 height 5
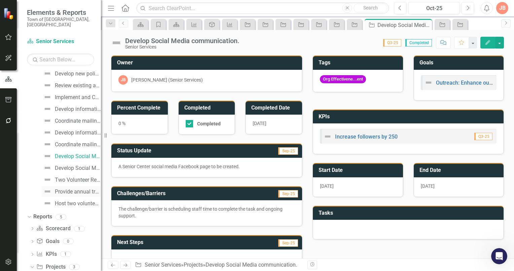
scroll to position [101, 0]
click at [67, 153] on div "Develop Social Media communication. - CPS Training" at bounding box center [78, 156] width 46 height 6
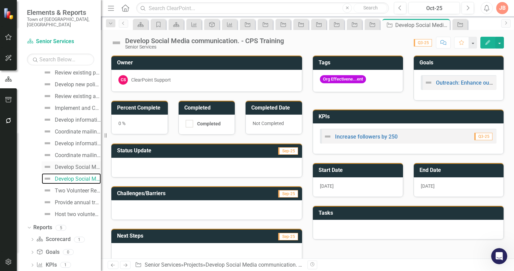
scroll to position [99, 0]
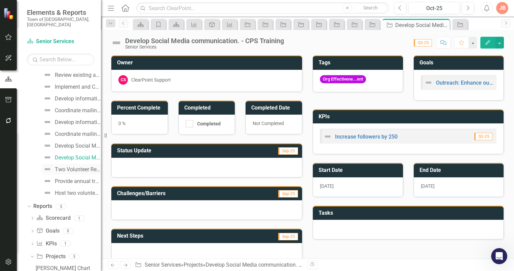
click at [62, 166] on div "Two Volunteer Recruitment appeals annually." at bounding box center [78, 169] width 46 height 6
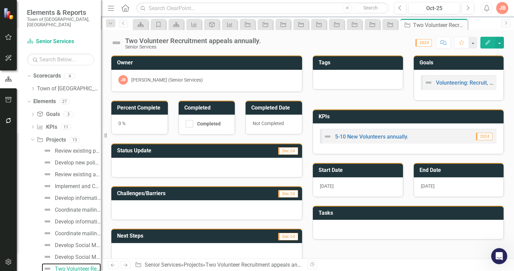
scroll to position [101, 0]
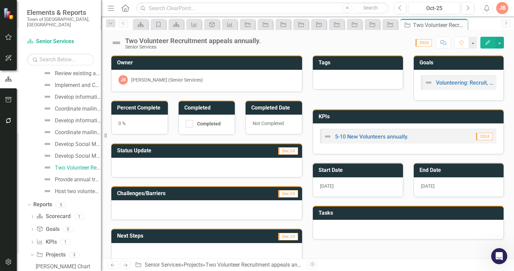
click at [124, 162] on div at bounding box center [206, 168] width 191 height 20
click at [165, 150] on h3 "Status Update" at bounding box center [174, 150] width 114 height 6
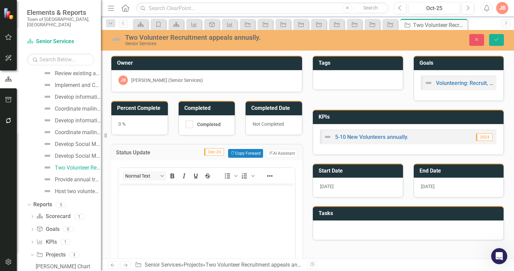
scroll to position [0, 0]
click at [130, 189] on p "Rich Text Area. Press ALT-0 for help." at bounding box center [206, 189] width 173 height 8
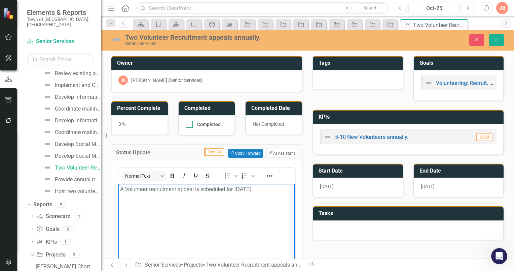
click at [188, 122] on input "Completed" at bounding box center [188, 122] width 4 height 4
checkbox input "true"
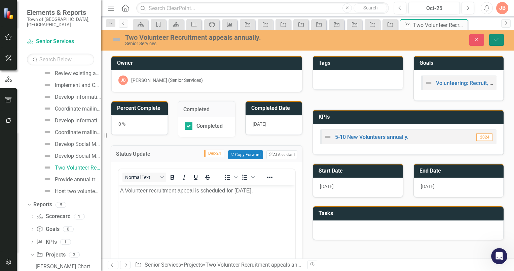
click at [498, 36] on button "Save" at bounding box center [496, 40] width 15 height 12
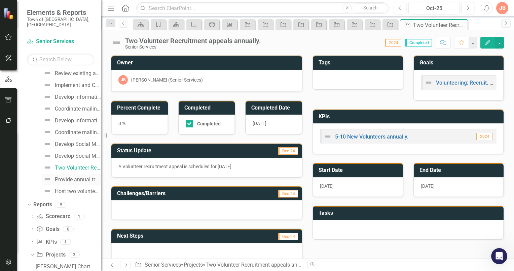
click at [63, 176] on div "Provide annual training for volunteers." at bounding box center [78, 179] width 46 height 6
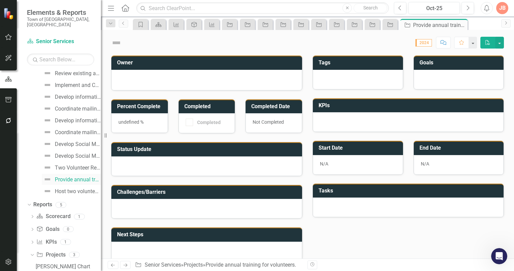
scroll to position [9, 0]
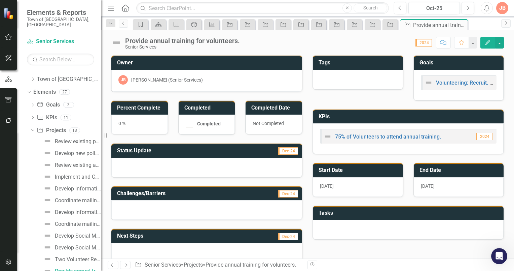
click at [147, 162] on div at bounding box center [206, 168] width 191 height 20
click at [160, 150] on h3 "Status Update" at bounding box center [174, 150] width 114 height 6
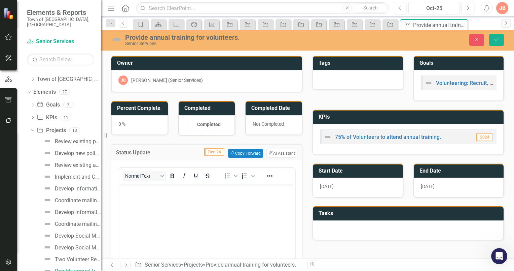
scroll to position [0, 0]
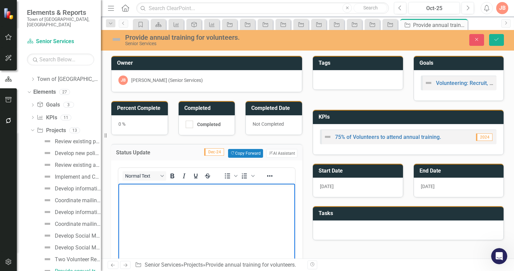
drag, startPoint x: 127, startPoint y: 192, endPoint x: 152, endPoint y: 191, distance: 25.9
click at [127, 191] on p "Rich Text Area. Press ALT-0 for help." at bounding box center [206, 189] width 173 height 8
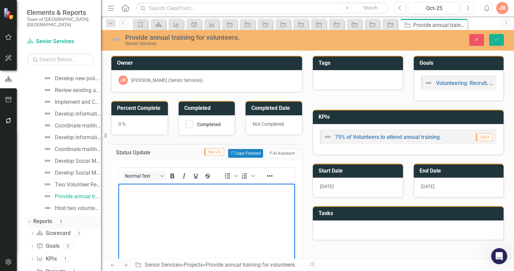
scroll to position [84, 0]
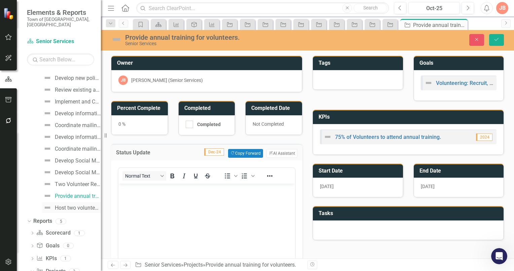
click at [61, 205] on div "Host two volunteer appreciation events annually." at bounding box center [78, 208] width 46 height 6
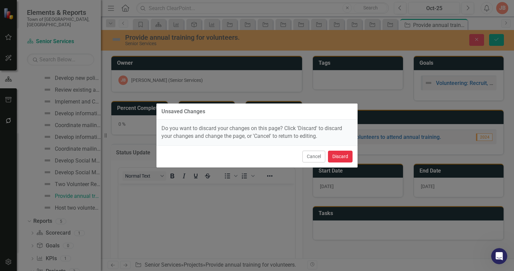
click at [344, 157] on button "Discard" at bounding box center [340, 156] width 25 height 12
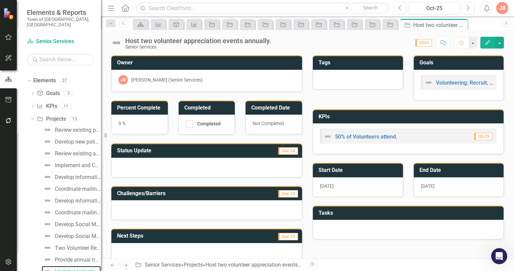
scroll to position [122, 0]
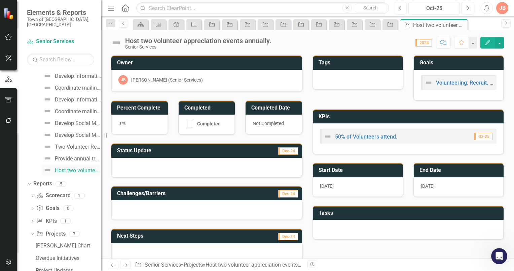
click at [74, 167] on div "Host two volunteer appreciation events annually." at bounding box center [78, 170] width 46 height 6
click at [157, 151] on h3 "Status Update" at bounding box center [174, 150] width 114 height 6
click at [166, 148] on h3 "Status Update" at bounding box center [174, 150] width 114 height 6
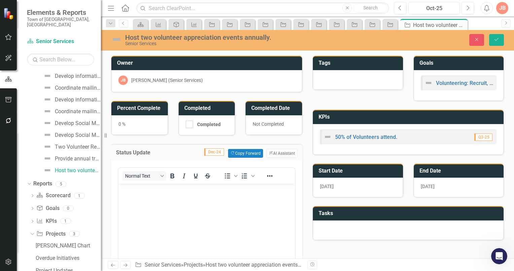
scroll to position [0, 0]
click at [133, 189] on p "Rich Text Area. Press ALT-0 for help." at bounding box center [206, 189] width 173 height 8
click at [212, 151] on span "Dec-24" at bounding box center [214, 151] width 20 height 7
click at [209, 150] on span "Dec-24" at bounding box center [214, 151] width 20 height 7
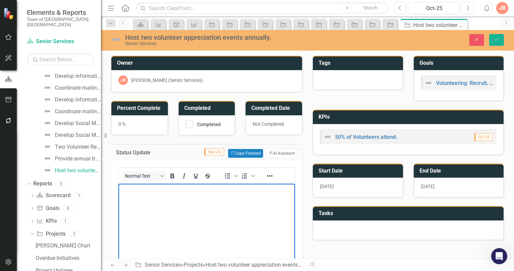
click at [136, 189] on p "Rich Text Area. Press ALT-0 for help." at bounding box center [206, 189] width 173 height 8
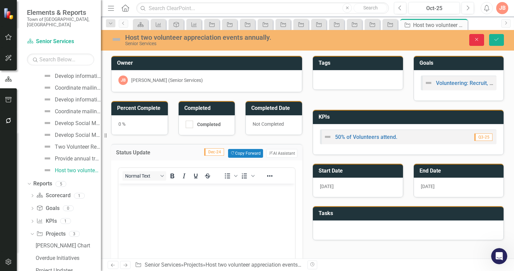
click at [476, 41] on icon "button" at bounding box center [477, 39] width 3 height 3
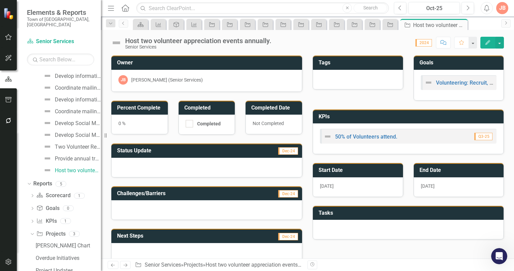
click at [425, 43] on span "2024" at bounding box center [424, 42] width 16 height 7
click at [469, 8] on icon "button" at bounding box center [468, 7] width 3 height 5
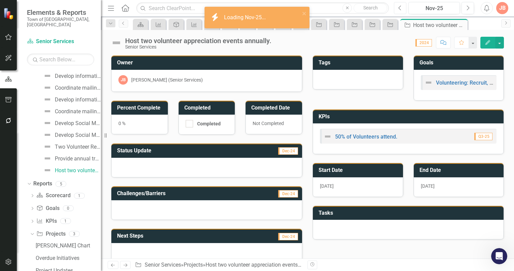
click at [401, 10] on icon "button" at bounding box center [400, 7] width 3 height 5
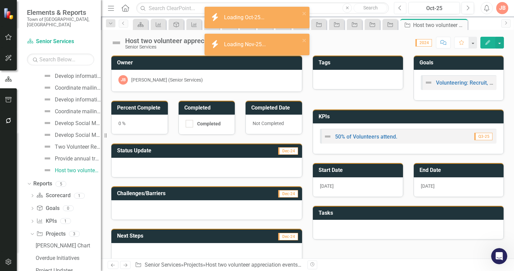
click at [401, 9] on icon "Previous" at bounding box center [400, 8] width 4 height 6
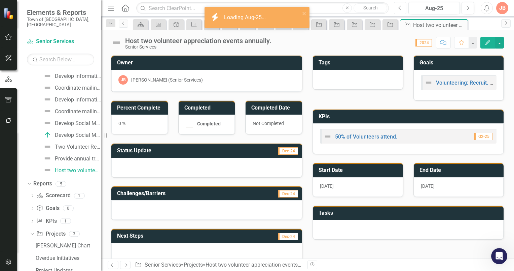
click at [401, 9] on icon "Previous" at bounding box center [400, 8] width 4 height 6
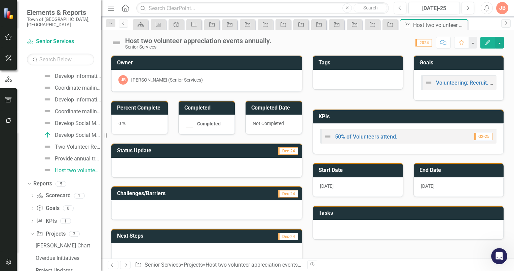
click at [501, 7] on div "JB" at bounding box center [502, 8] width 12 height 12
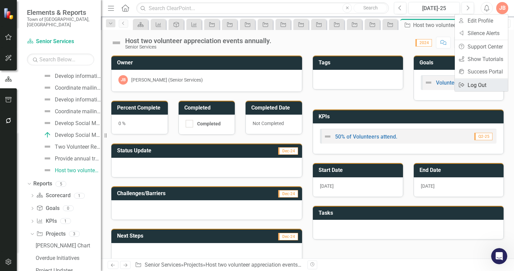
click at [472, 83] on link "Logout Log Out" at bounding box center [481, 85] width 53 height 12
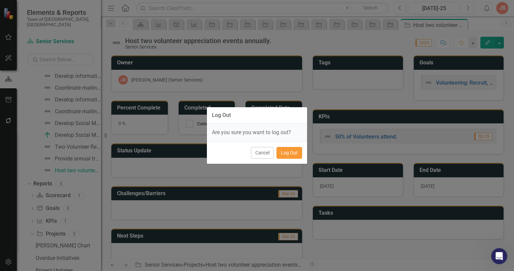
click at [292, 152] on button "Log Out" at bounding box center [290, 153] width 26 height 12
